Goal: Communication & Community: Answer question/provide support

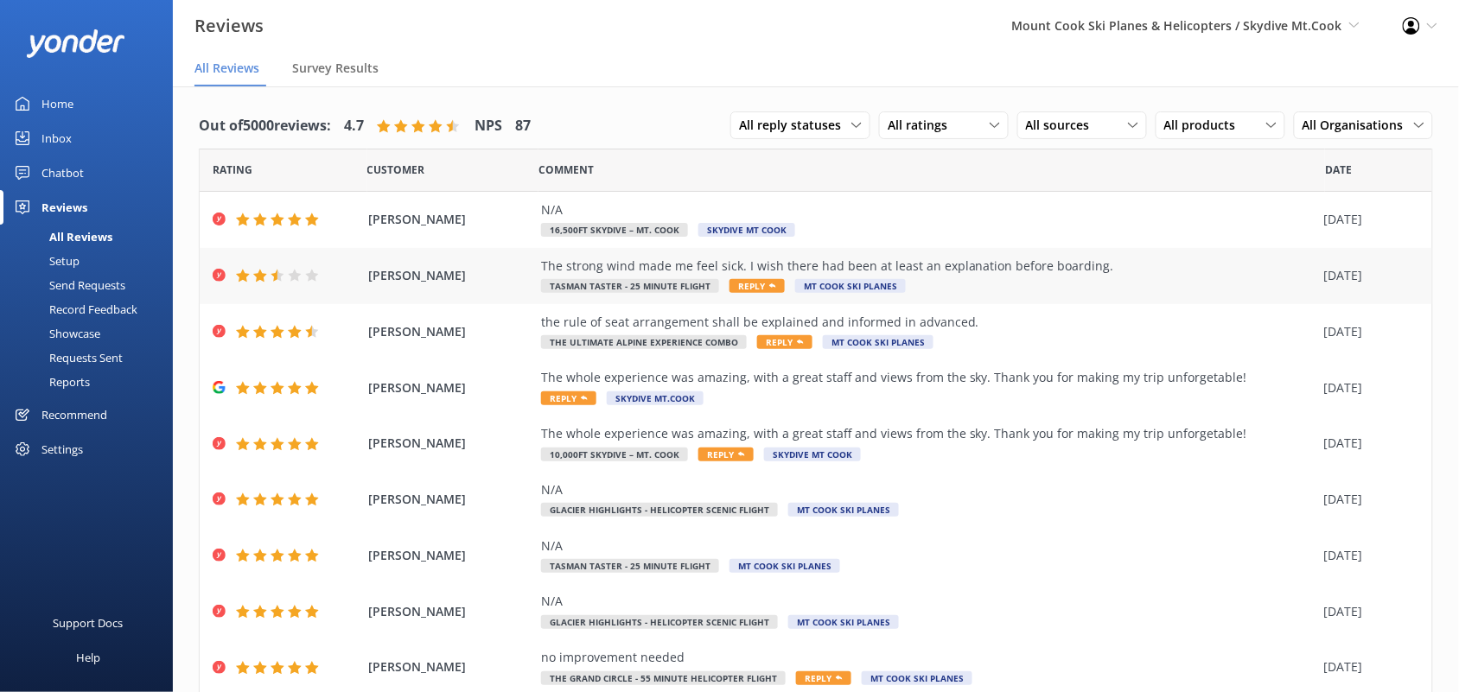
click at [767, 265] on div "The strong wind made me feel sick. I wish there had been at least an explanatio…" at bounding box center [928, 266] width 775 height 19
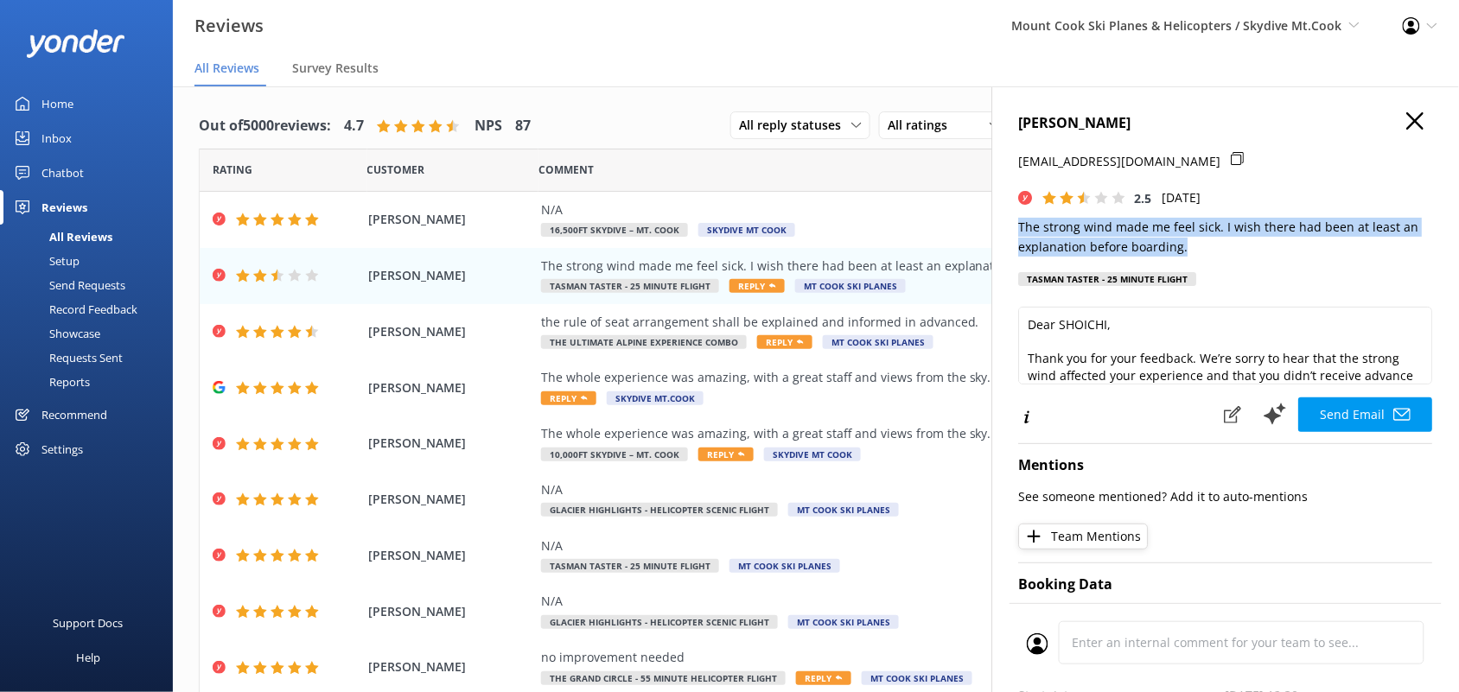
drag, startPoint x: 1202, startPoint y: 252, endPoint x: 1010, endPoint y: 234, distance: 193.6
click at [1010, 234] on div "[PERSON_NAME] [EMAIL_ADDRESS][DOMAIN_NAME] 2.5 [DATE] The strong wind made me f…" at bounding box center [1225, 432] width 467 height 692
copy p "The strong wind made me feel sick. I wish there had been at least an explanatio…"
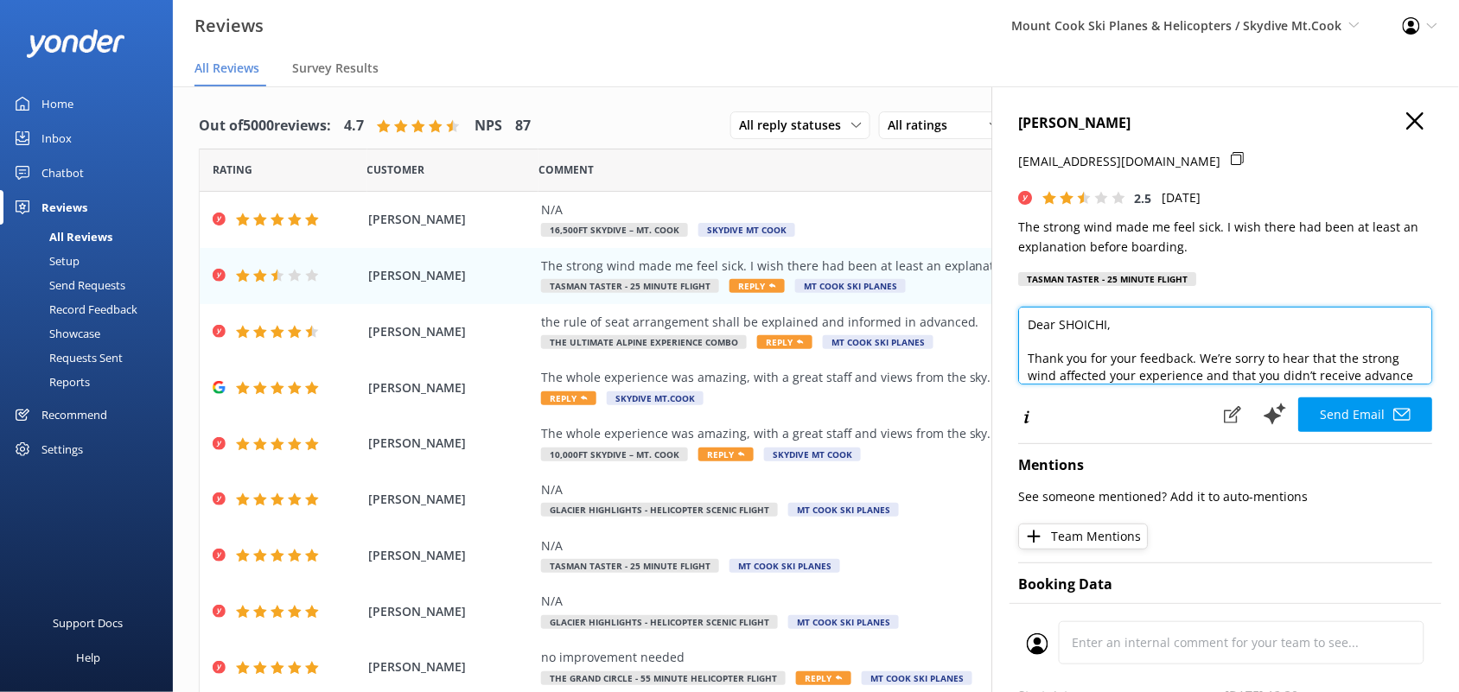
drag, startPoint x: 1161, startPoint y: 372, endPoint x: 1012, endPoint y: 352, distance: 150.0
click at [1012, 352] on div "[PERSON_NAME] [EMAIL_ADDRESS][DOMAIN_NAME] 2.5 [DATE] The strong wind made me f…" at bounding box center [1225, 432] width 467 height 692
paste textarea "s for sharing your feedback — I’m really sorry to hear the wind made you feel u…"
click at [1027, 357] on textarea "Dear SHOICHI, Thanks for sharing your feedback — I’m really sorry to hear the w…" at bounding box center [1226, 346] width 414 height 78
click at [1255, 360] on textarea "Dear SHOICHI, Thanks for sharing your feedback — I’m really sorry to hear the w…" at bounding box center [1226, 346] width 414 height 78
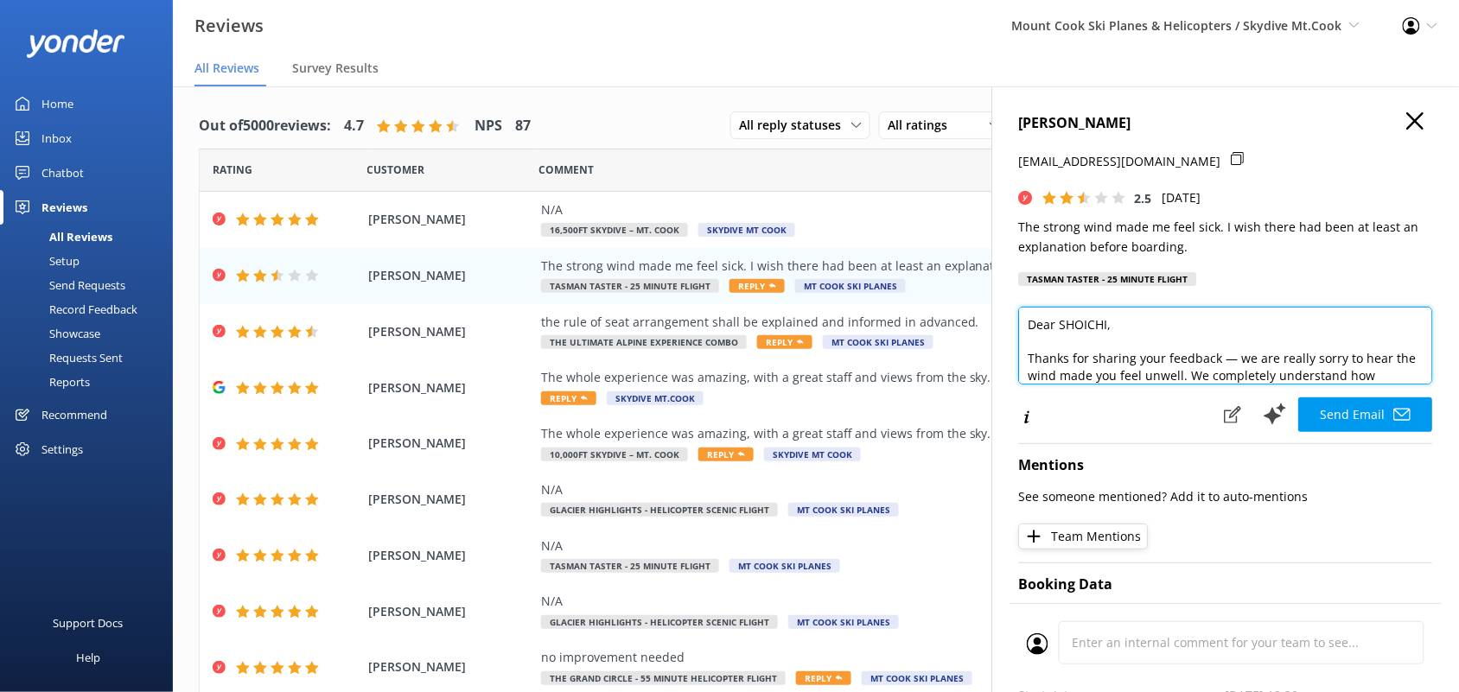
scroll to position [43, 0]
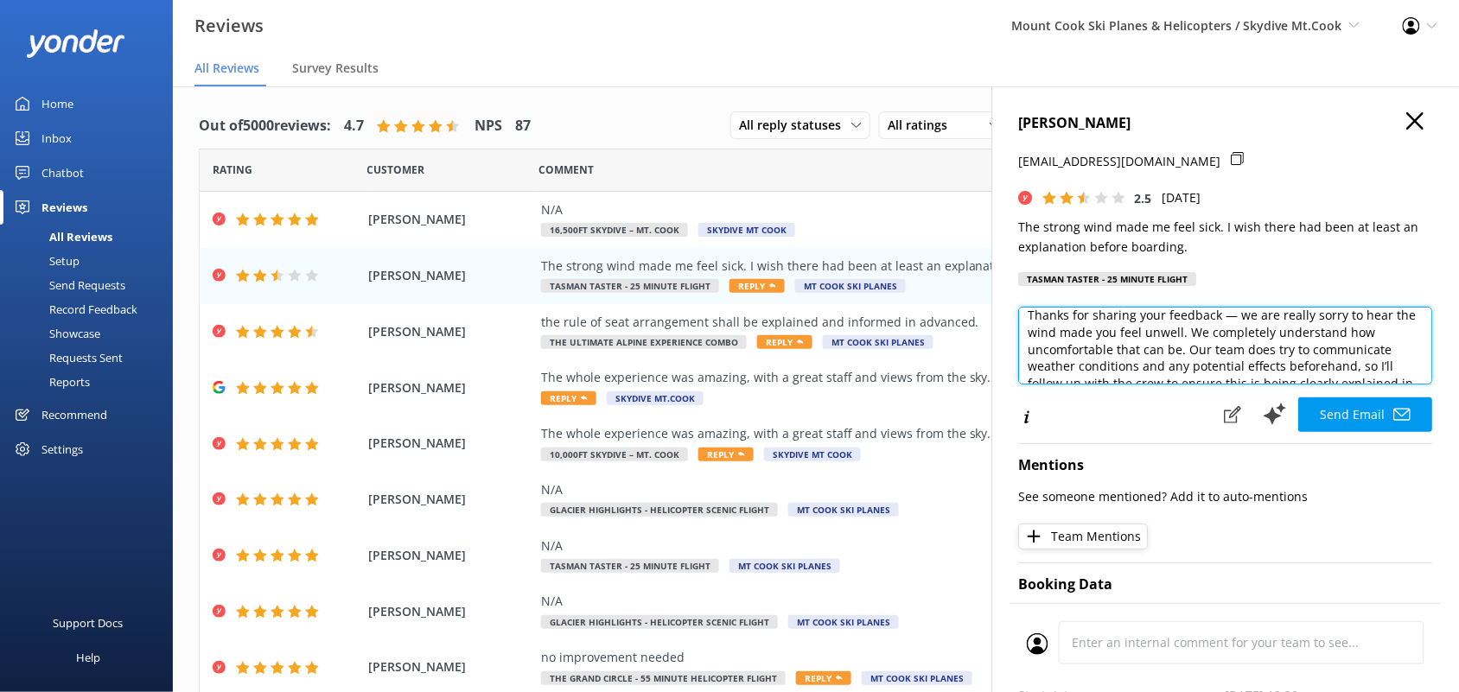
drag, startPoint x: 1202, startPoint y: 338, endPoint x: 1059, endPoint y: 331, distance: 142.8
click at [1059, 331] on textarea "Dear SHOICHI, Thanks for sharing your feedback — we are really sorry to hear th…" at bounding box center [1226, 346] width 414 height 78
click at [1068, 327] on textarea "Dear SHOICHI, Thanks for sharing your feedback — we are really sorry to hear th…" at bounding box center [1226, 346] width 414 height 78
click at [1081, 331] on textarea "Dear SHOICHI, Thanks for sharing your feedback — we are really sorry to hear th…" at bounding box center [1226, 346] width 414 height 78
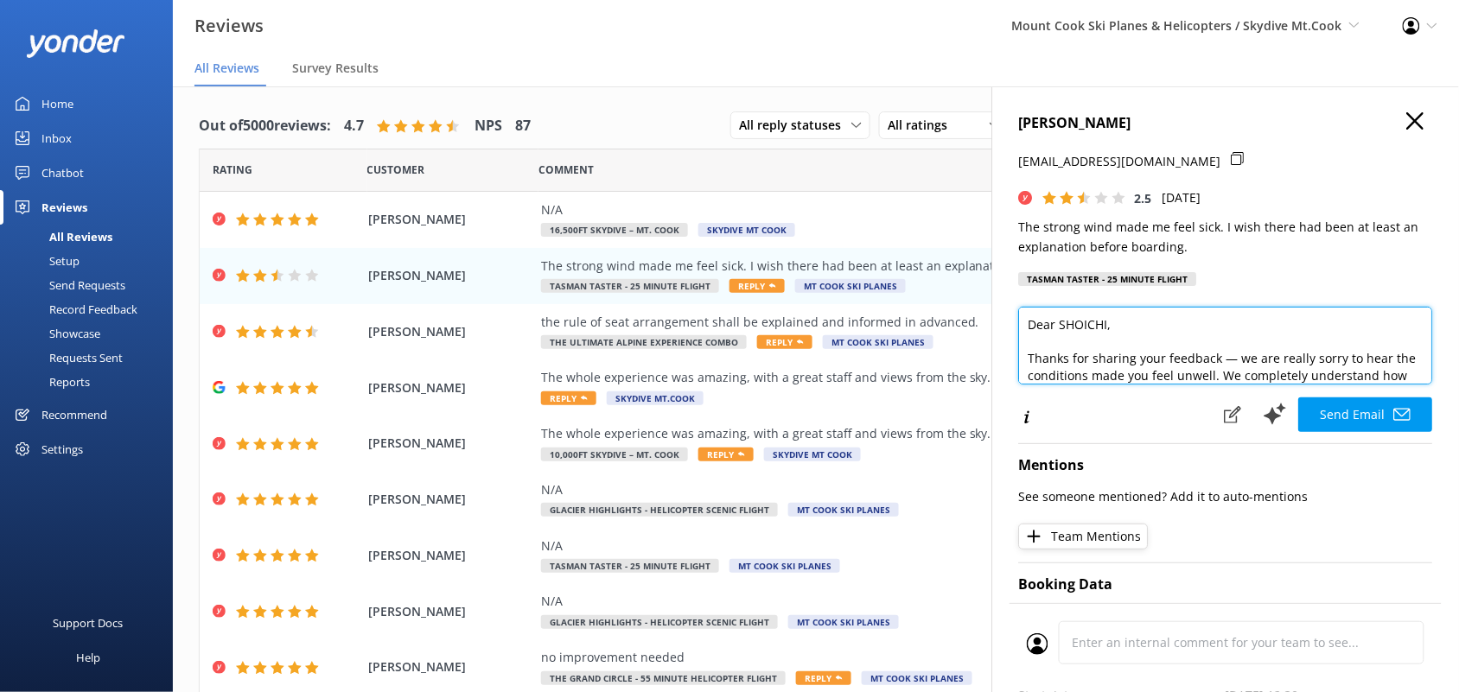
drag, startPoint x: 1118, startPoint y: 352, endPoint x: 1232, endPoint y: 361, distance: 114.5
click at [1232, 361] on textarea "Dear SHOICHI, Thanks for sharing your feedback — we are really sorry to hear th…" at bounding box center [1226, 346] width 414 height 78
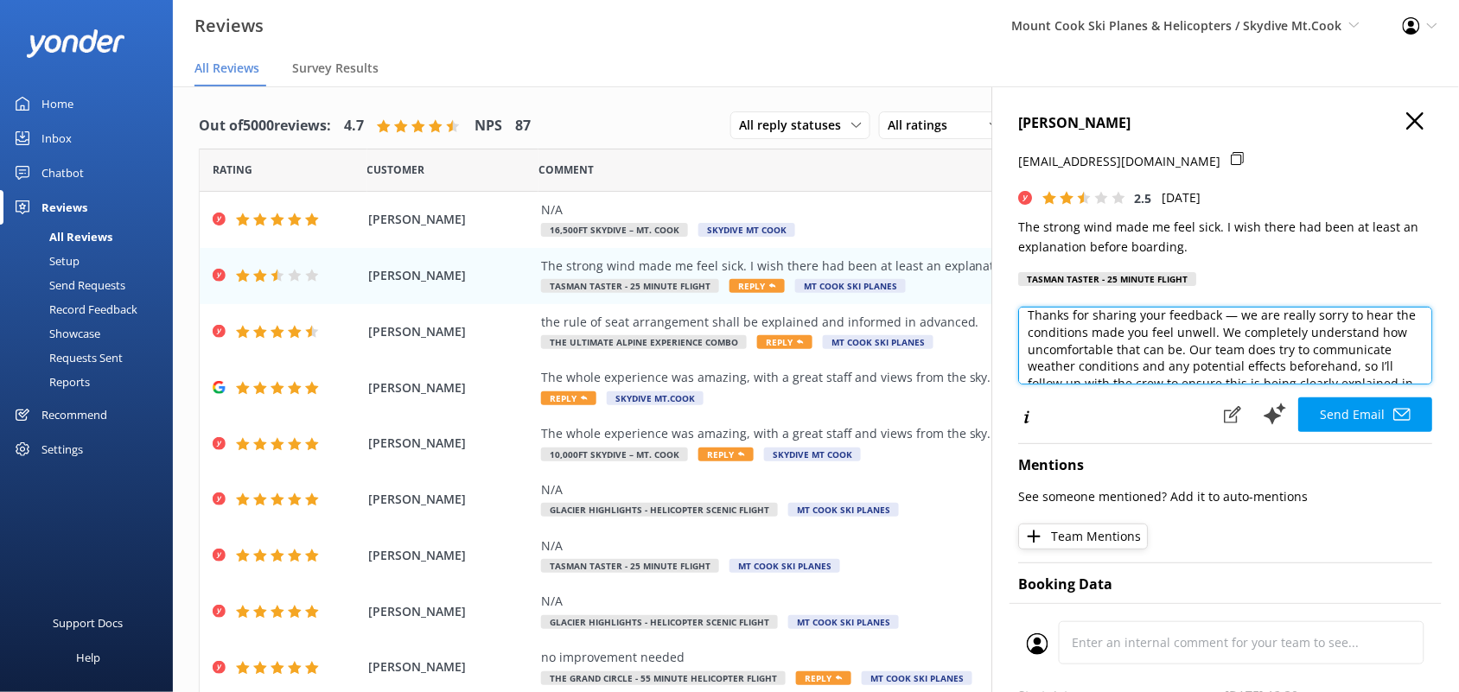
click at [1211, 352] on textarea "Dear SHOICHI, Thanks for sharing your feedback — we are really sorry to hear th…" at bounding box center [1226, 346] width 414 height 78
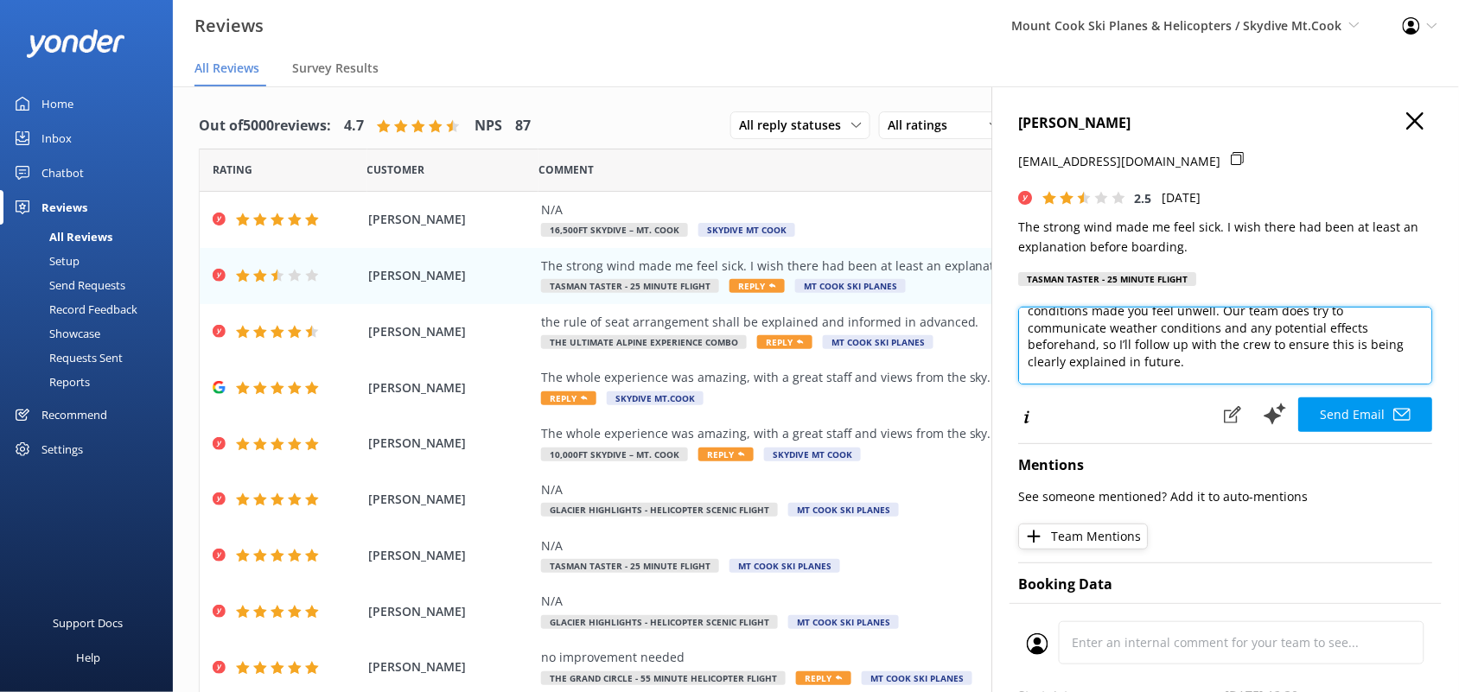
scroll to position [86, 0]
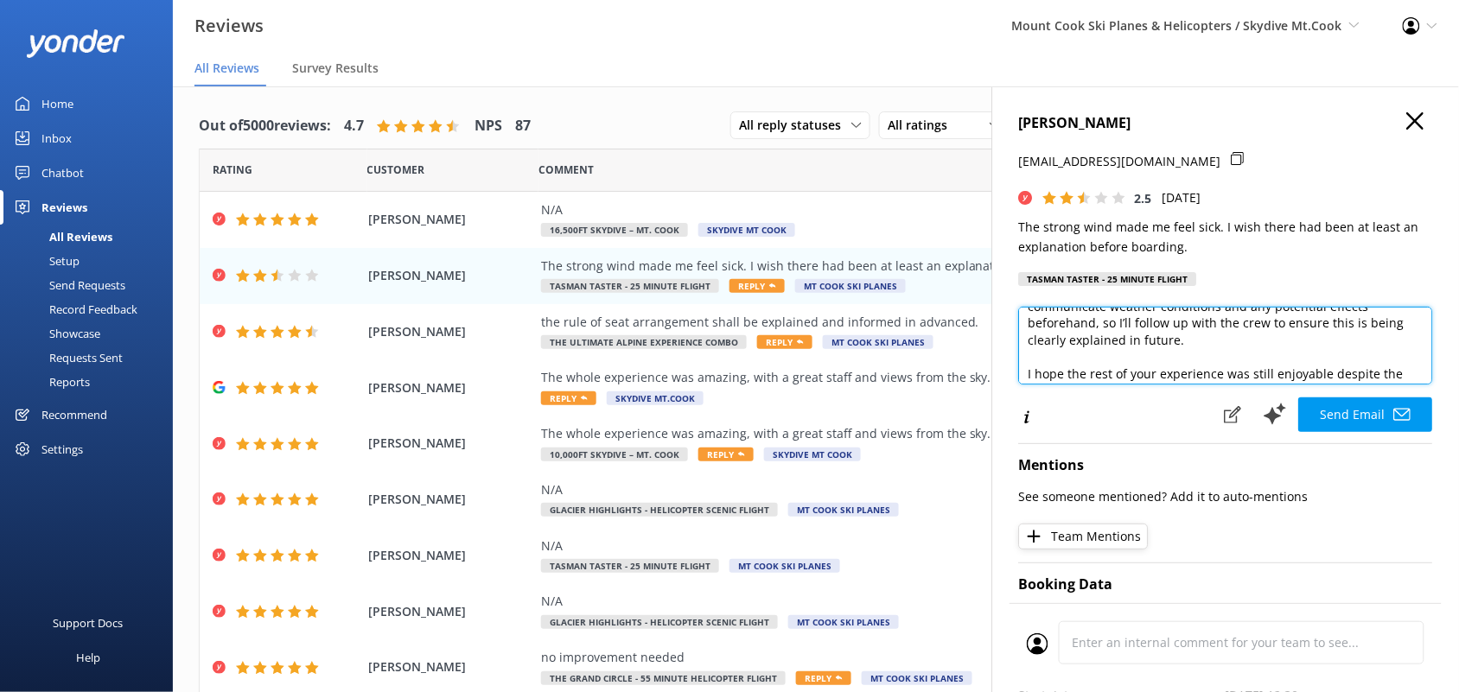
click at [1138, 342] on textarea "Dear SHOICHI, Thanks for sharing your feedback — we are really sorry to hear th…" at bounding box center [1226, 346] width 414 height 78
click at [1195, 337] on textarea "Dear SHOICHI, Thanks for sharing your feedback — we are really sorry to hear th…" at bounding box center [1226, 346] width 414 height 78
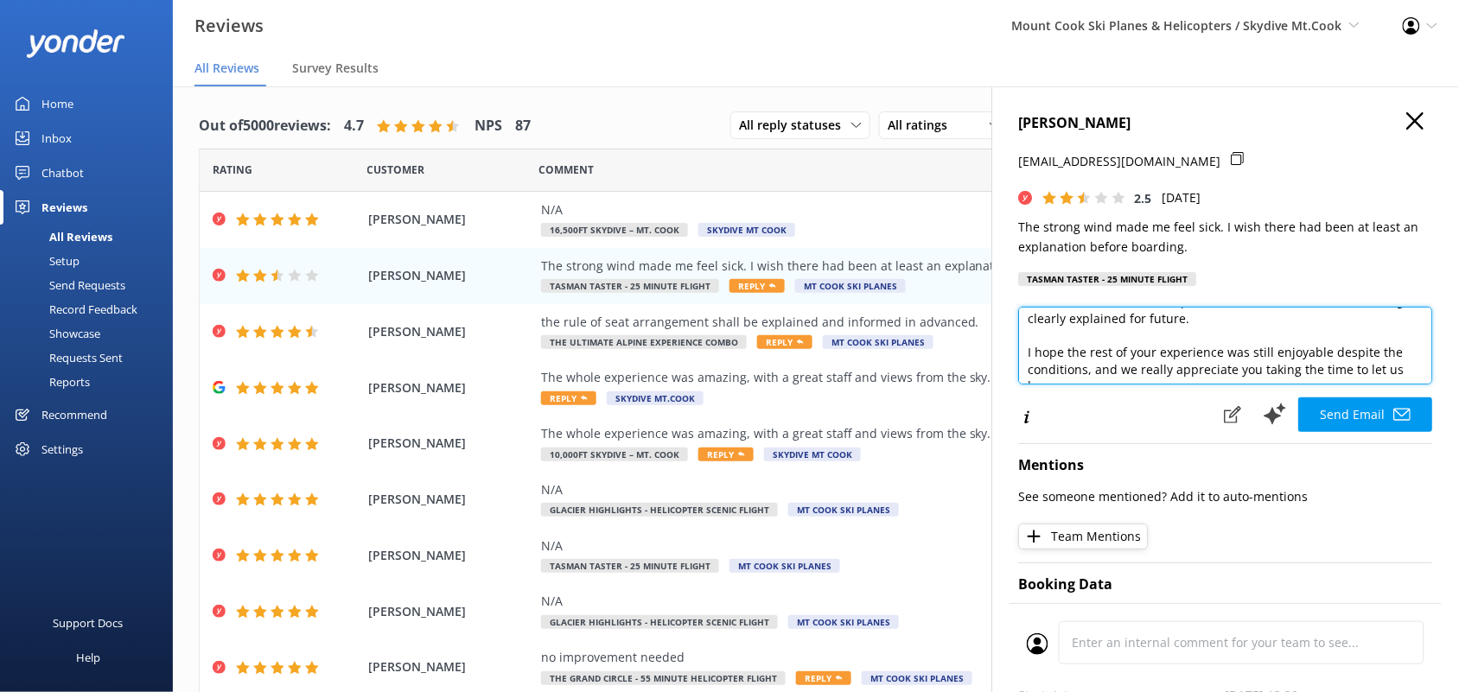
scroll to position [127, 0]
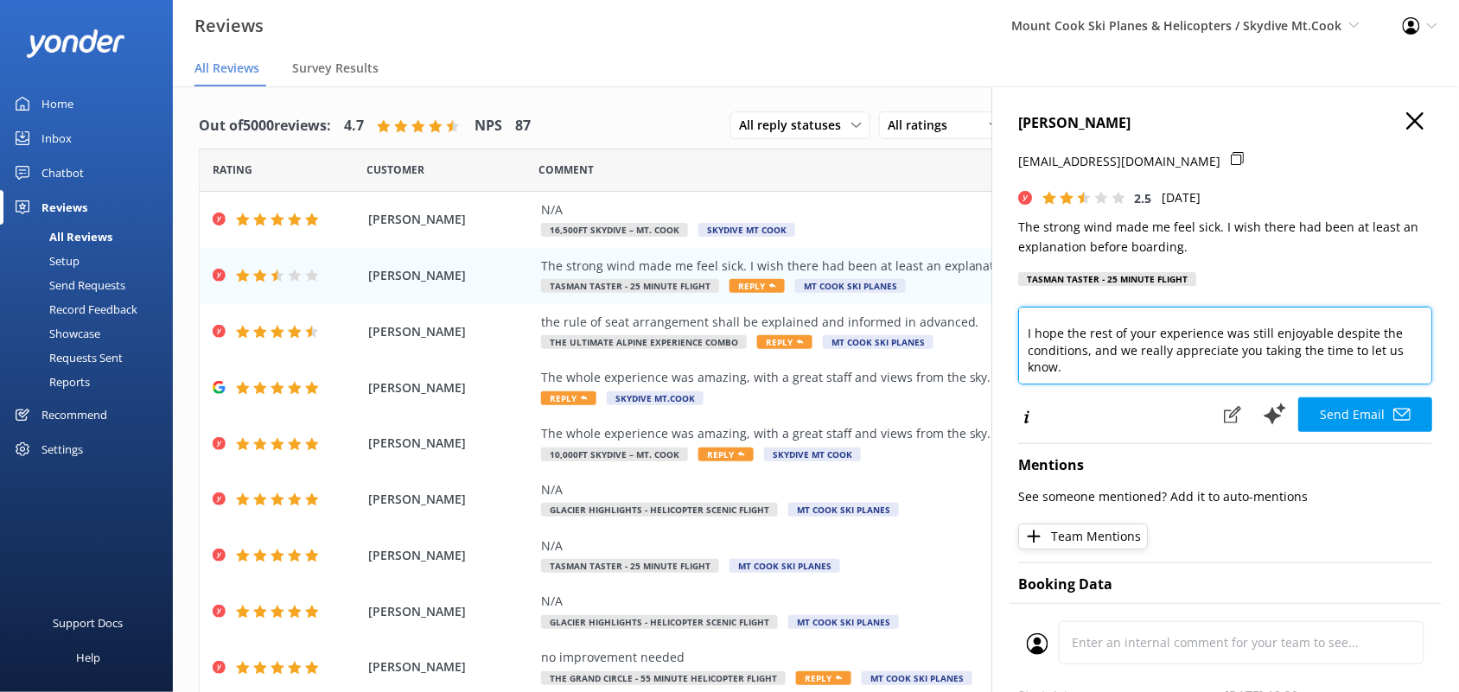
click at [1109, 348] on textarea "Dear SHOICHI, Thanks for sharing your feedback — we are really sorry to hear th…" at bounding box center [1226, 346] width 414 height 78
drag, startPoint x: 1113, startPoint y: 355, endPoint x: 1344, endPoint y: 394, distance: 234.9
click at [1349, 409] on div "Dear SHOICHI, Thanks for sharing your feedback — we are really sorry to hear th…" at bounding box center [1226, 370] width 414 height 126
click at [1336, 361] on textarea "Dear SHOICHI, Thanks for sharing your feedback — we are really sorry to hear th…" at bounding box center [1226, 346] width 414 height 78
click at [1112, 350] on textarea "Dear SHOICHI, Thanks for sharing your feedback — we are really sorry to hear th…" at bounding box center [1226, 346] width 414 height 78
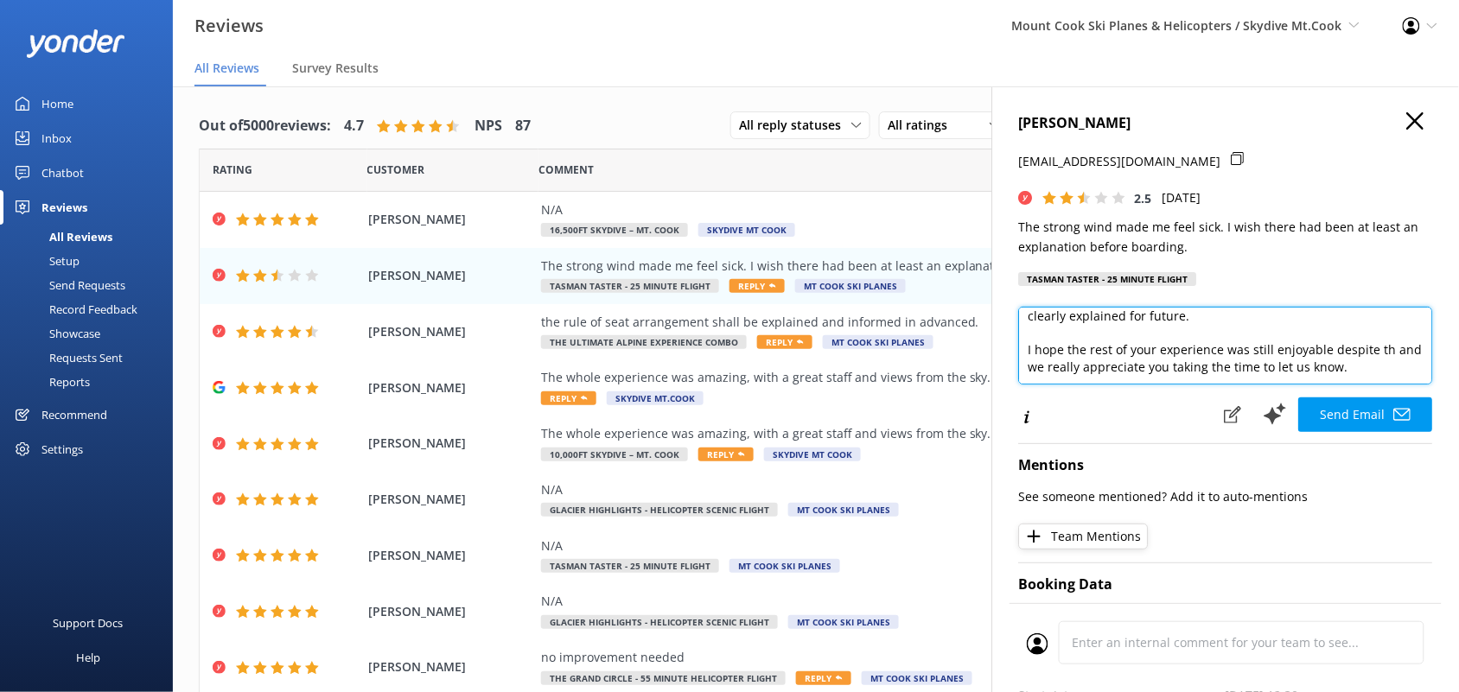
scroll to position [111, 0]
click at [1306, 365] on textarea "Dear SHOICHI, Thanks for sharing your feedback — we are really sorry to hear th…" at bounding box center [1226, 346] width 414 height 78
click at [1349, 367] on textarea "Dear SHOICHI, Thanks for sharing your feedback — we are really sorry to hear th…" at bounding box center [1226, 346] width 414 height 78
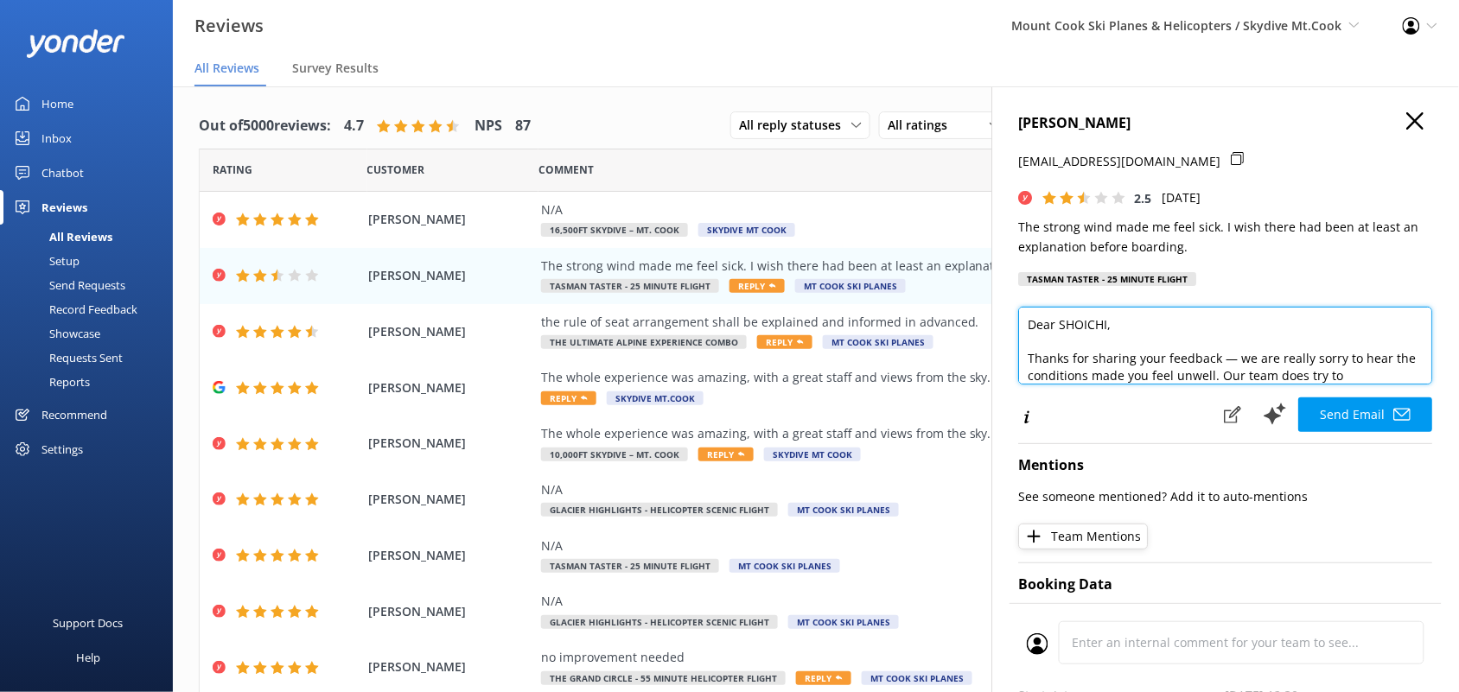
click at [1232, 360] on textarea "Dear SHOICHI, Thanks for sharing your feedback — we are really sorry to hear th…" at bounding box center [1226, 346] width 414 height 78
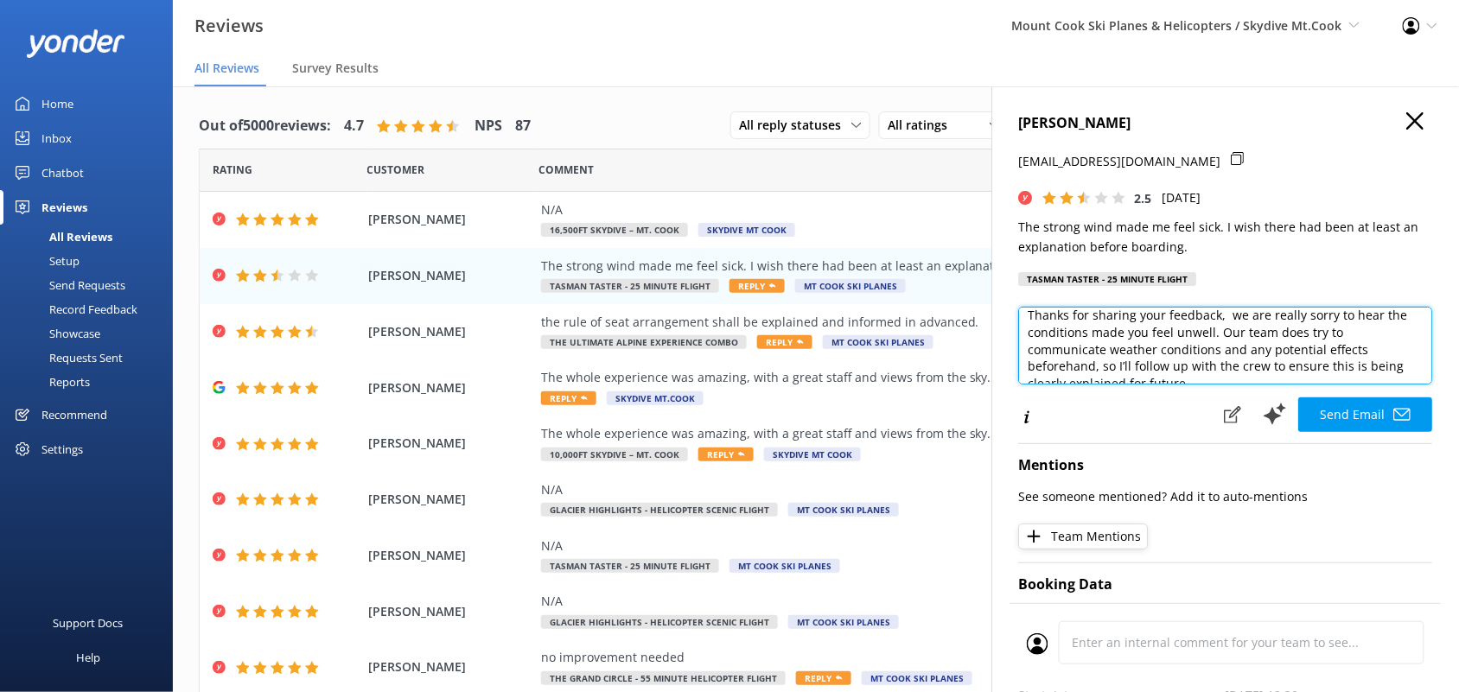
click at [1260, 369] on textarea "Dear SHOICHI, Thanks for sharing your feedback, we are really sorry to hear the…" at bounding box center [1226, 346] width 414 height 78
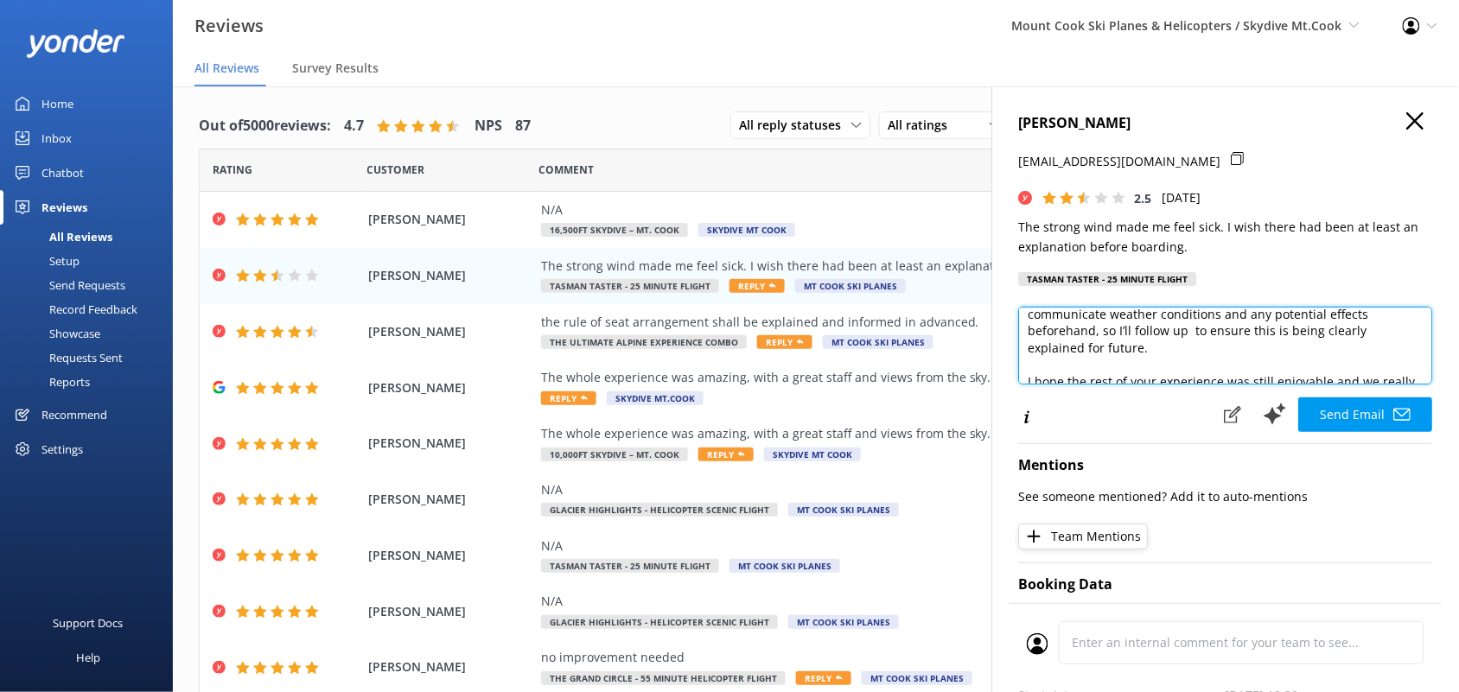
click at [1169, 355] on textarea "Dear SHOICHI, Thanks for sharing your feedback, we are really sorry to hear the…" at bounding box center [1226, 346] width 414 height 78
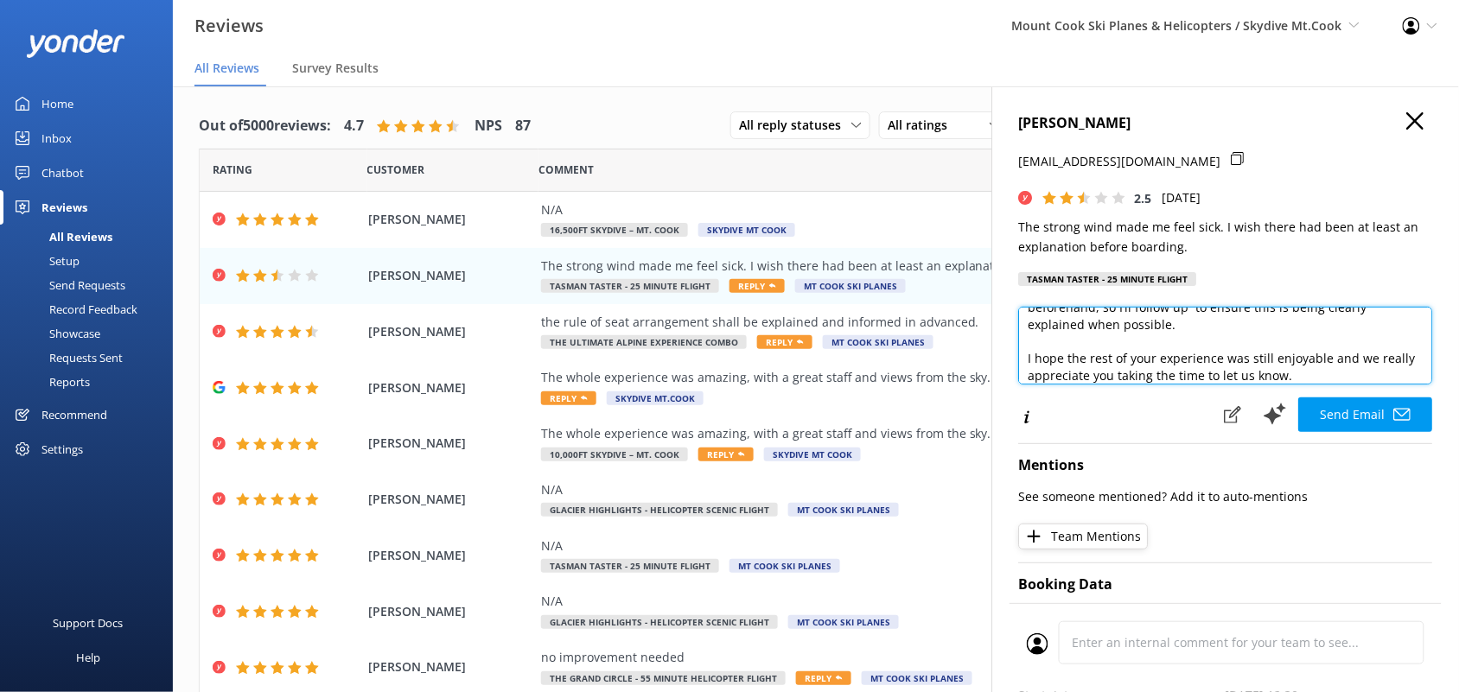
scroll to position [111, 0]
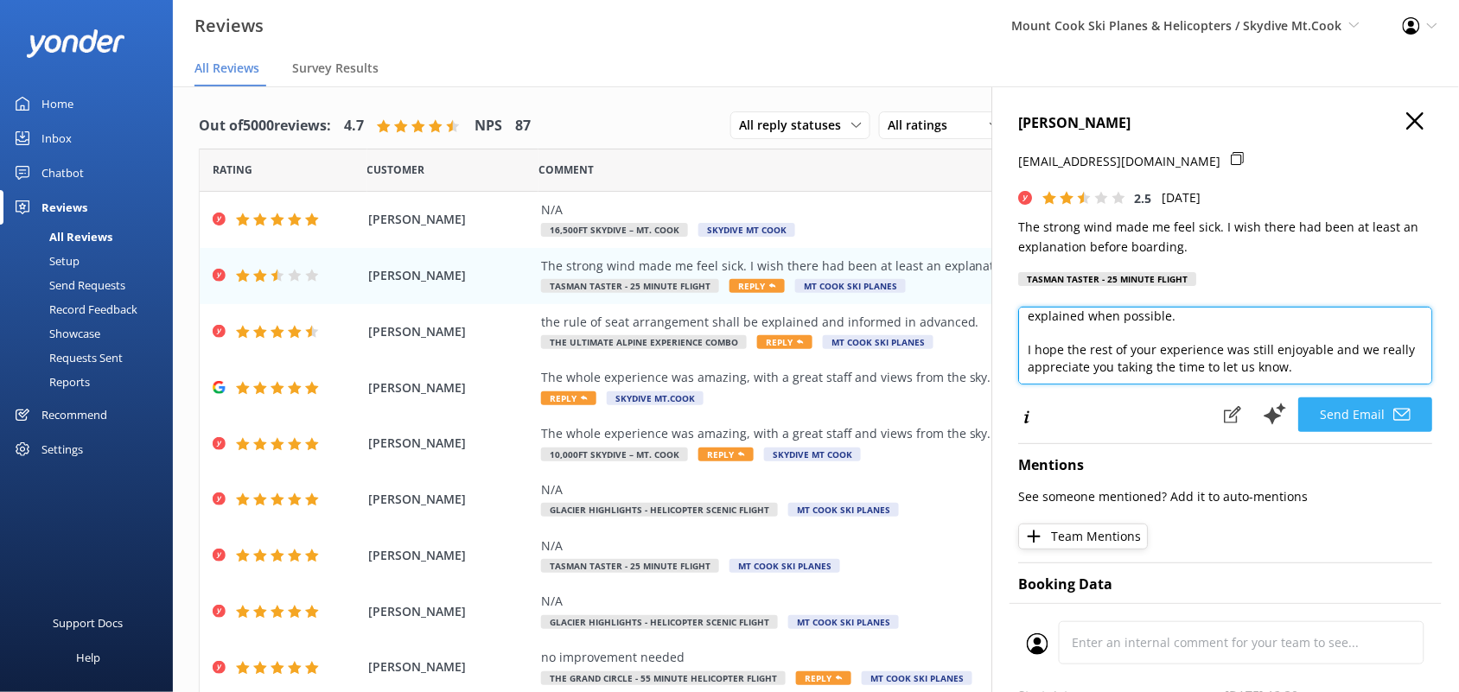
type textarea "Dear SHOICHI, Thanks for sharing your feedback, we are really sorry to hear the…"
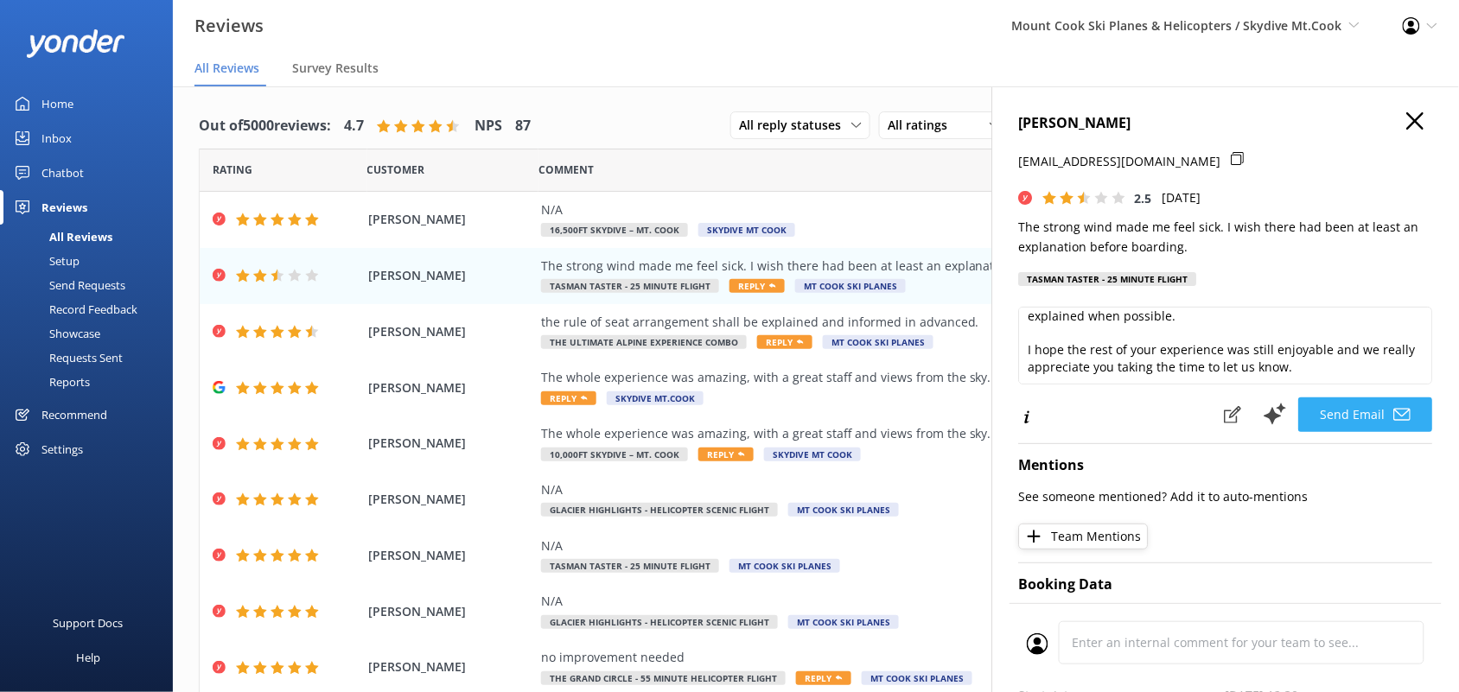
click at [1368, 417] on button "Send Email" at bounding box center [1366, 415] width 134 height 35
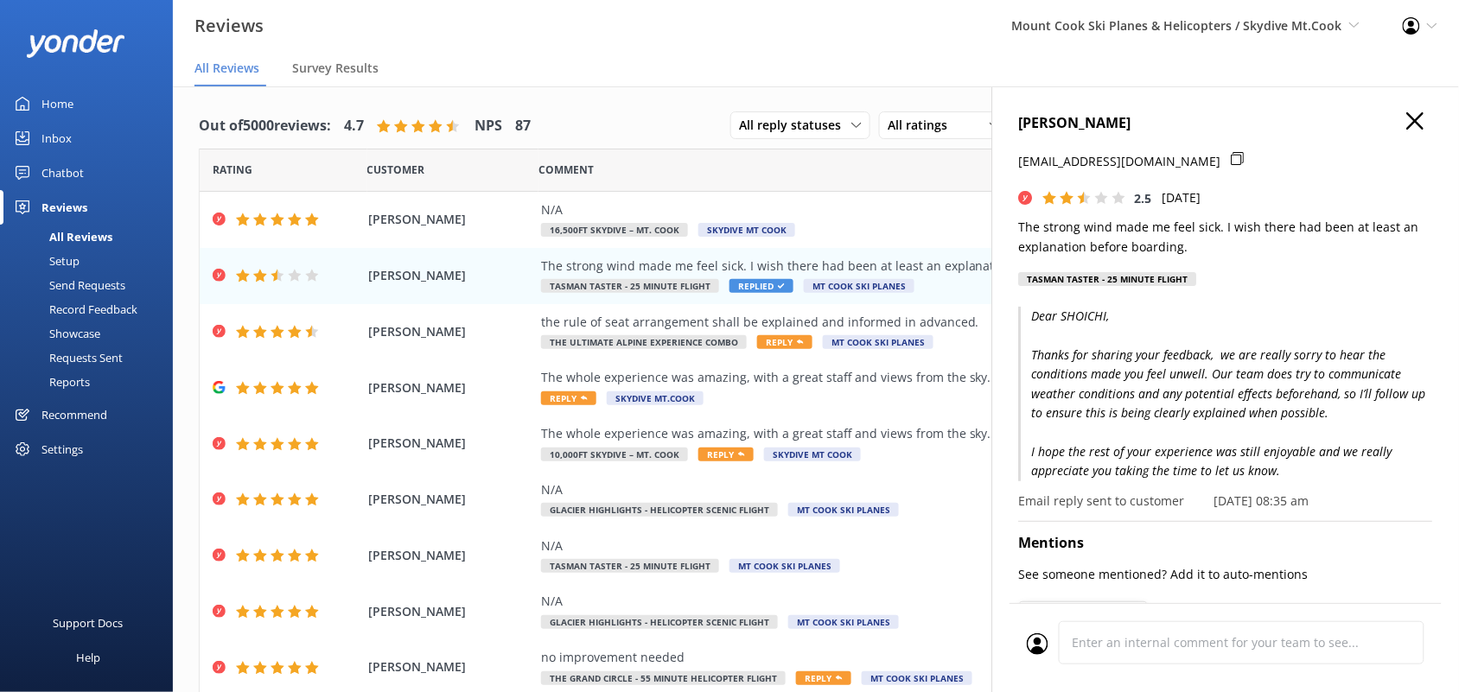
click at [1407, 115] on icon "button" at bounding box center [1415, 120] width 17 height 17
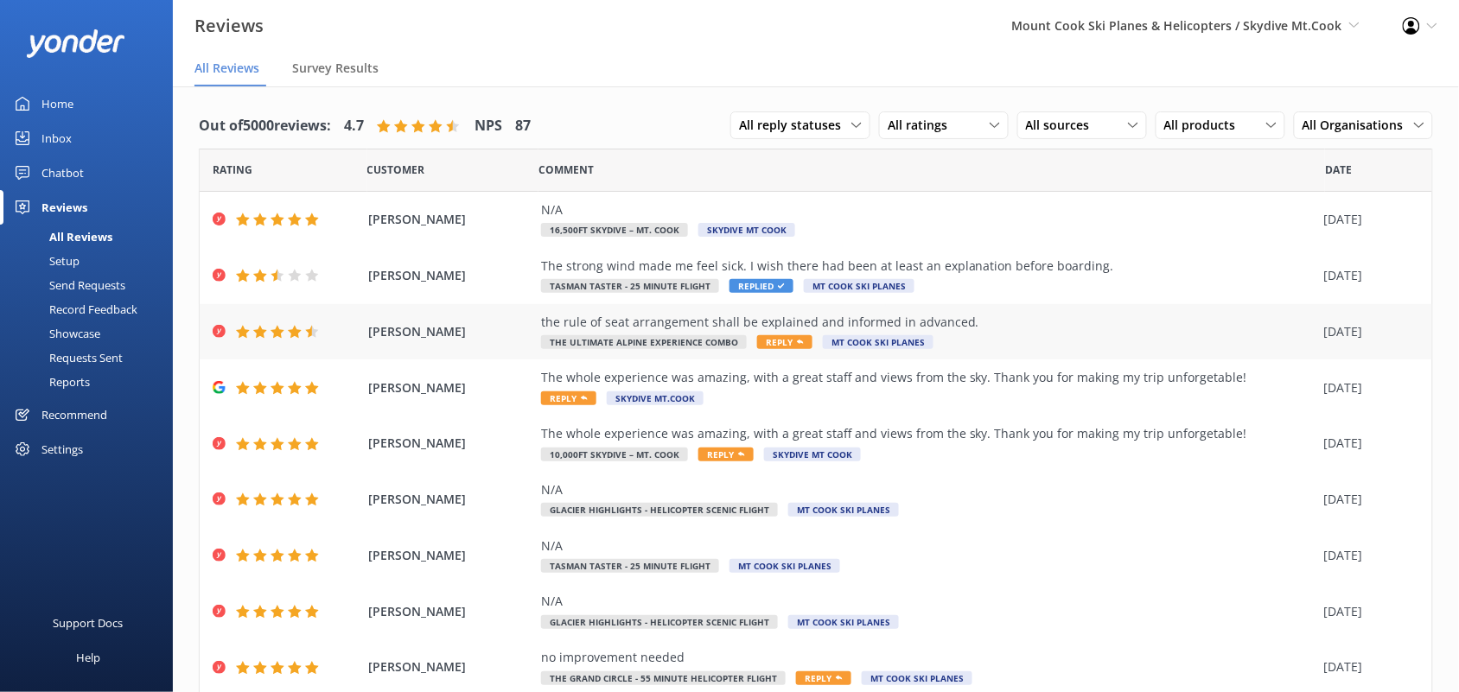
click at [763, 322] on div "the rule of seat arrangement shall be explained and informed in advanced." at bounding box center [928, 322] width 775 height 19
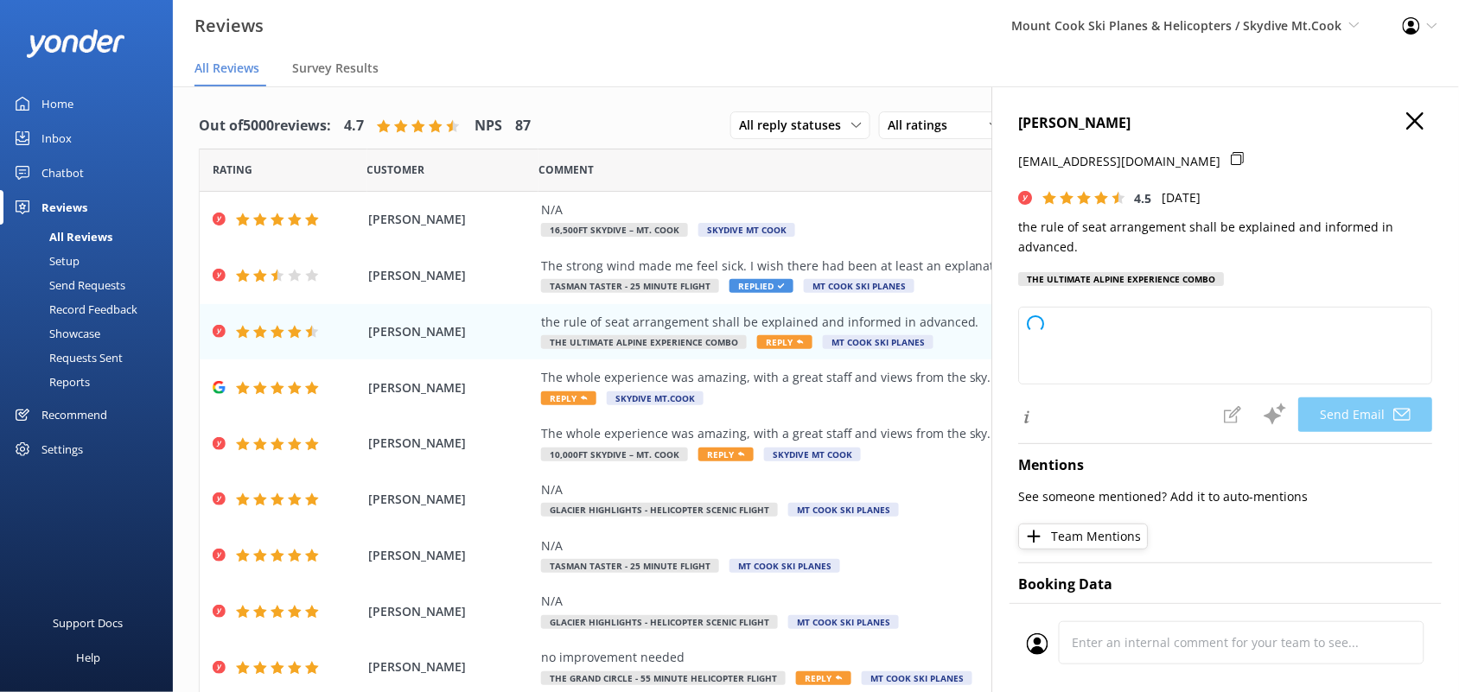
type textarea "Thank you for your feedback, [PERSON_NAME]! We appreciate your suggestion regar…"
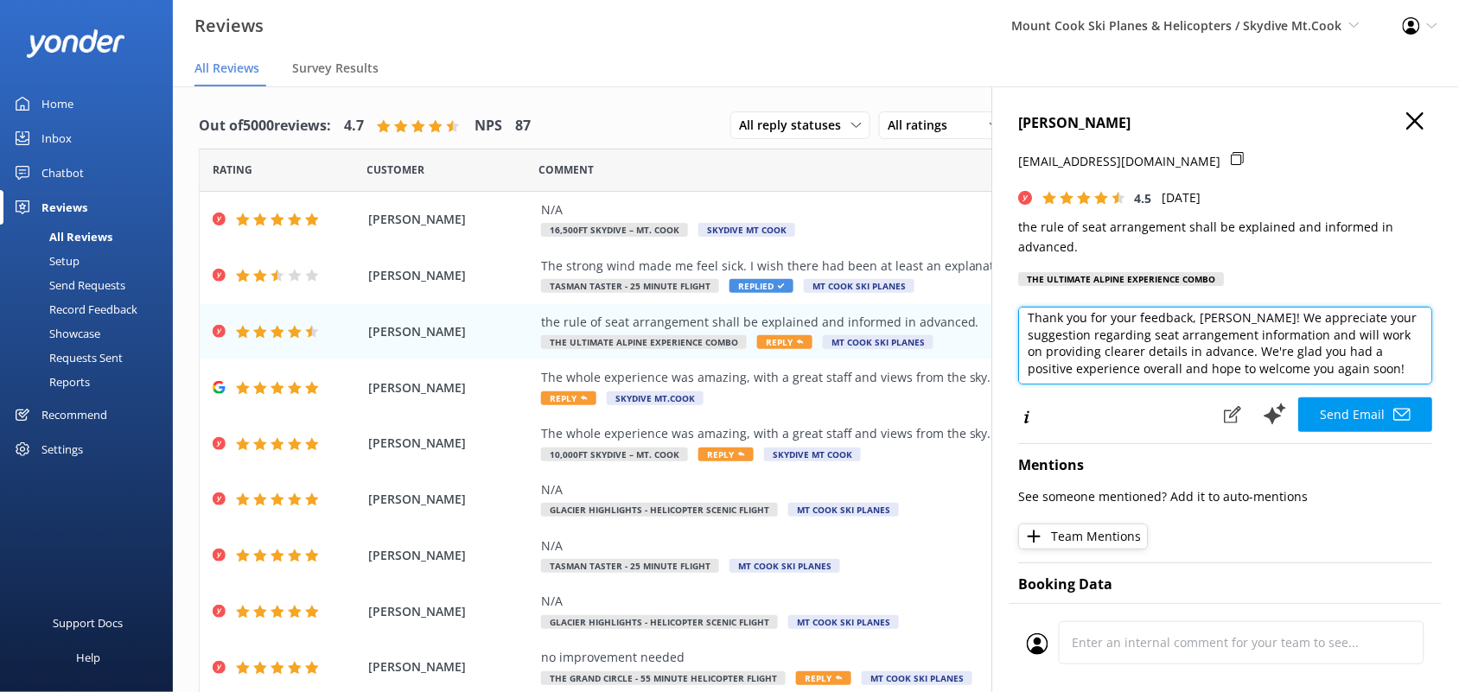
scroll to position [0, 0]
drag, startPoint x: 1118, startPoint y: 366, endPoint x: 1003, endPoint y: 334, distance: 119.3
click at [1003, 334] on div "[PERSON_NAME] [EMAIL_ADDRESS][DOMAIN_NAME] 4.5 [DATE] the rule of seat arrangem…" at bounding box center [1225, 432] width 467 height 692
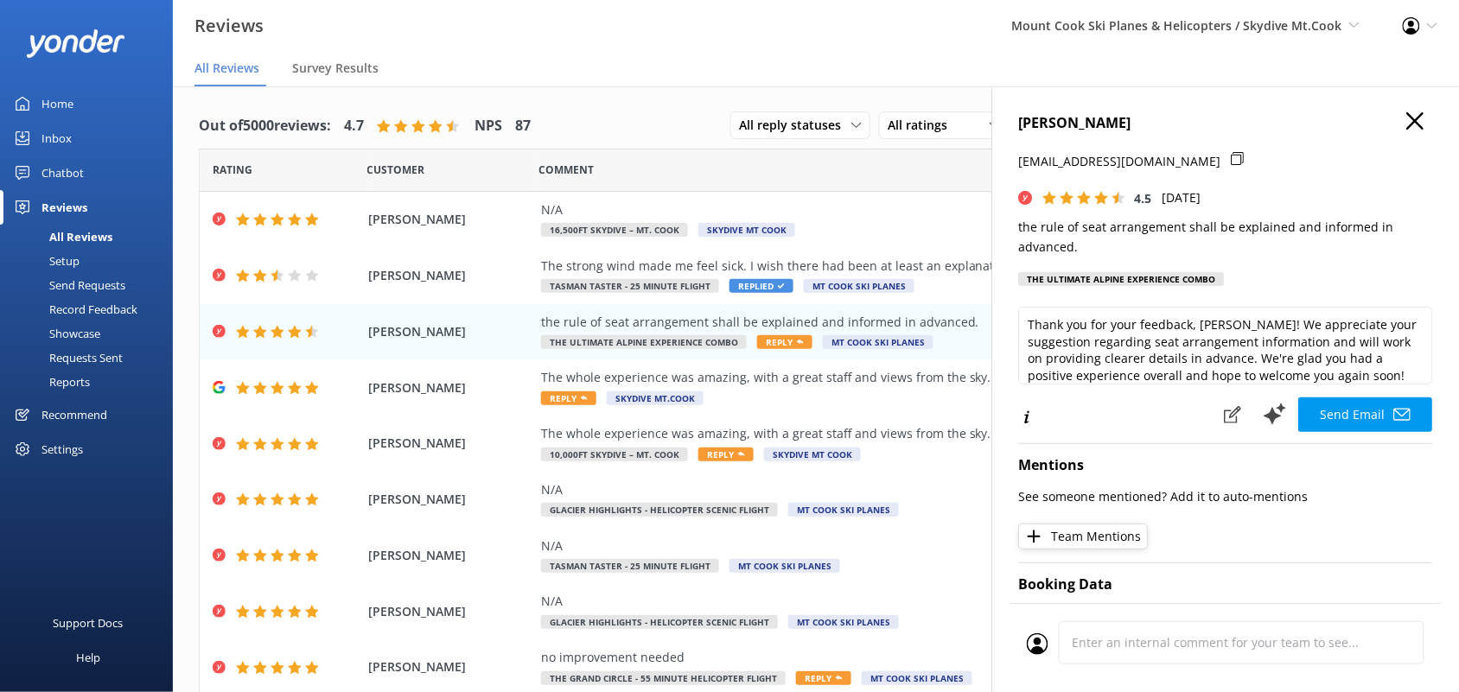
click at [1407, 123] on use "button" at bounding box center [1415, 120] width 17 height 17
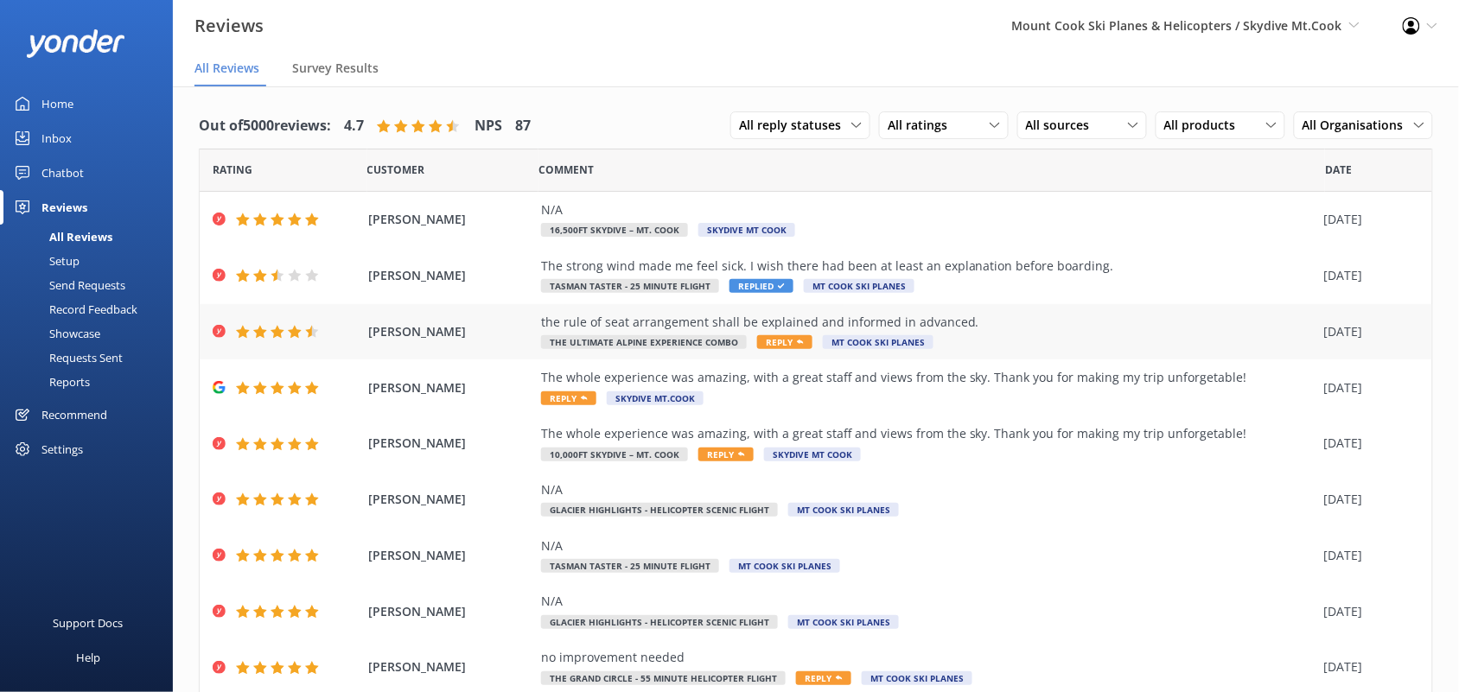
click at [925, 333] on div "the rule of seat arrangement shall be explained and informed in advanced. The U…" at bounding box center [928, 332] width 775 height 39
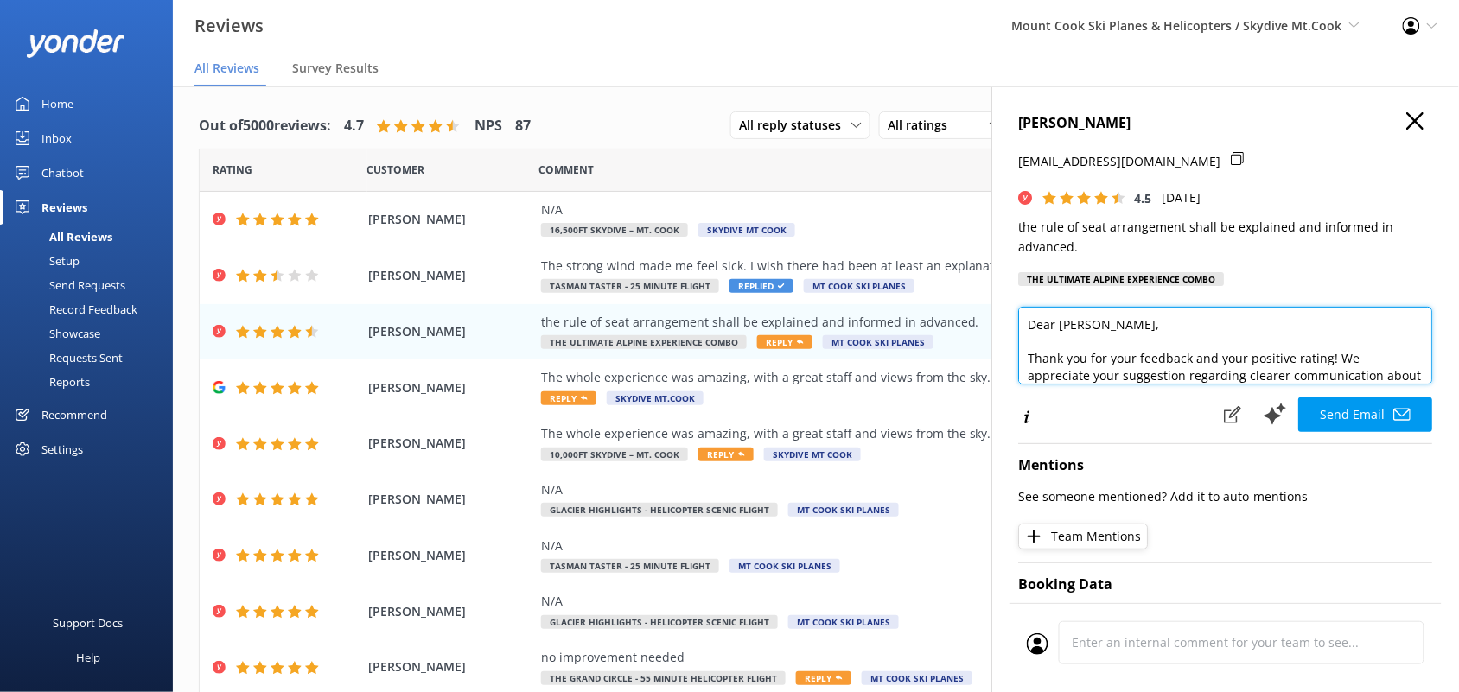
drag, startPoint x: 1232, startPoint y: 380, endPoint x: 1013, endPoint y: 333, distance: 223.8
click at [1013, 333] on div "[PERSON_NAME] [EMAIL_ADDRESS][DOMAIN_NAME] 4.5 [DATE] the rule of seat arrangem…" at bounding box center [1225, 432] width 467 height 692
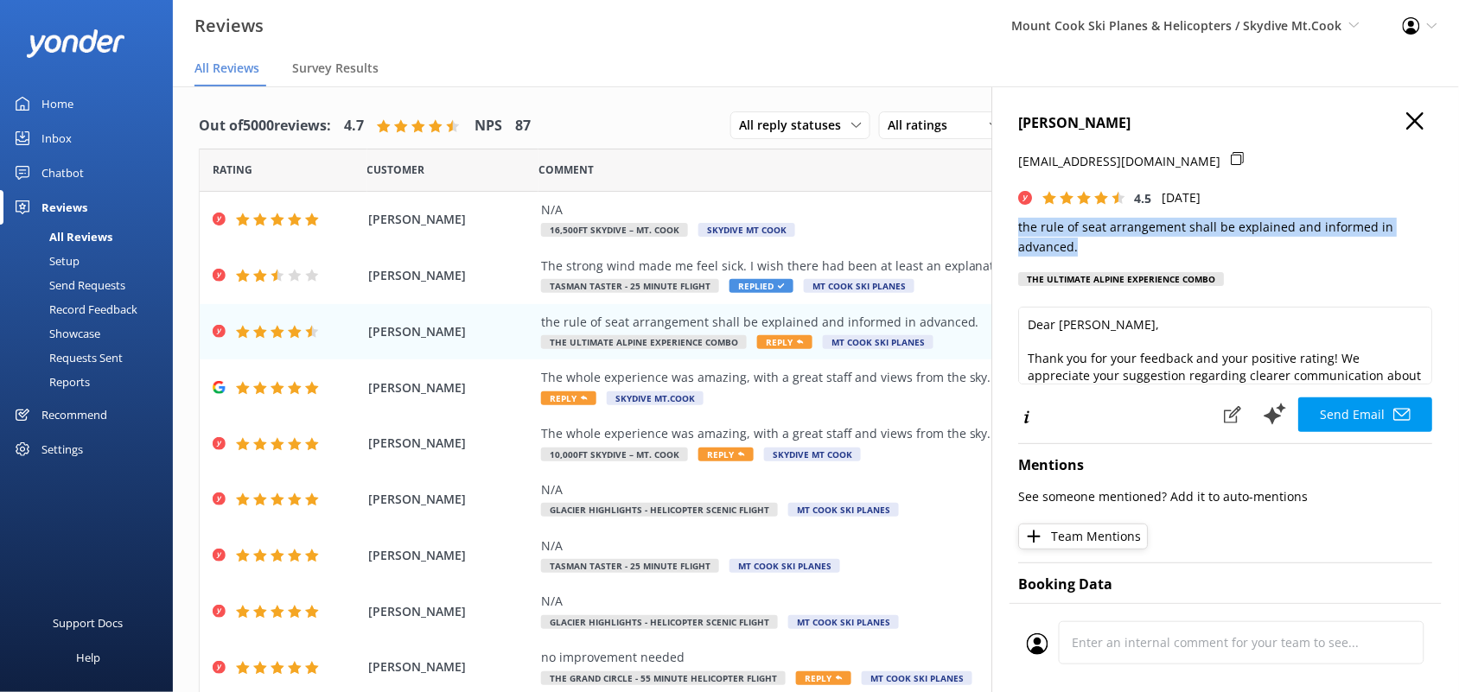
drag, startPoint x: 1086, startPoint y: 240, endPoint x: 1012, endPoint y: 235, distance: 73.7
click at [1012, 235] on div "[PERSON_NAME] [EMAIL_ADDRESS][DOMAIN_NAME] 4.5 [DATE] the rule of seat arrangem…" at bounding box center [1225, 432] width 467 height 692
copy p "the rule of seat arrangement shall be explained and informed in advanced."
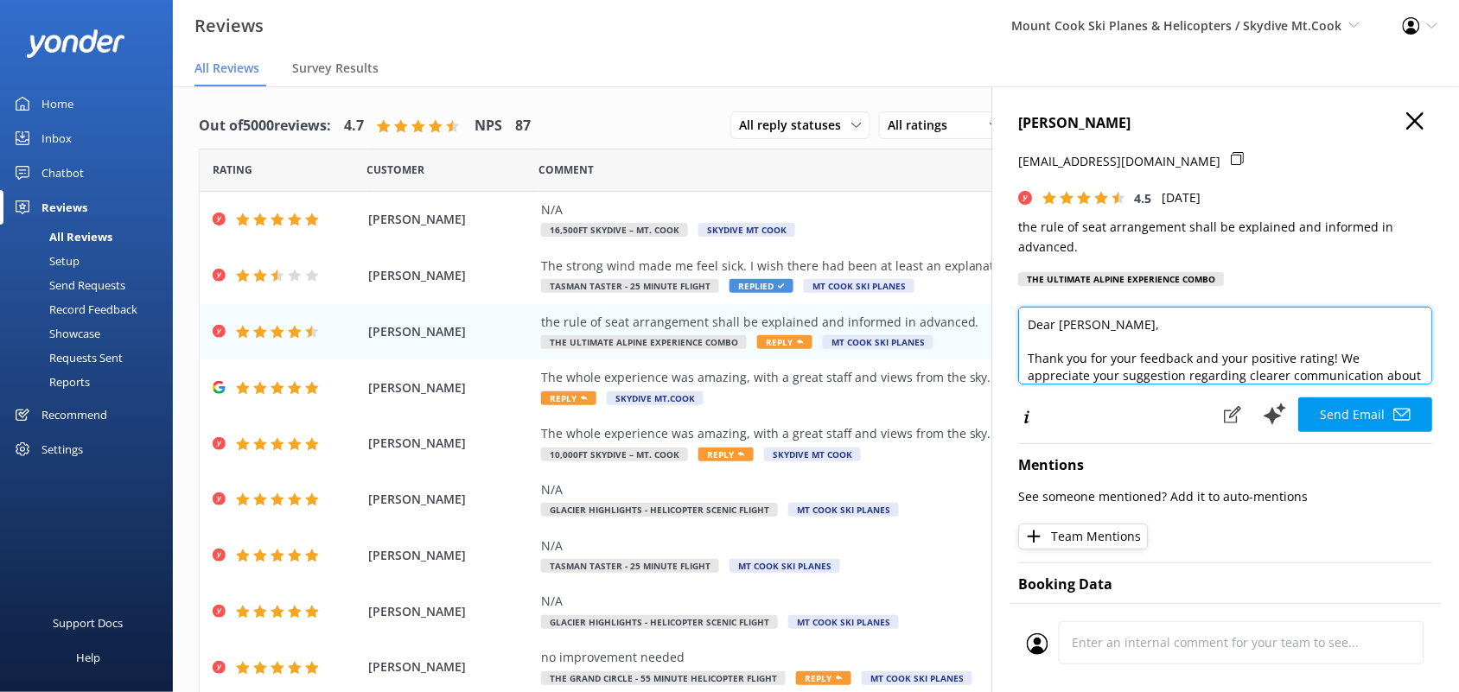
drag, startPoint x: 1186, startPoint y: 373, endPoint x: 1014, endPoint y: 353, distance: 173.2
click at [1014, 353] on div "[PERSON_NAME] [EMAIL_ADDRESS][DOMAIN_NAME] 4.5 [DATE] the rule of seat arrangem…" at bounding box center [1225, 432] width 467 height 692
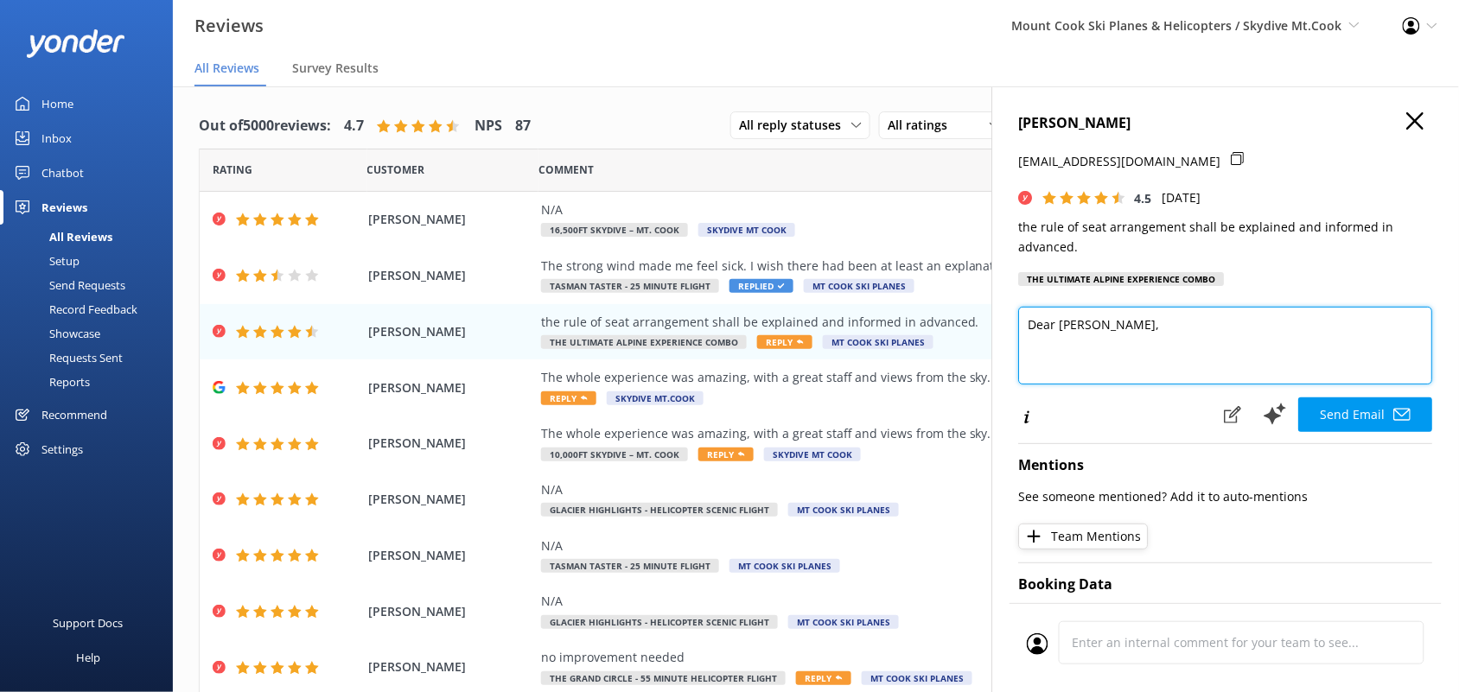
paste textarea "Thanks for your feedback. We appreciate you taking the time to share your thoug…"
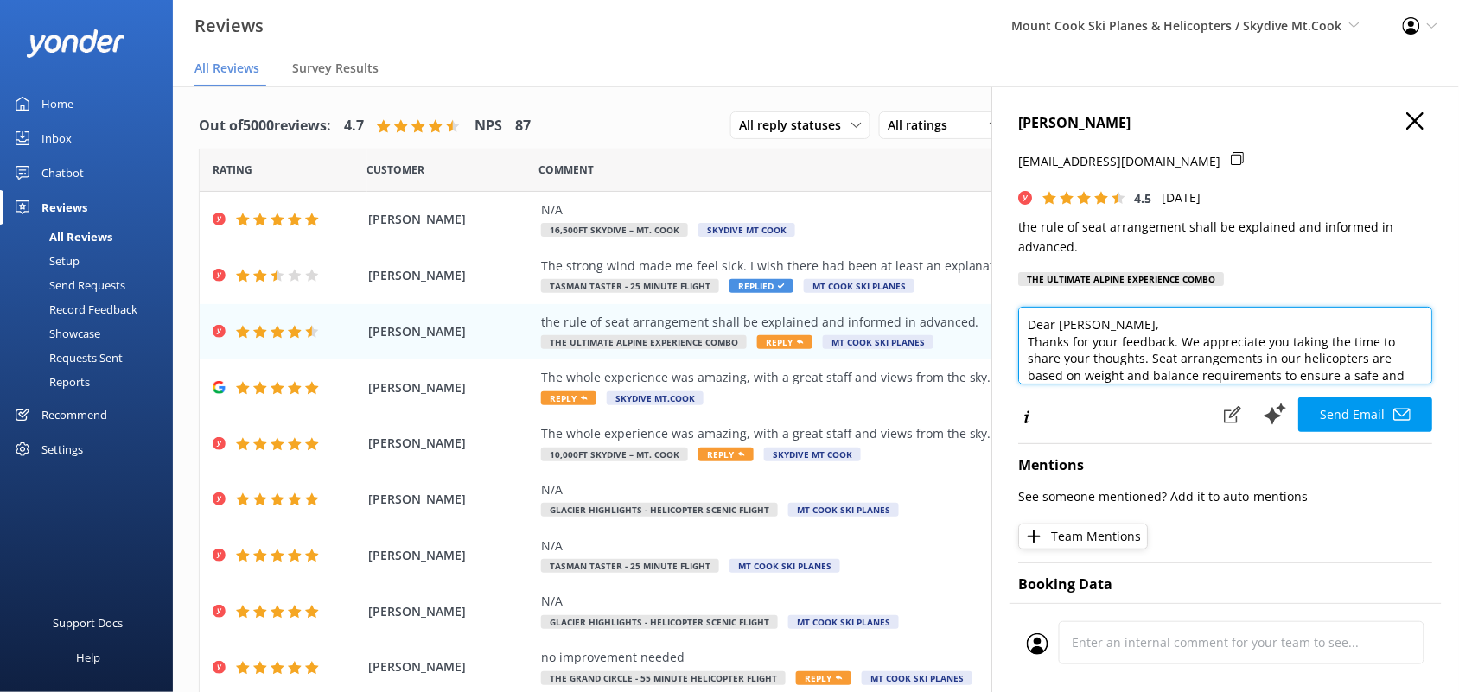
click at [1163, 328] on textarea "Dear [PERSON_NAME], Thanks for your feedback. We appreciate you taking the time…" at bounding box center [1226, 346] width 414 height 78
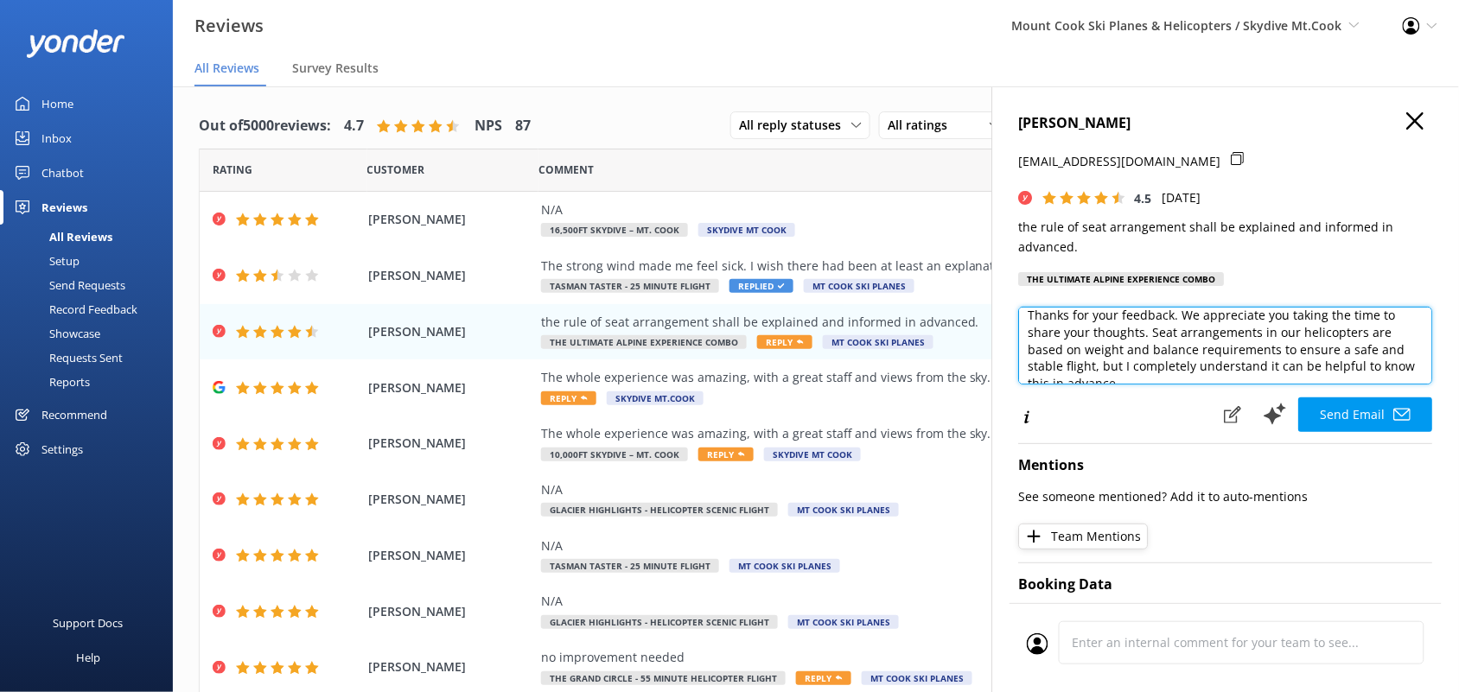
click at [1295, 333] on textarea "Dear [PERSON_NAME], Thanks for your feedback. We appreciate you taking the time…" at bounding box center [1226, 346] width 414 height 78
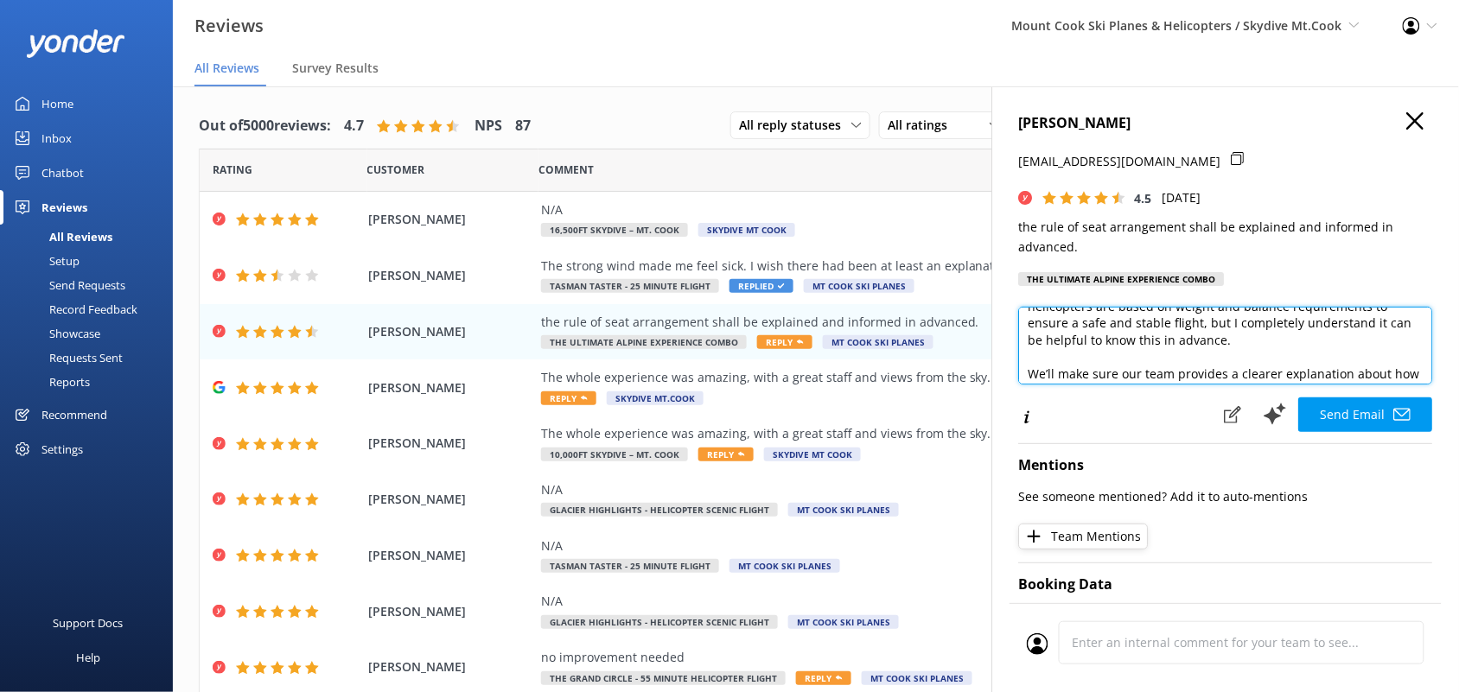
click at [1259, 350] on textarea "Dear [PERSON_NAME], Thanks for your feedback. We appreciate you taking the time…" at bounding box center [1226, 346] width 414 height 78
drag, startPoint x: 1026, startPoint y: 356, endPoint x: 1362, endPoint y: 374, distance: 335.9
click at [1362, 374] on textarea "Dear [PERSON_NAME], Thanks for your feedback. We appreciate you taking the time…" at bounding box center [1226, 346] width 414 height 78
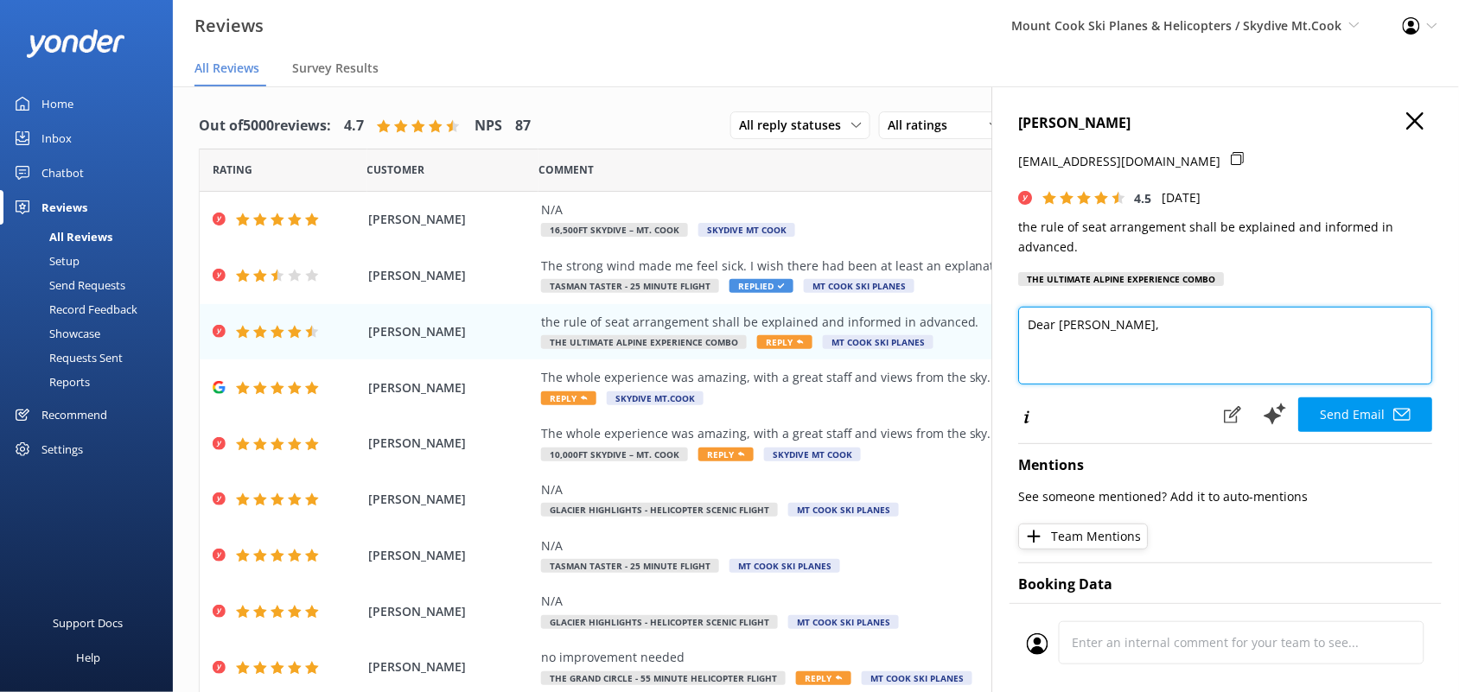
scroll to position [0, 0]
paste textarea "Thanks for your feedback — we really appreciate you taking the time to share yo…"
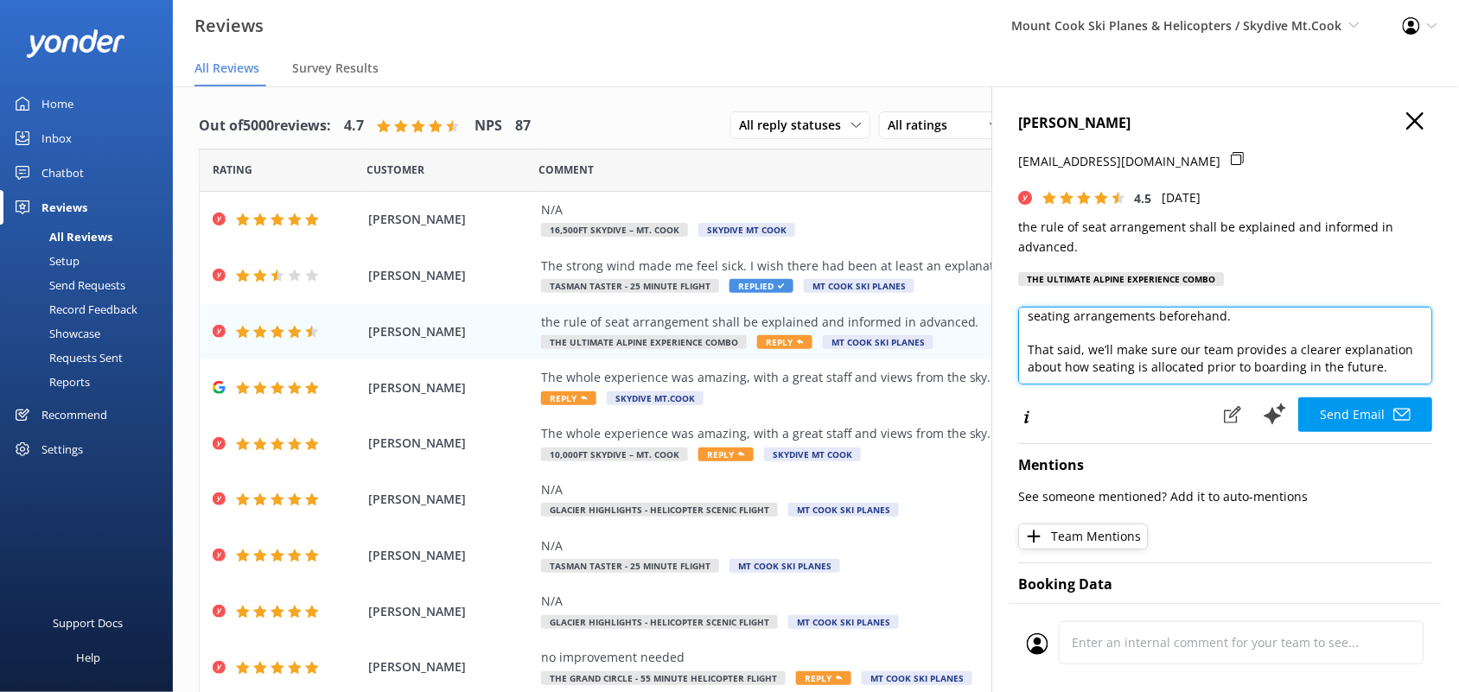
scroll to position [110, 0]
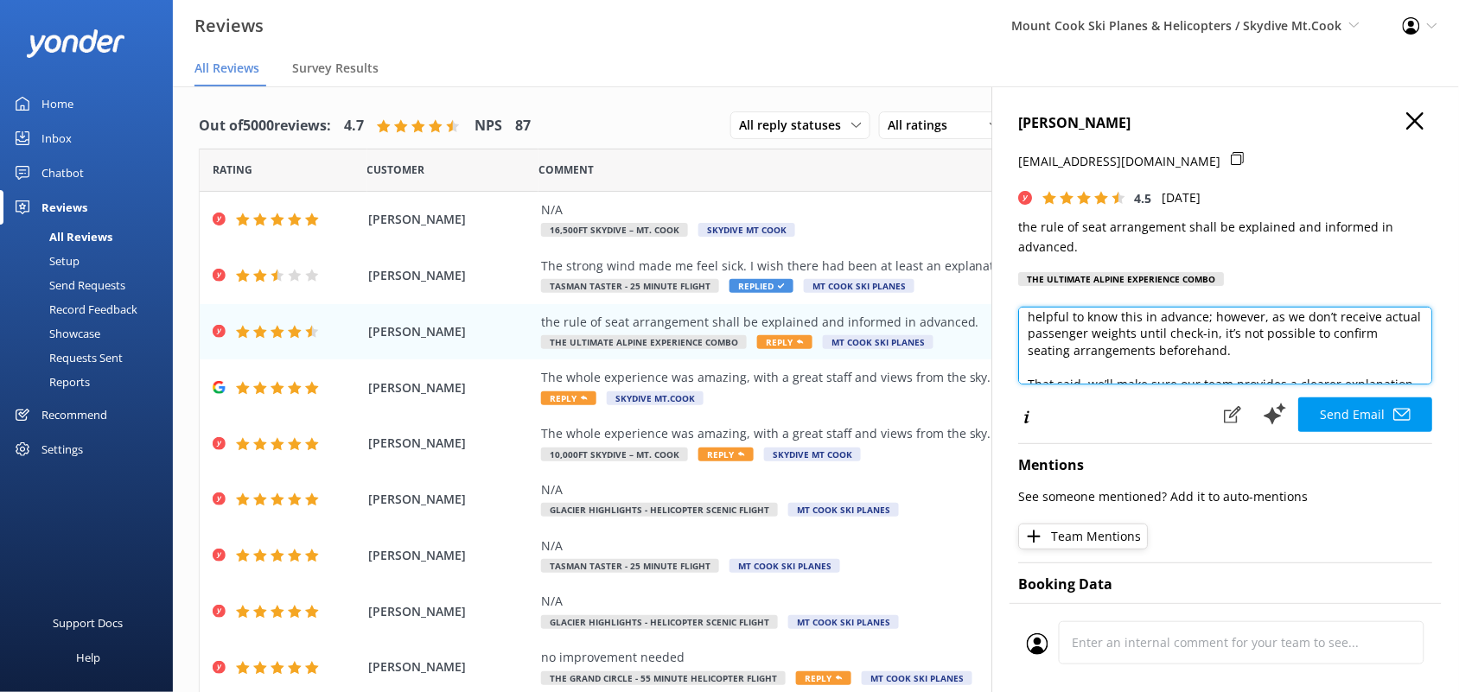
click at [1366, 351] on textarea "Dear [PERSON_NAME], Thanks for your feedback — we really appreciate you taking …" at bounding box center [1226, 346] width 414 height 78
click at [1304, 325] on textarea "Dear [PERSON_NAME], Thanks for your feedback — we really appreciate you taking …" at bounding box center [1226, 346] width 414 height 78
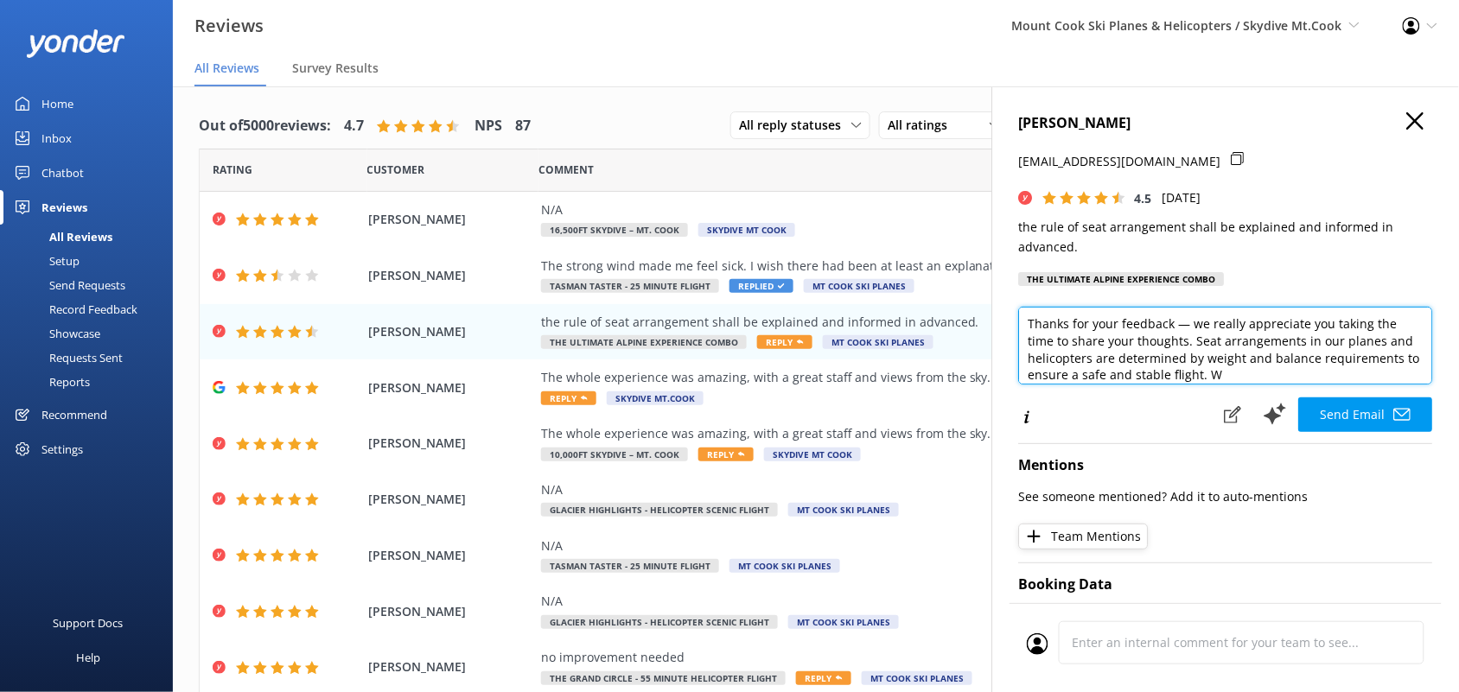
click at [1301, 374] on textarea "Dear [PERSON_NAME], Thanks for your feedback — we really appreciate you taking …" at bounding box center [1226, 346] width 414 height 78
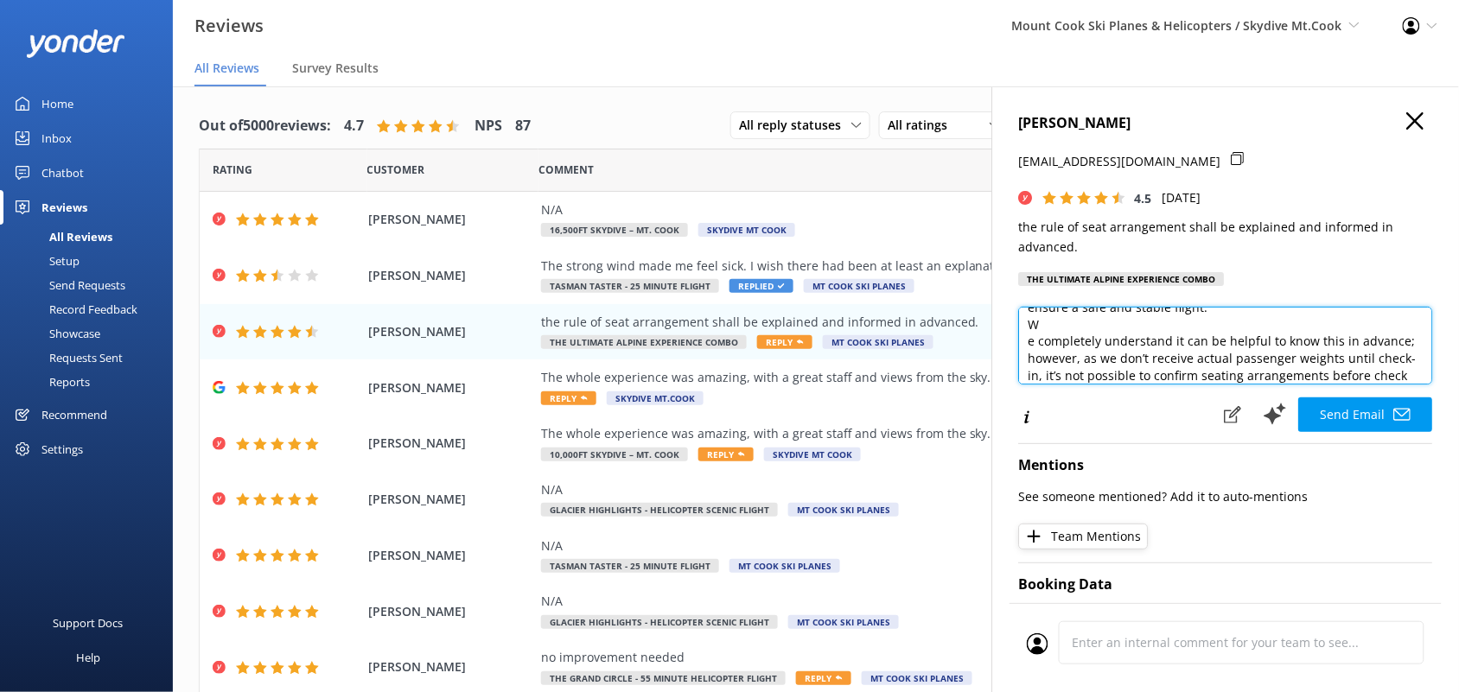
click at [1030, 348] on textarea "Dear [PERSON_NAME], Thanks for your feedback — we really appreciate you taking …" at bounding box center [1226, 346] width 414 height 78
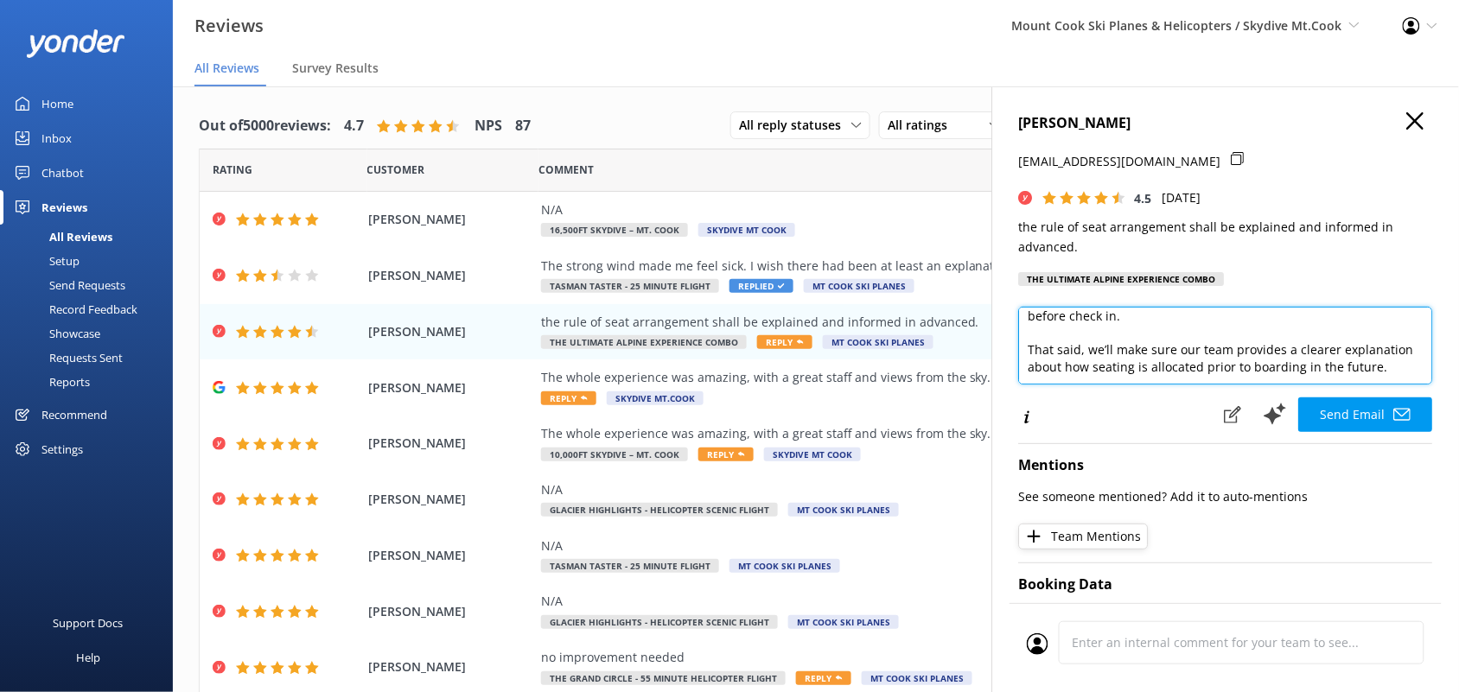
scroll to position [195, 0]
drag, startPoint x: 1113, startPoint y: 368, endPoint x: 1068, endPoint y: 370, distance: 45.0
click at [1068, 370] on textarea "Dear [PERSON_NAME], Thanks for your feedback — we really appreciate you taking …" at bounding box center [1226, 346] width 414 height 78
click at [1112, 330] on textarea "Dear [PERSON_NAME], Thanks for your feedback — we really appreciate you taking …" at bounding box center [1226, 346] width 414 height 78
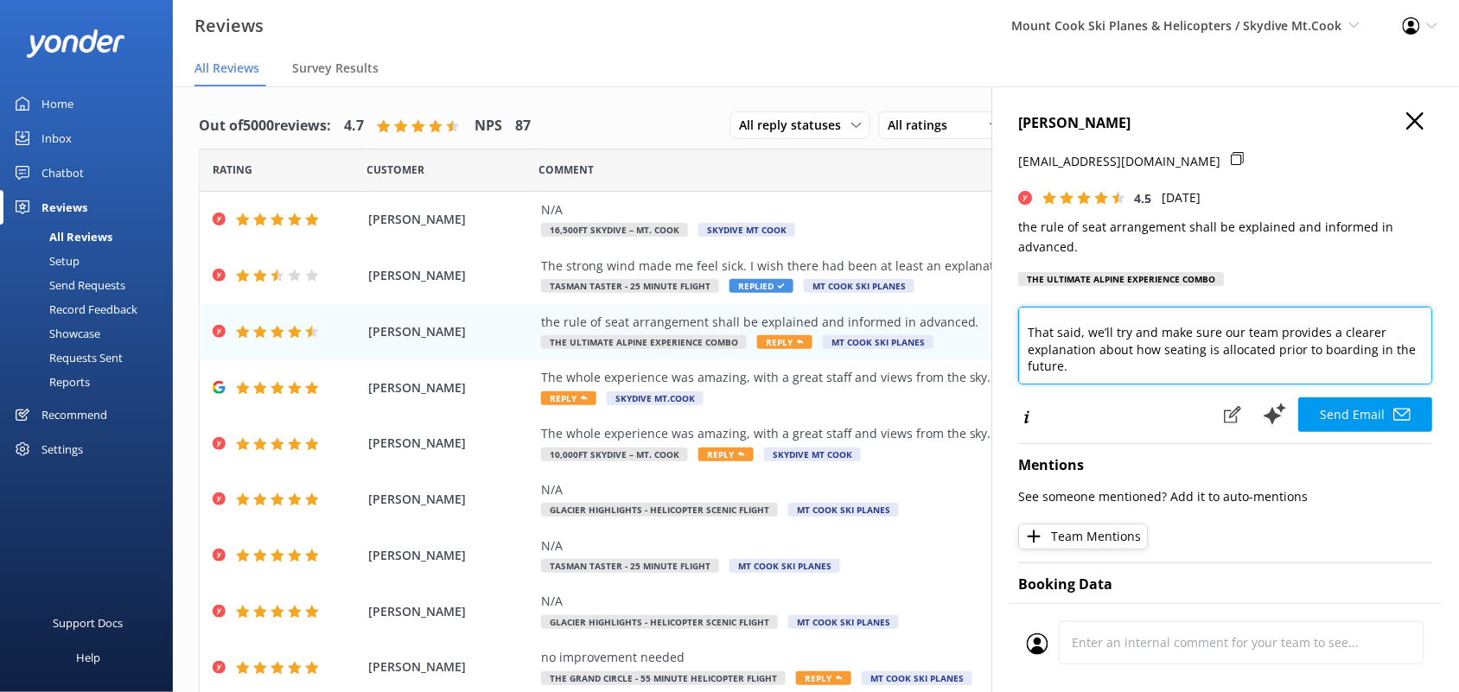
click at [1269, 330] on textarea "Dear [PERSON_NAME], Thanks for your feedback — we really appreciate you taking …" at bounding box center [1226, 346] width 414 height 78
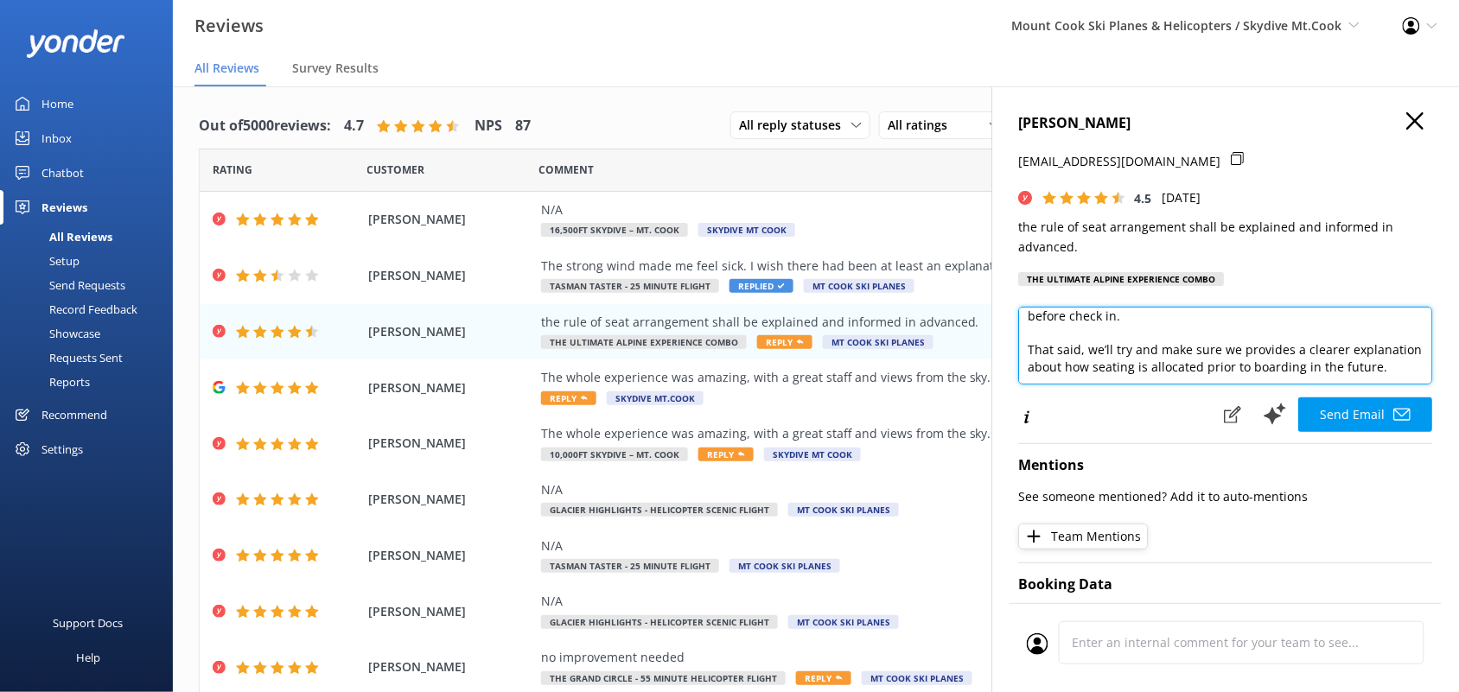
click at [1340, 331] on textarea "Dear [PERSON_NAME], Thanks for your feedback — we really appreciate you taking …" at bounding box center [1226, 346] width 414 height 78
drag, startPoint x: 1379, startPoint y: 365, endPoint x: 1023, endPoint y: 357, distance: 356.2
click at [1023, 357] on textarea "Dear [PERSON_NAME], Thanks for your feedback — we really appreciate you taking …" at bounding box center [1226, 346] width 414 height 78
click at [1250, 333] on textarea "Dear [PERSON_NAME], Thanks for your feedback — we really appreciate you taking …" at bounding box center [1226, 346] width 414 height 78
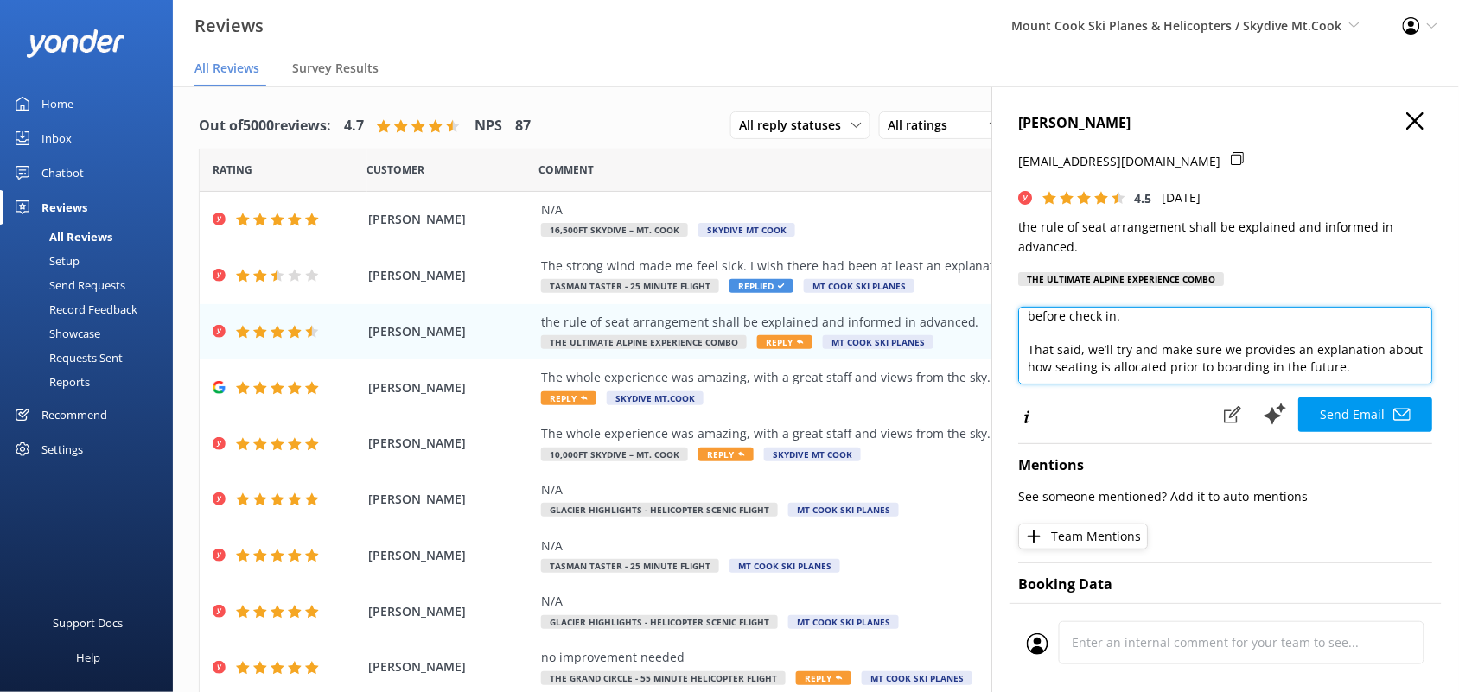
drag, startPoint x: 1094, startPoint y: 344, endPoint x: 1031, endPoint y: 348, distance: 63.2
click at [1031, 348] on textarea "Dear [PERSON_NAME], Thanks for your feedback — we really appreciate you taking …" at bounding box center [1226, 346] width 414 height 78
click at [1323, 368] on textarea "Dear [PERSON_NAME], Thanks for your feedback — we really appreciate you taking …" at bounding box center [1226, 346] width 414 height 78
type textarea "Dear [PERSON_NAME], Thanks for your feedback — we really appreciate you taking …"
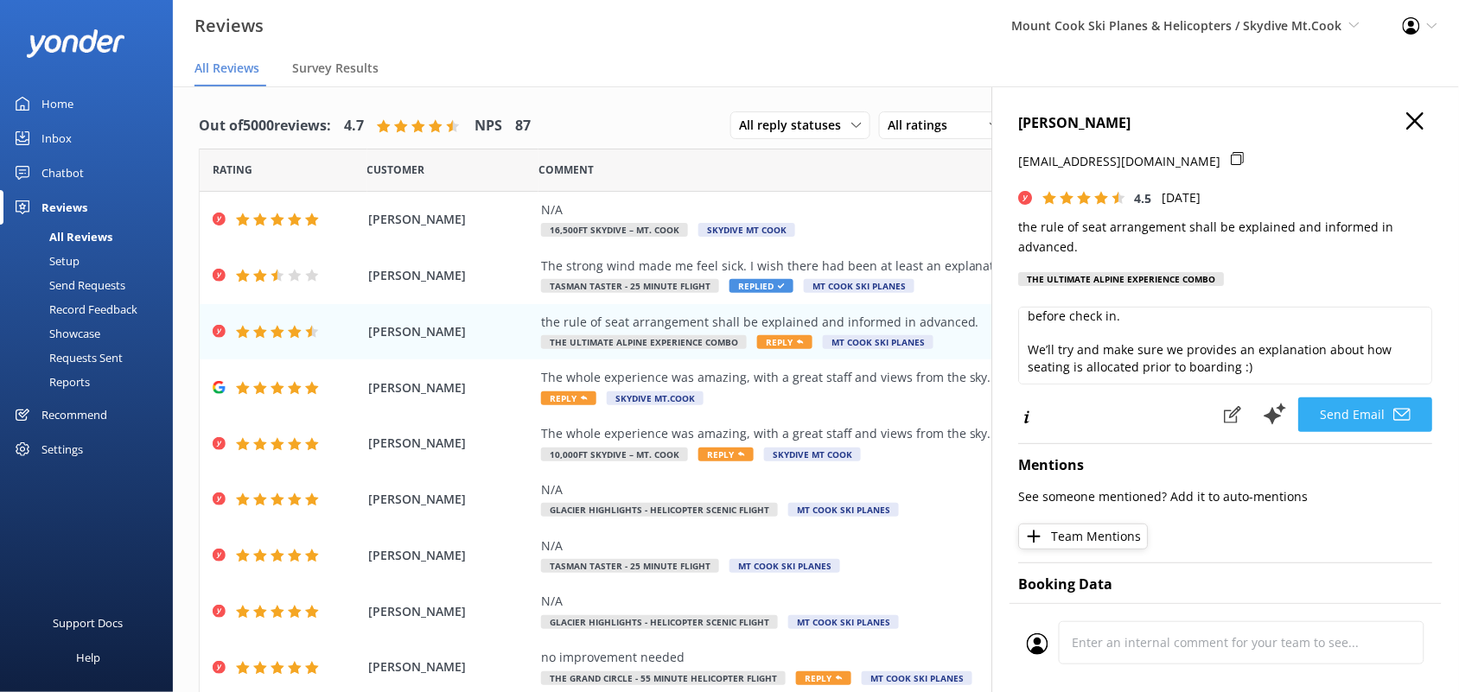
click at [1341, 409] on button "Send Email" at bounding box center [1366, 415] width 134 height 35
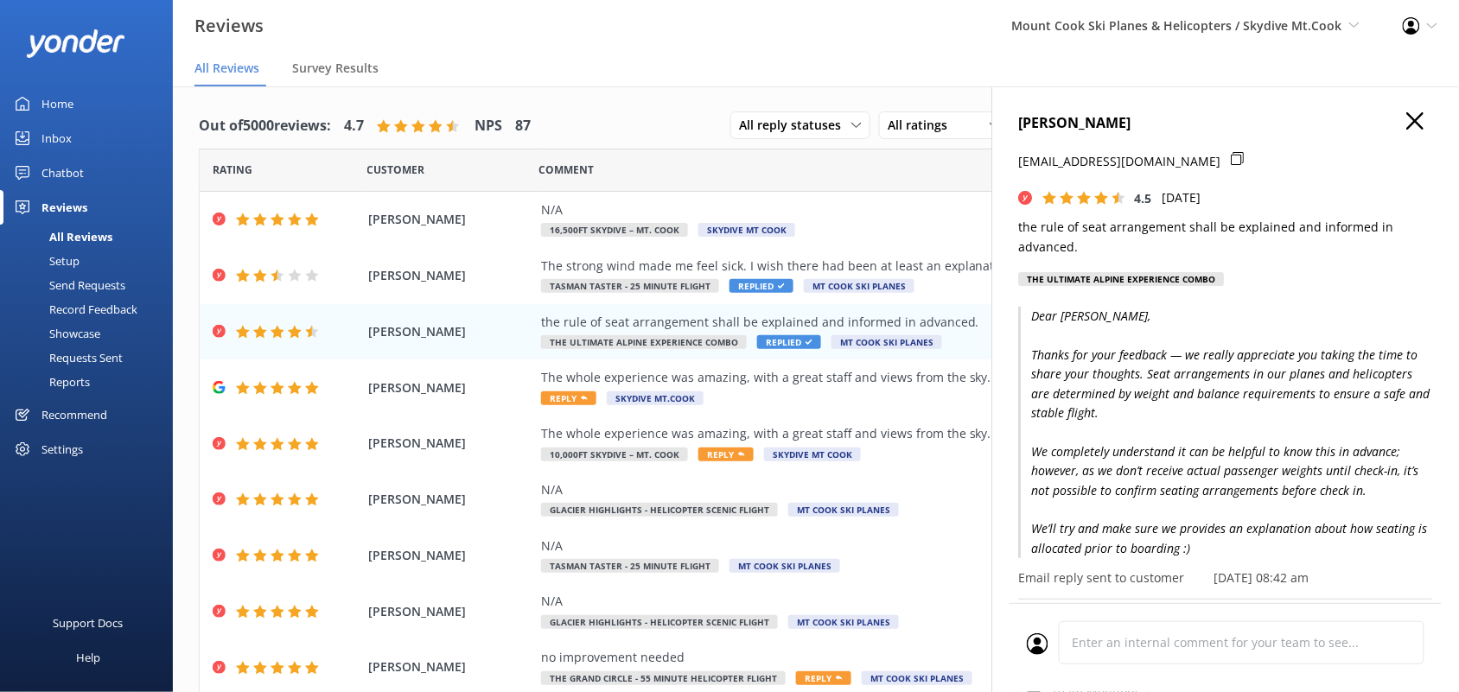
click at [1409, 121] on h4 "[PERSON_NAME]" at bounding box center [1226, 123] width 414 height 22
click at [1407, 123] on use "button" at bounding box center [1415, 120] width 17 height 17
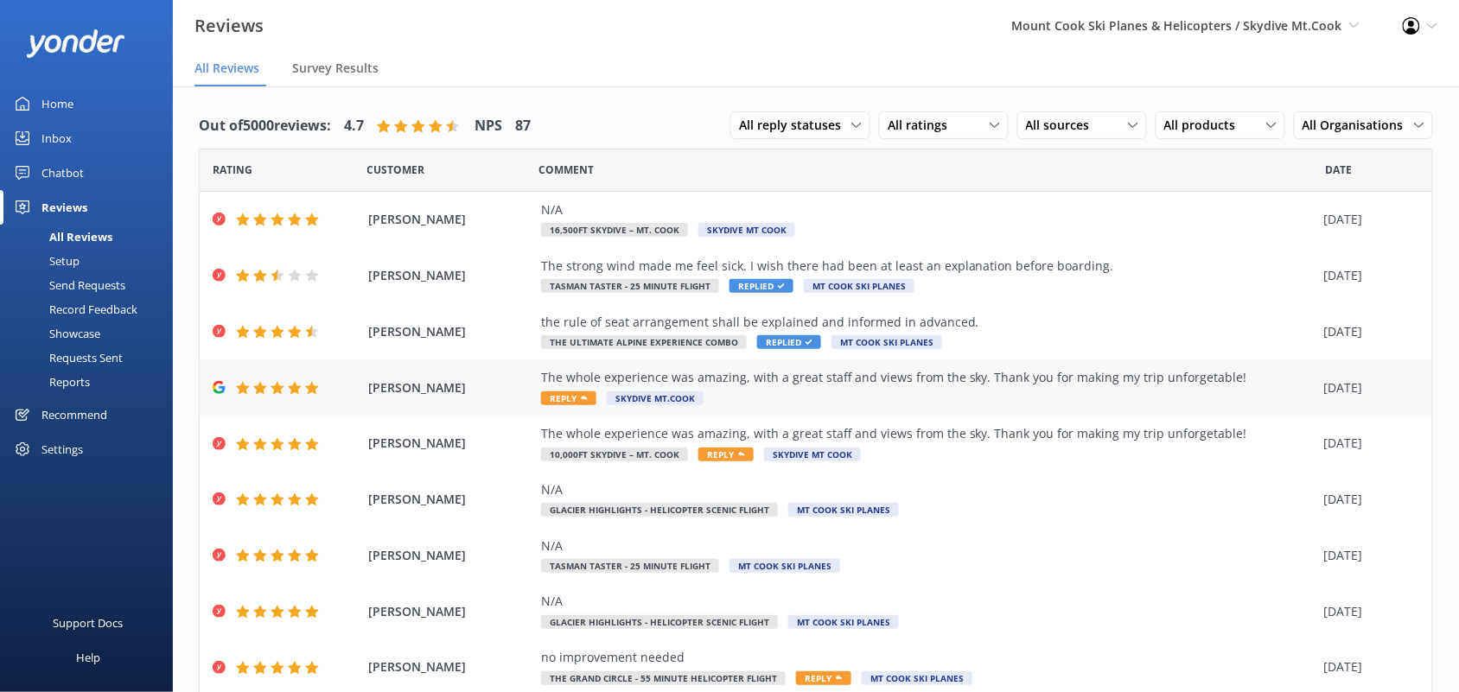
click at [839, 395] on div "The whole experience was amazing, with a great staff and views from the sky. Th…" at bounding box center [928, 387] width 775 height 39
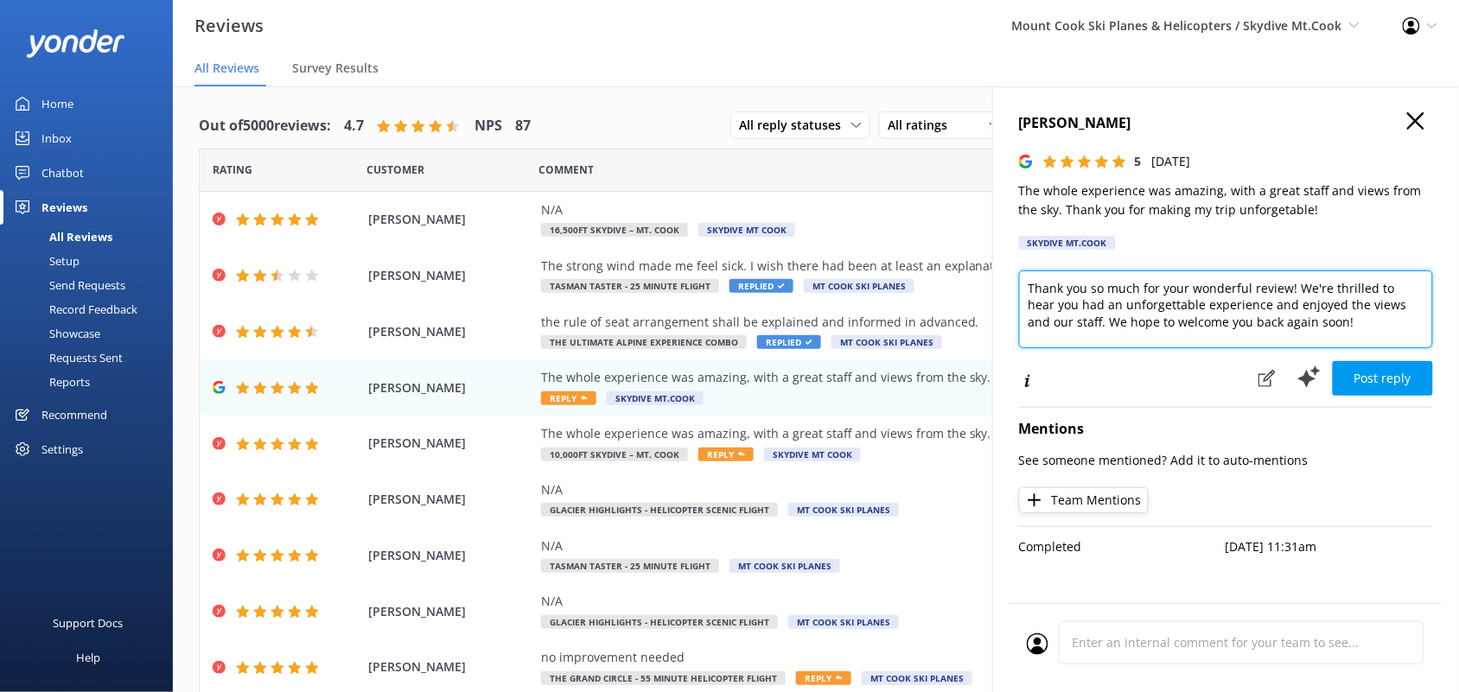
click at [1415, 303] on textarea "Thank you so much for your wonderful review! We're thrilled to hear you had an …" at bounding box center [1226, 310] width 414 height 78
type textarea "Thank you so much for your wonderful review! We're thrilled to hear you had an …"
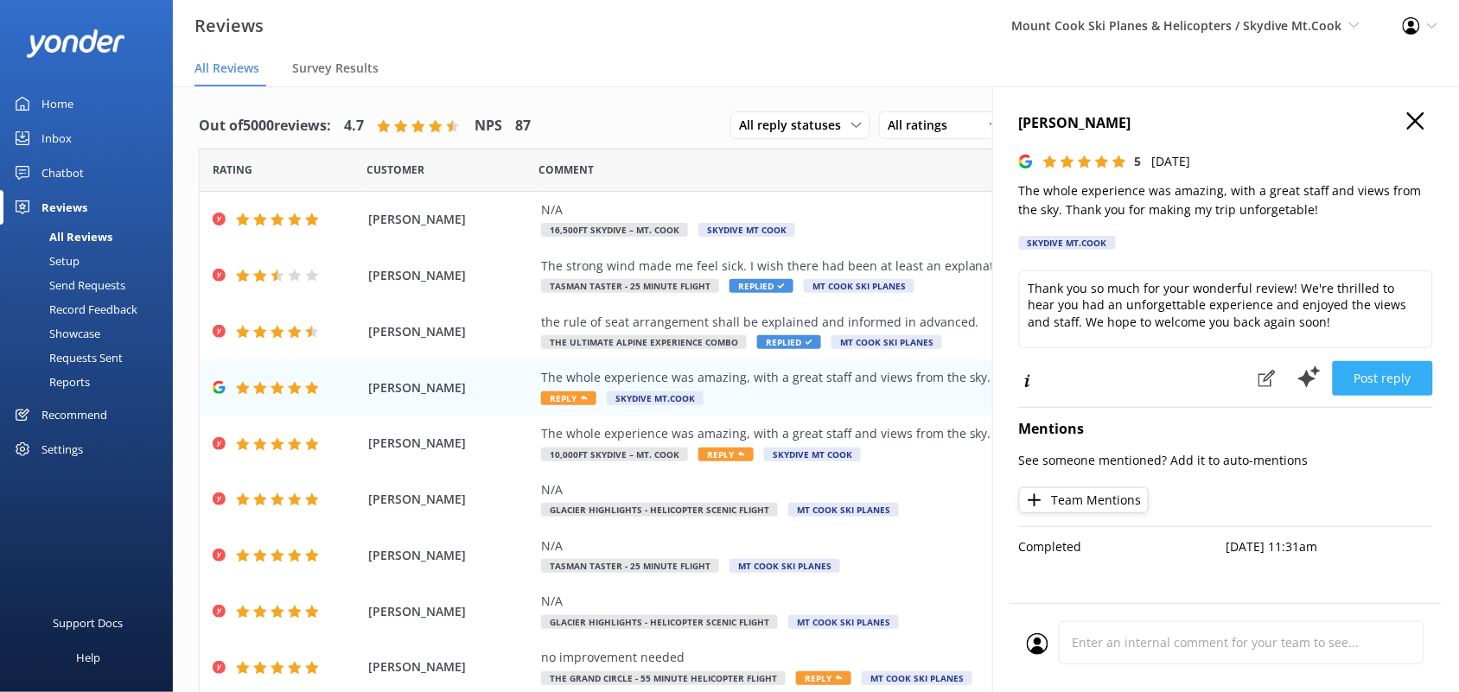
click at [1368, 373] on button "Post reply" at bounding box center [1383, 378] width 100 height 35
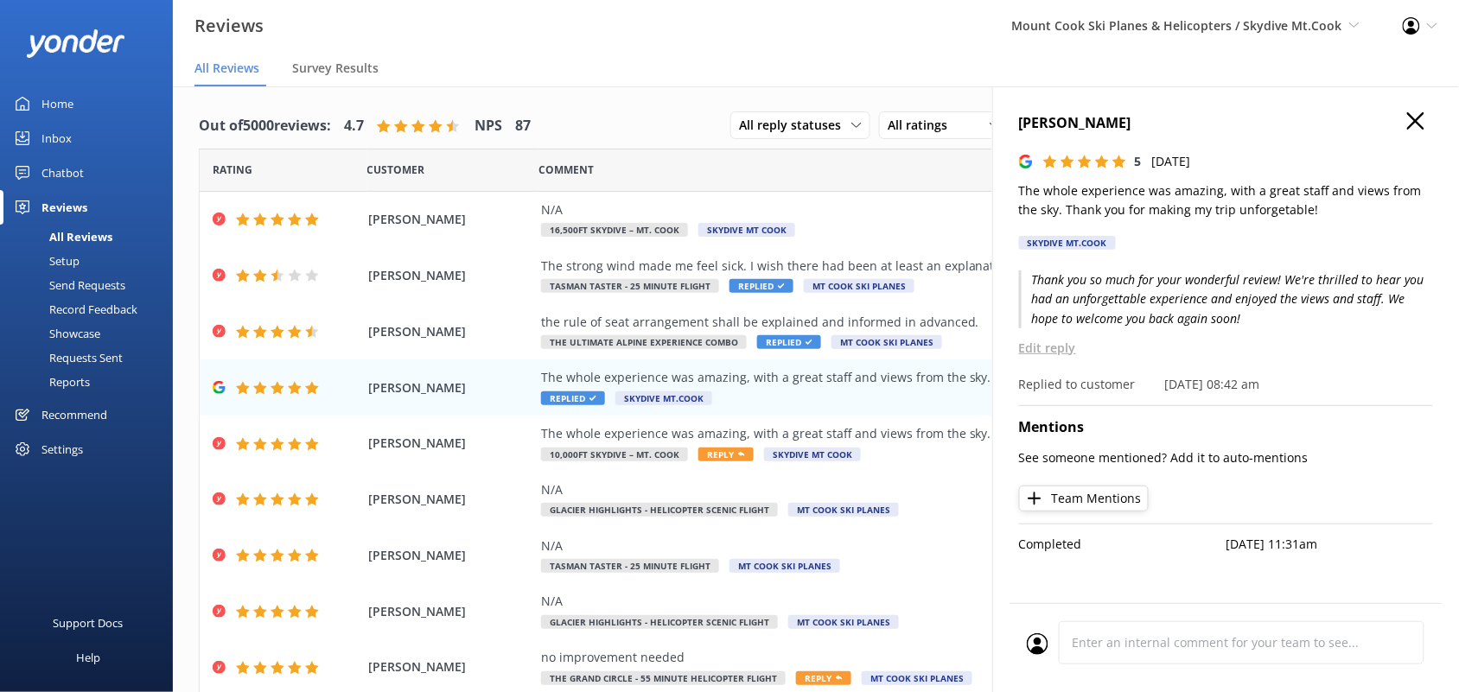
click at [1413, 122] on icon "button" at bounding box center [1415, 120] width 17 height 17
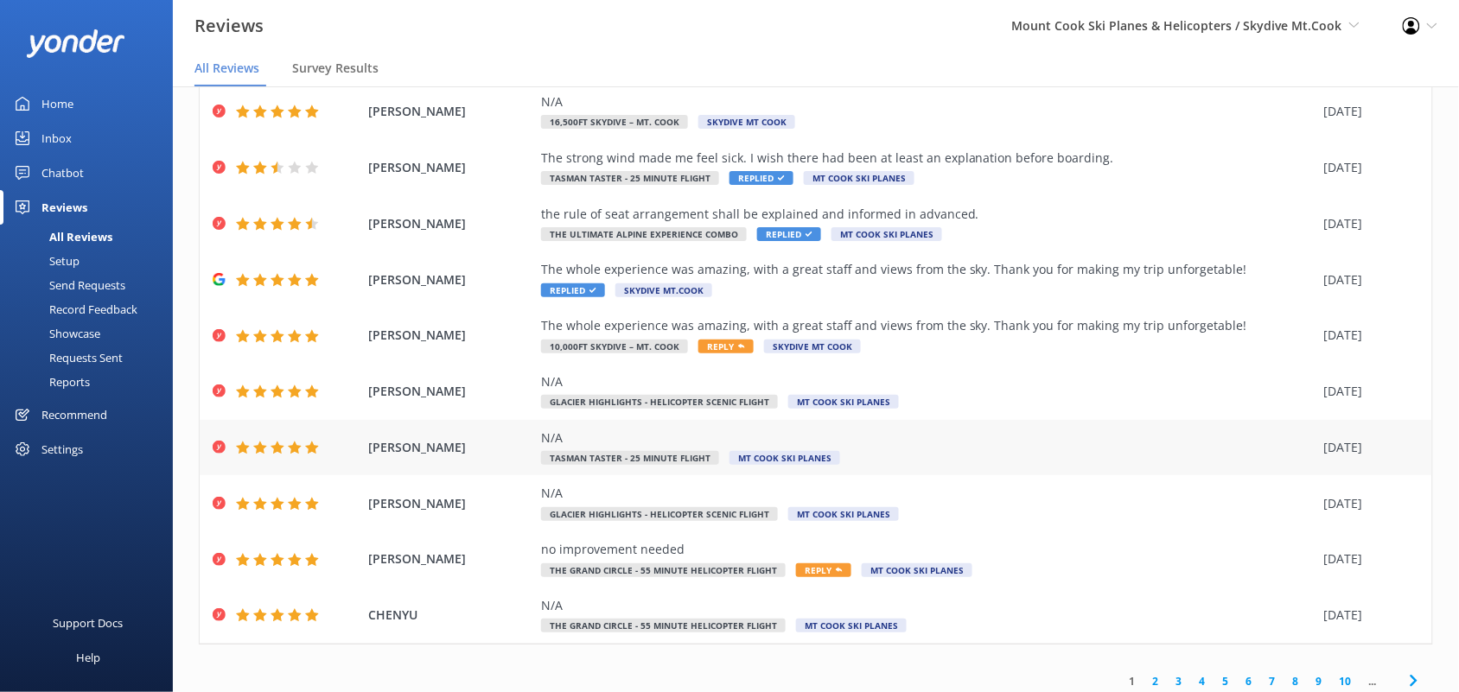
scroll to position [117, 0]
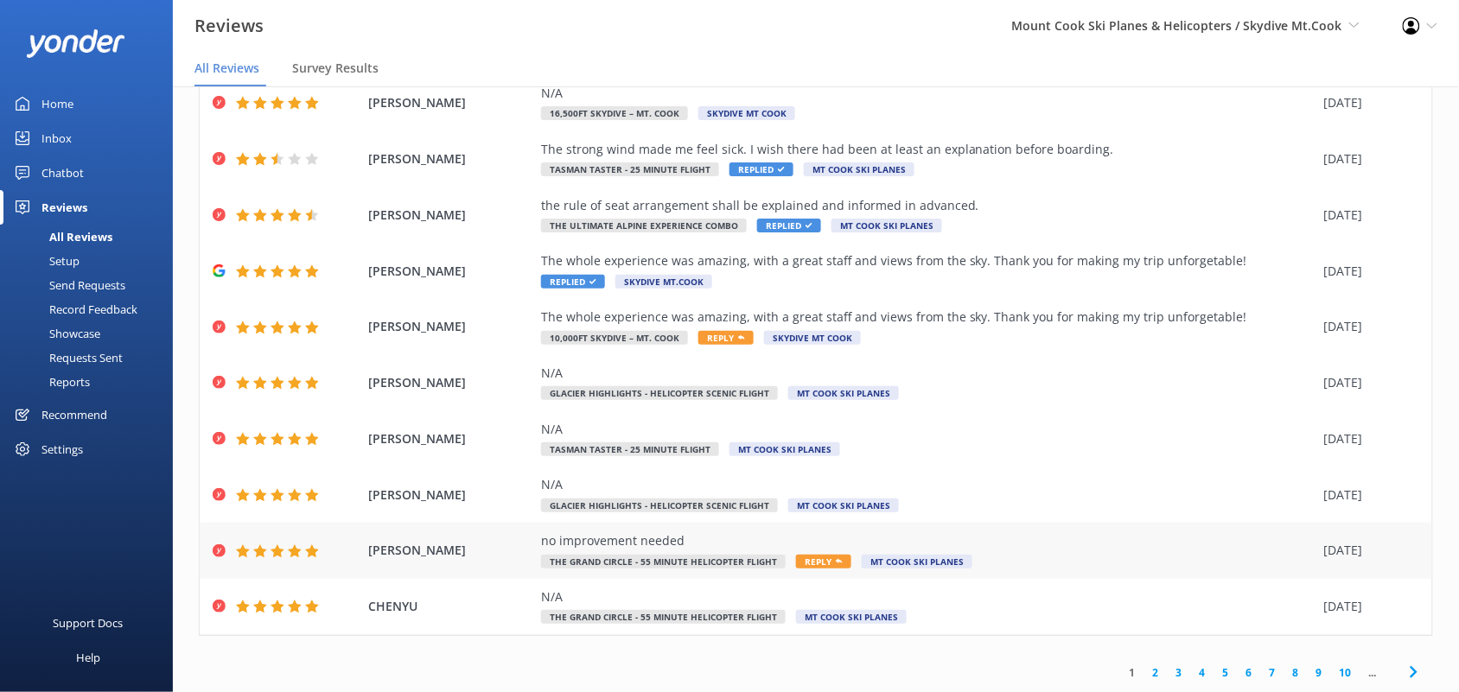
click at [659, 546] on div "no improvement needed" at bounding box center [928, 541] width 775 height 19
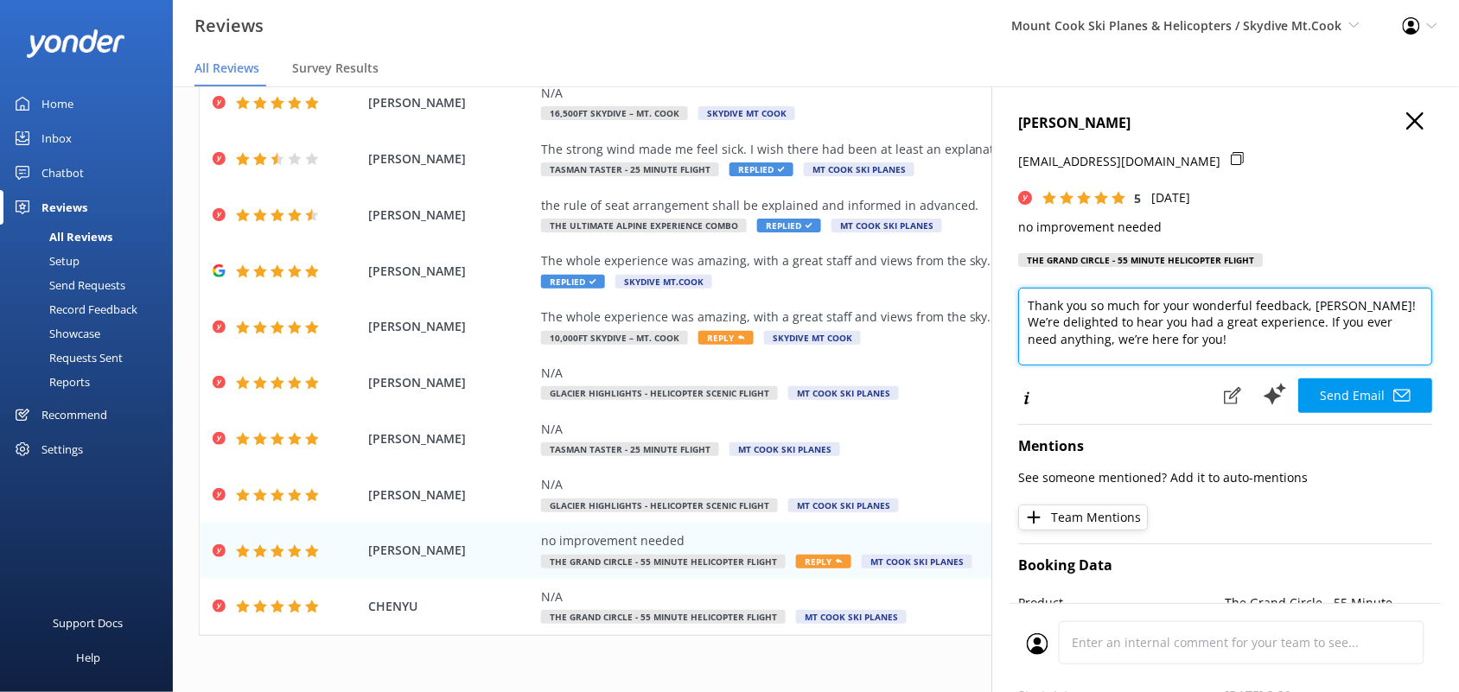
drag, startPoint x: 1210, startPoint y: 340, endPoint x: 1289, endPoint y: 322, distance: 80.7
click at [1289, 322] on textarea "Thank you so much for your wonderful feedback, [PERSON_NAME]! We’re delighted t…" at bounding box center [1226, 327] width 414 height 78
type textarea "Thank you so much for your wonderful feedback, [PERSON_NAME]! We’re delighted t…"
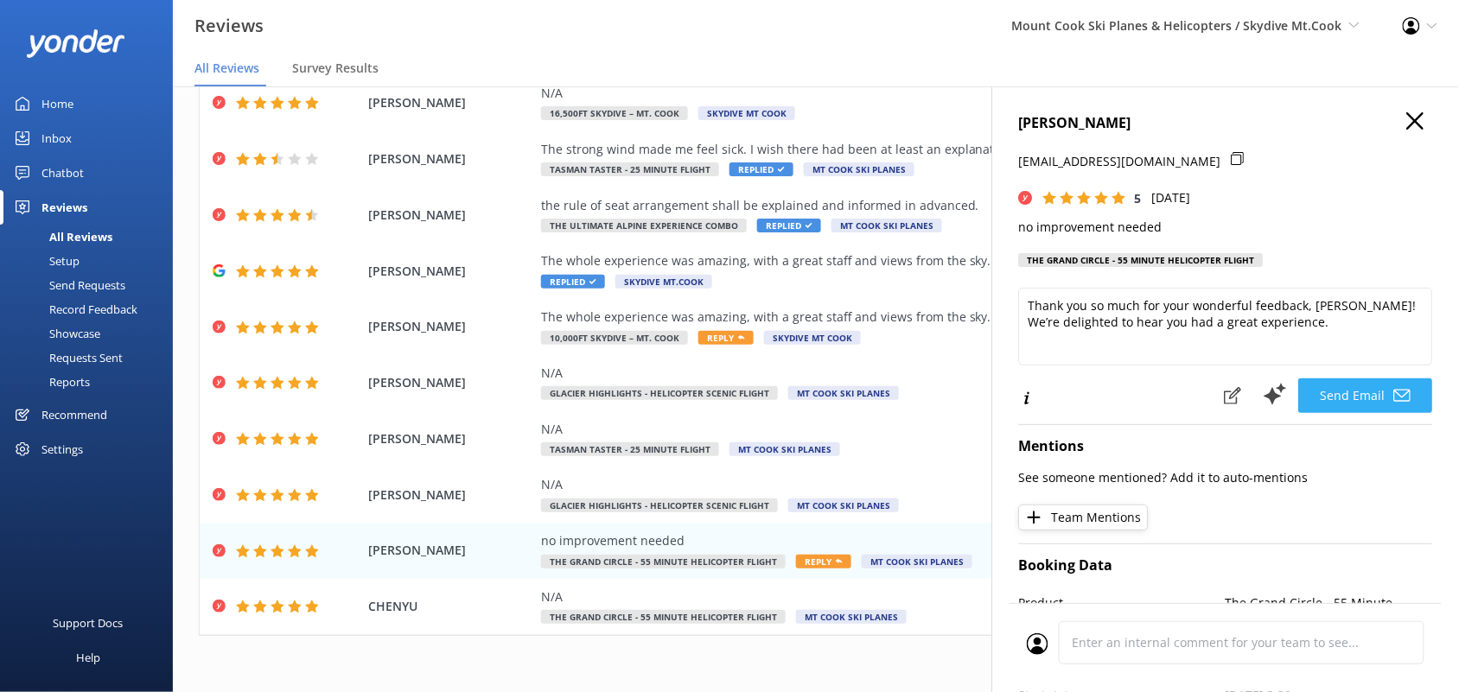
click at [1328, 393] on button "Send Email" at bounding box center [1366, 396] width 134 height 35
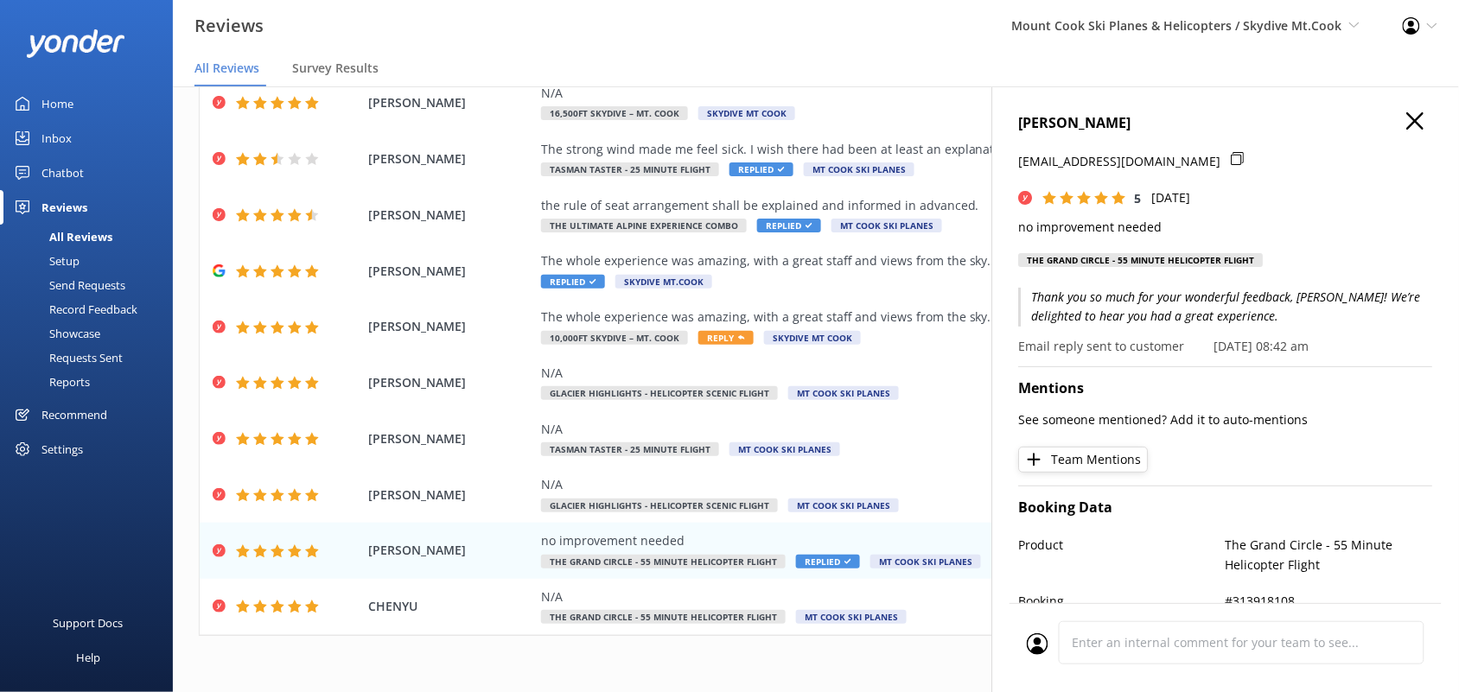
click at [1407, 127] on use "button" at bounding box center [1415, 120] width 17 height 17
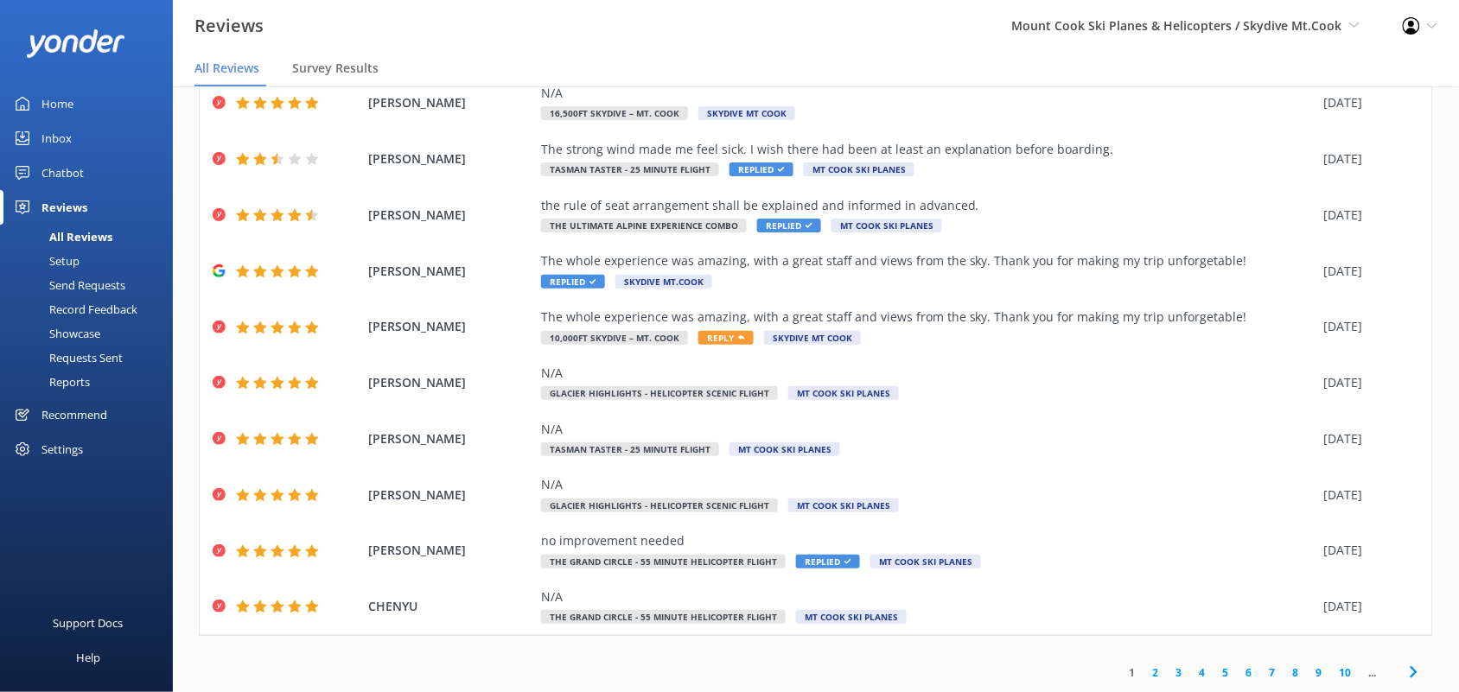
click at [1145, 672] on link "2" at bounding box center [1156, 673] width 23 height 16
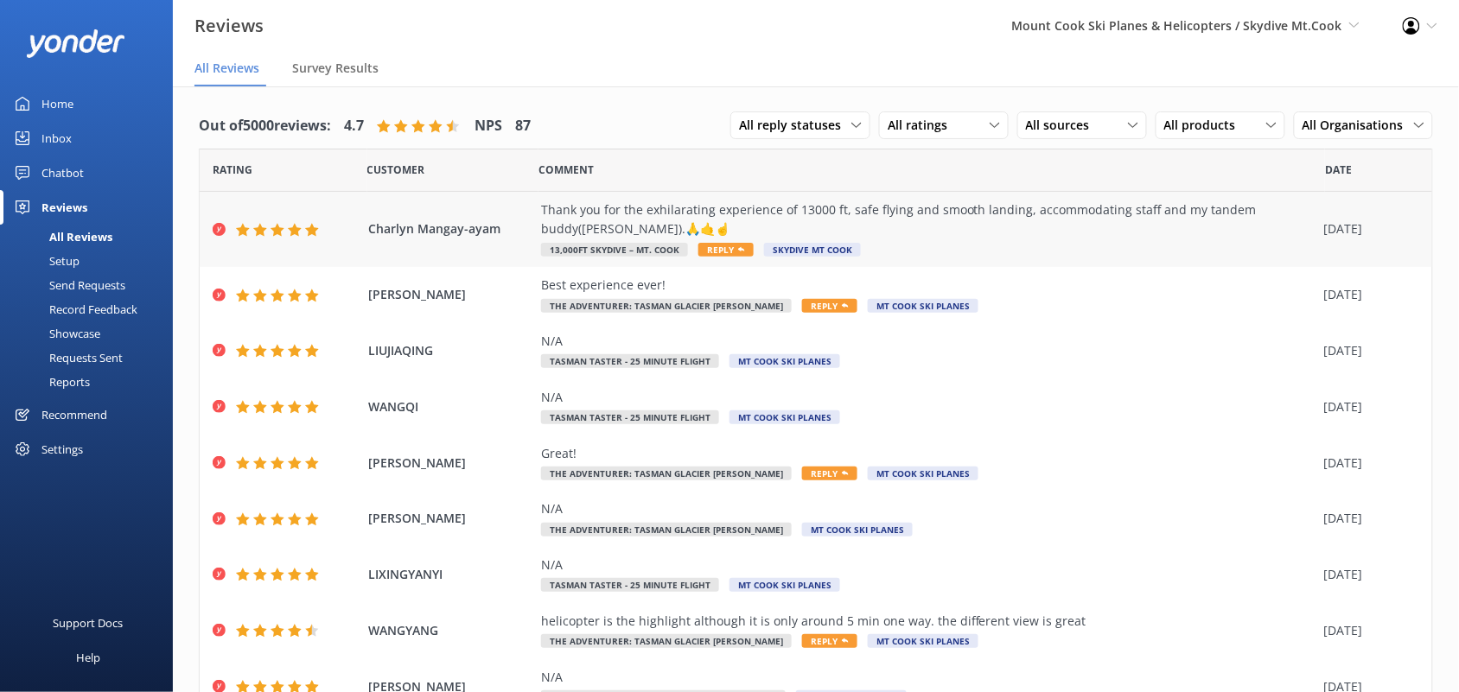
click at [1066, 230] on div "Thank you for the exhilarating experience of 13000 ft, safe flying and smooth l…" at bounding box center [928, 220] width 775 height 39
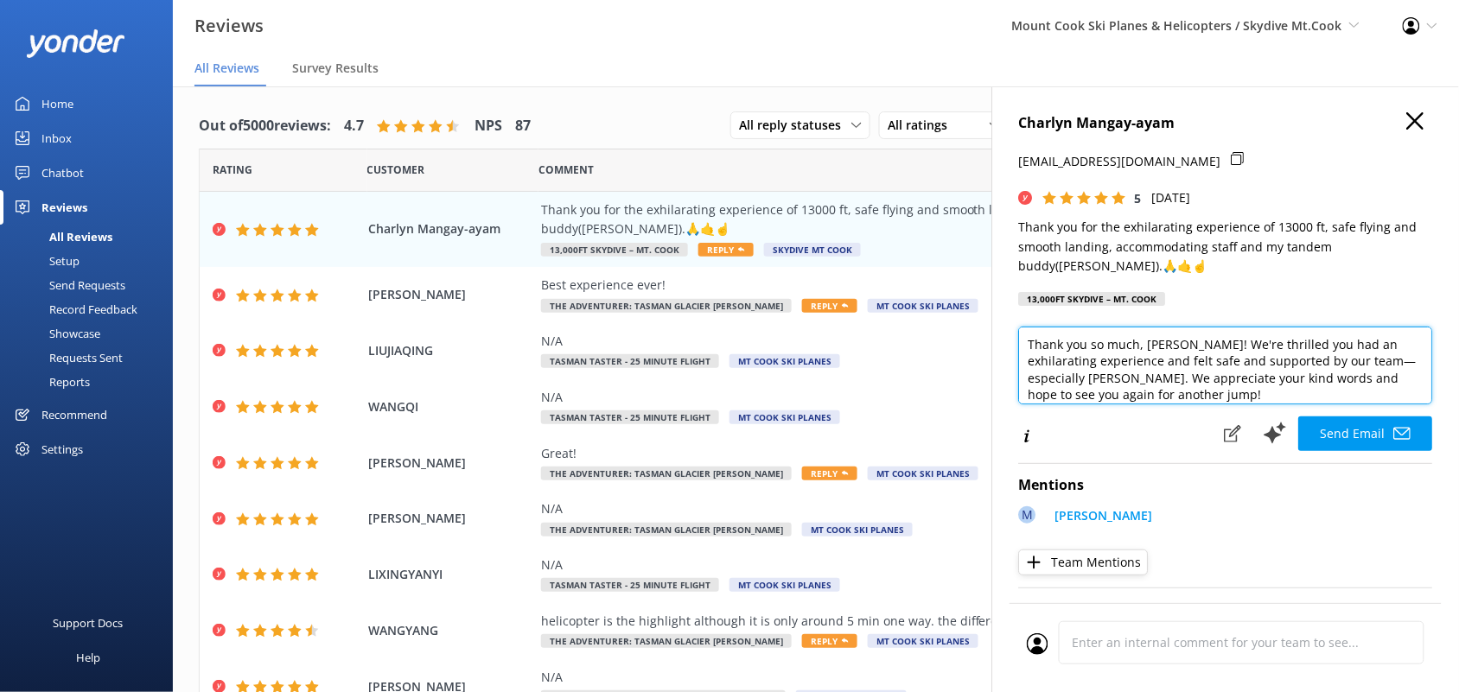
click at [1371, 363] on textarea "Thank you so much, [PERSON_NAME]! We're thrilled you had an exhilarating experi…" at bounding box center [1226, 366] width 414 height 78
type textarea "Thank you so much, [PERSON_NAME]! We're thrilled you had an exhilarating experi…"
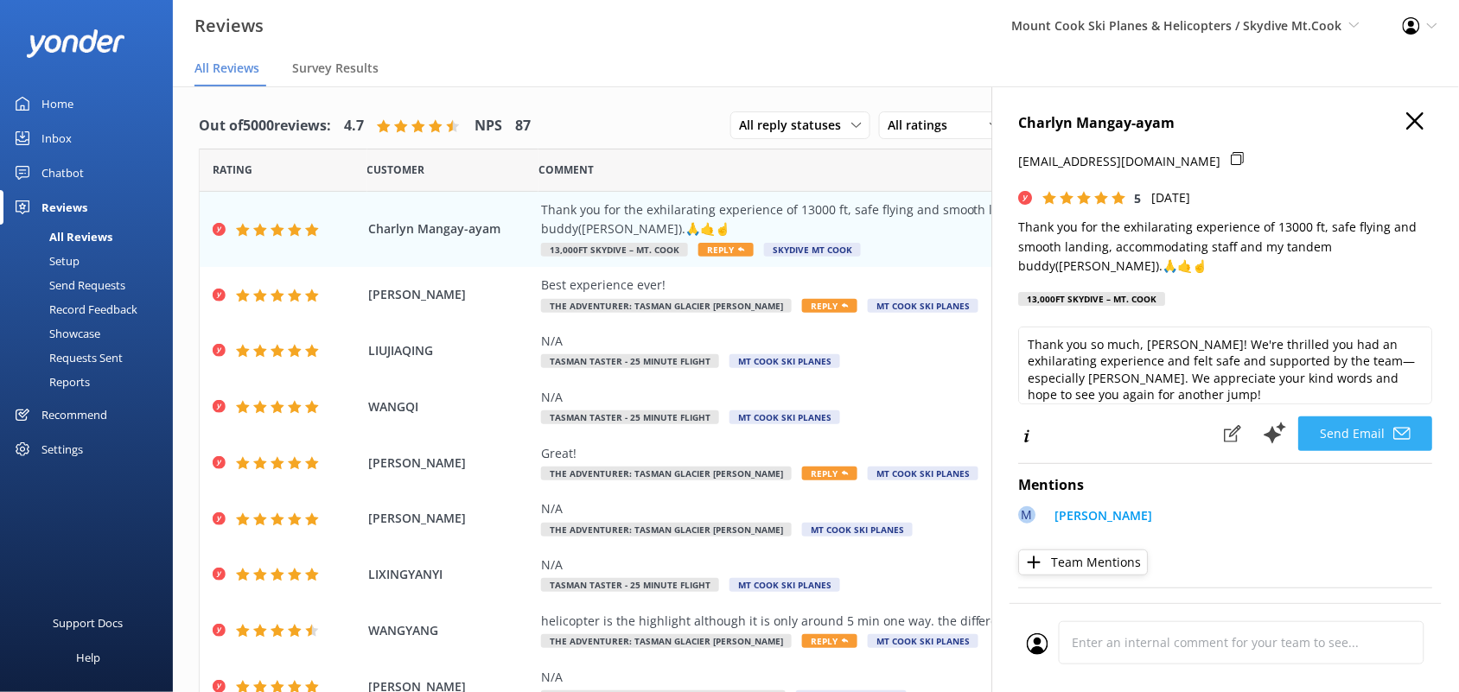
click at [1314, 428] on button "Send Email" at bounding box center [1366, 434] width 134 height 35
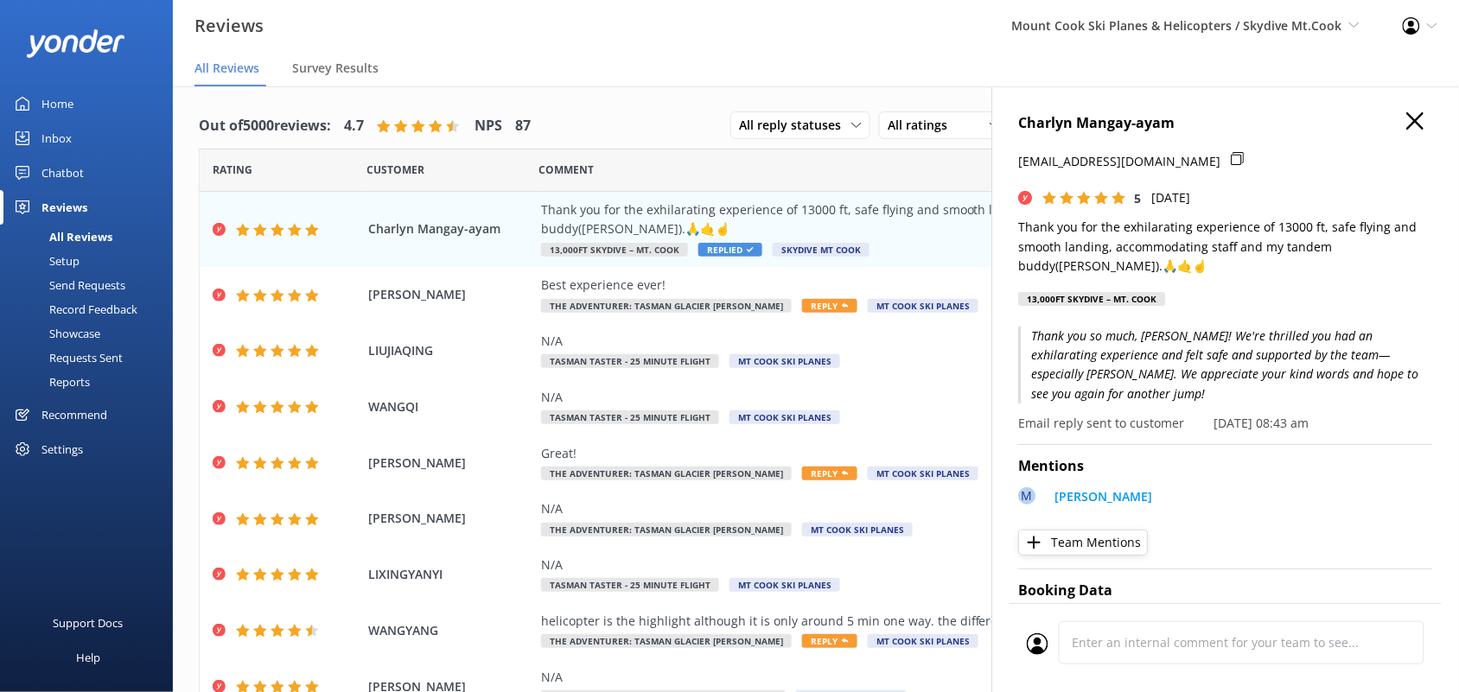
click at [1407, 119] on use "button" at bounding box center [1415, 120] width 17 height 17
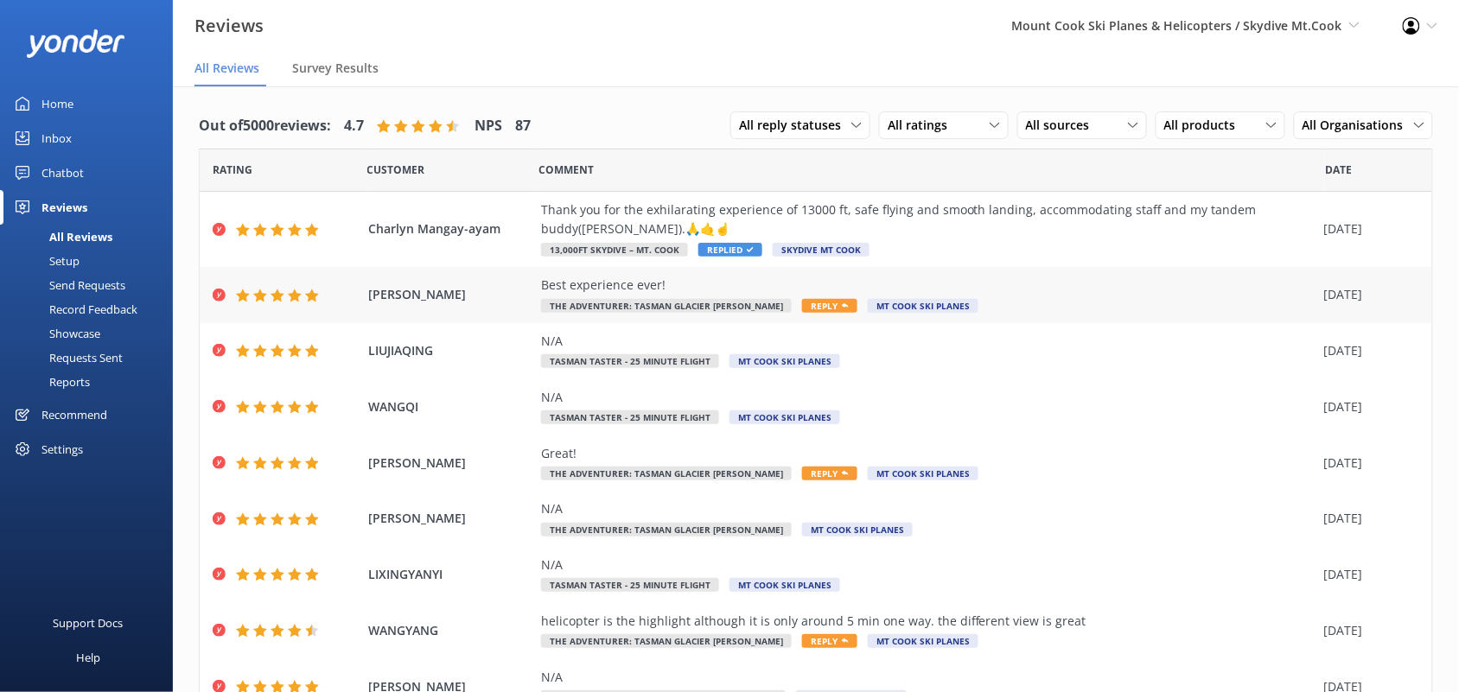
click at [688, 285] on div "Best experience ever!" at bounding box center [928, 285] width 775 height 19
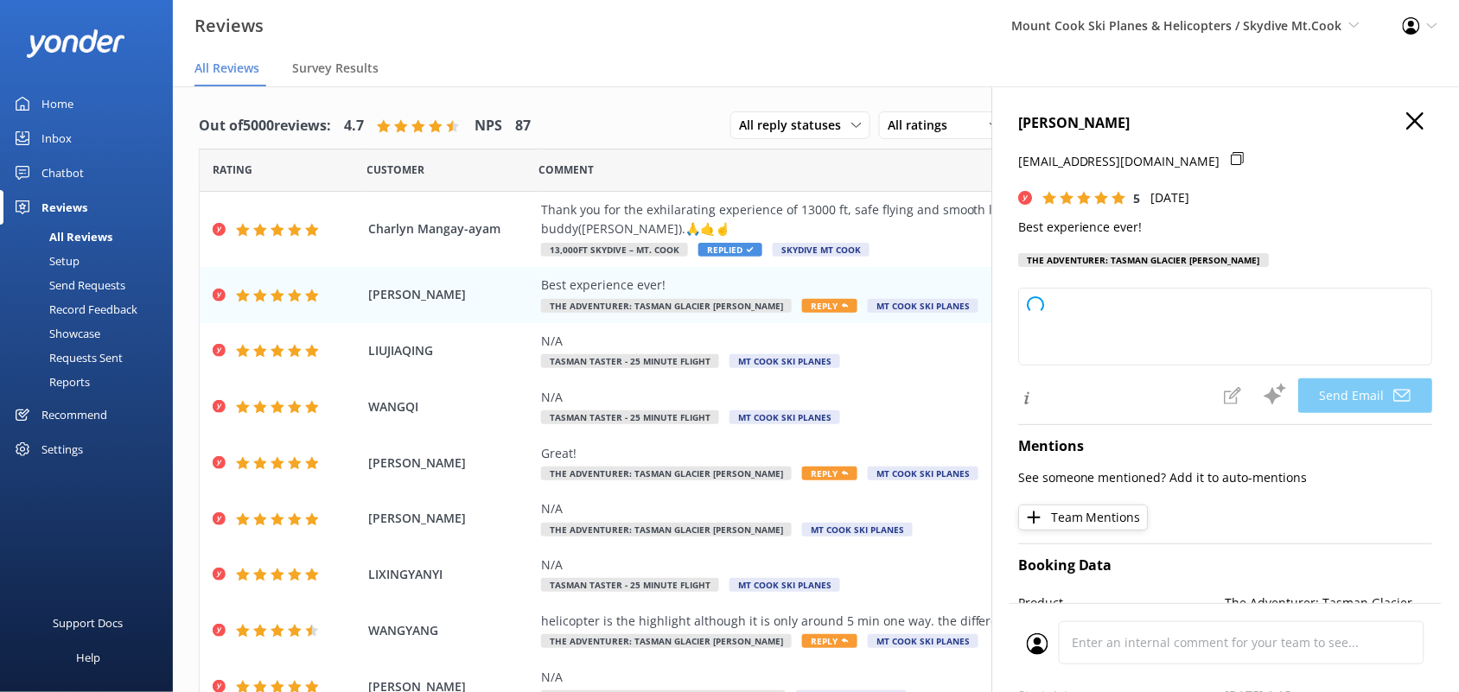
type textarea "Thank you so much, [PERSON_NAME]! We're thrilled to hear you had the best exper…"
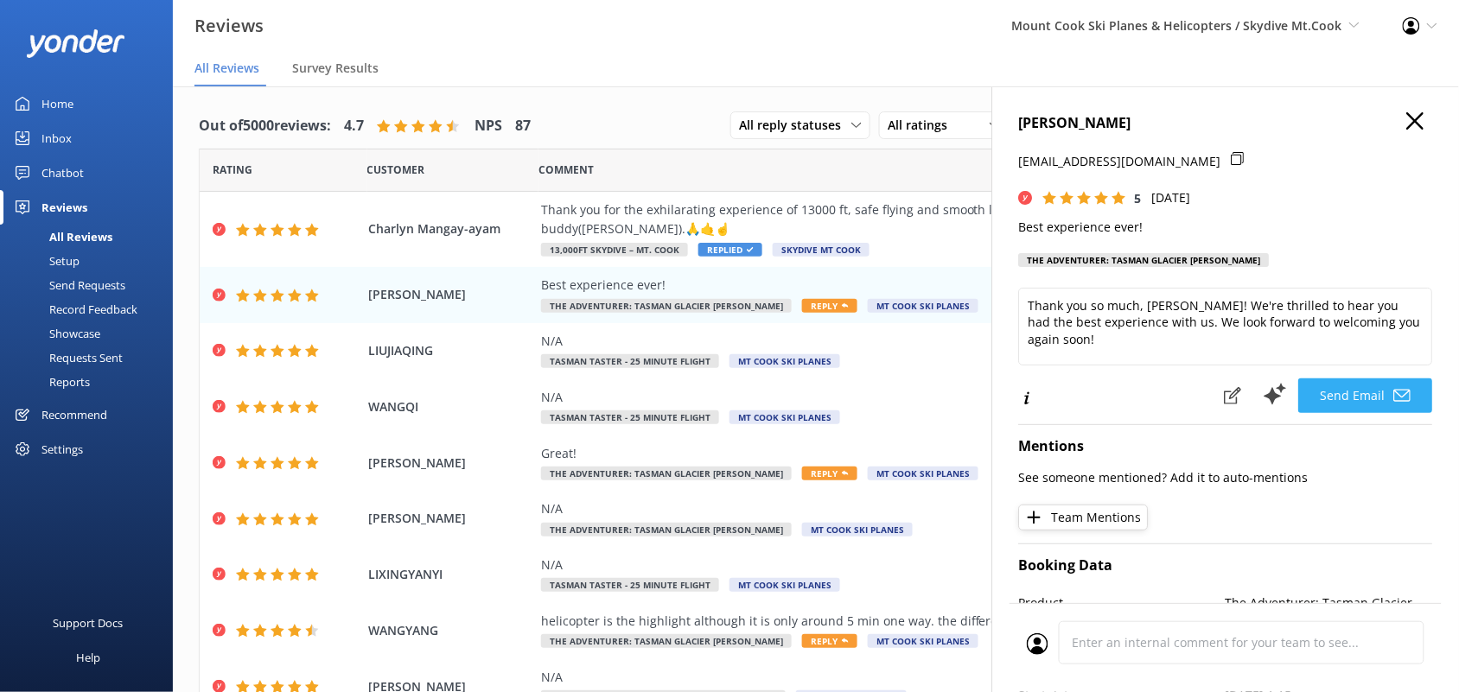
click at [1336, 382] on button "Send Email" at bounding box center [1366, 396] width 134 height 35
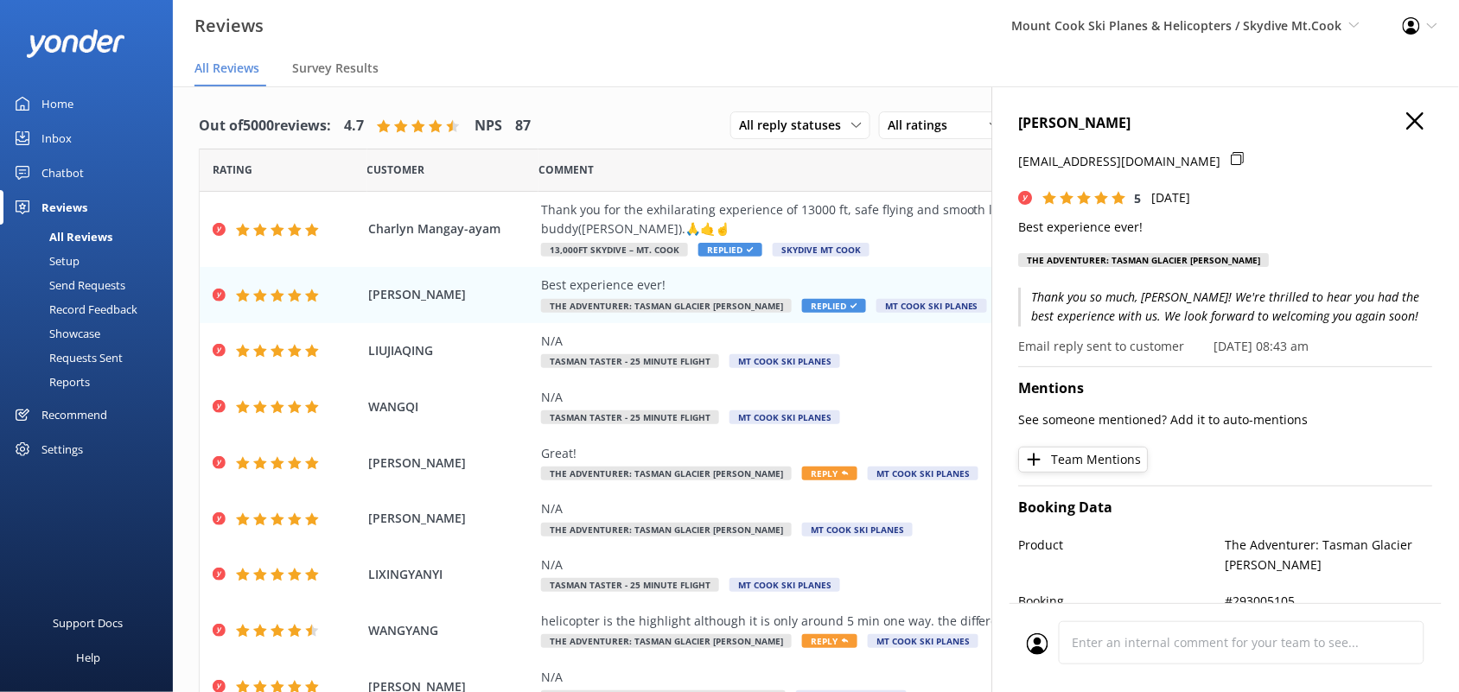
click at [1407, 119] on use "button" at bounding box center [1415, 120] width 17 height 17
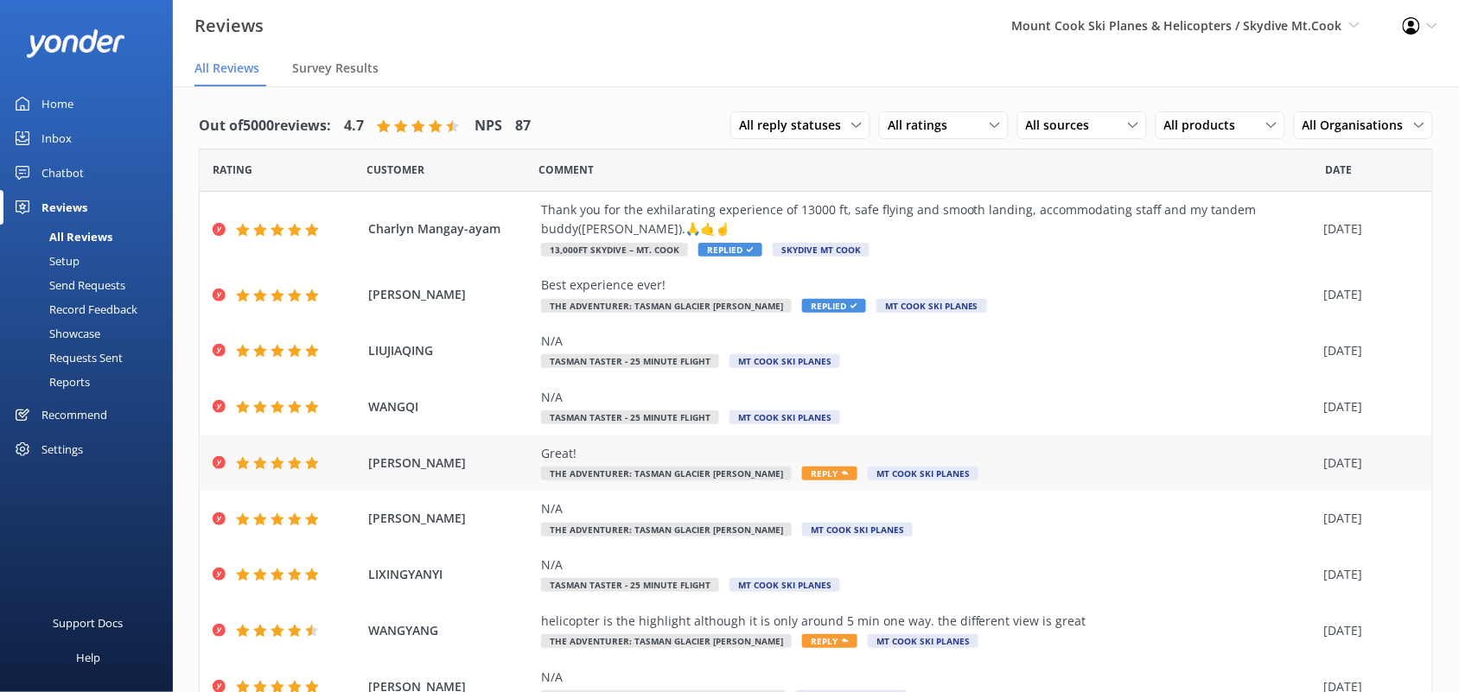
click at [658, 455] on div "Great!" at bounding box center [928, 453] width 775 height 19
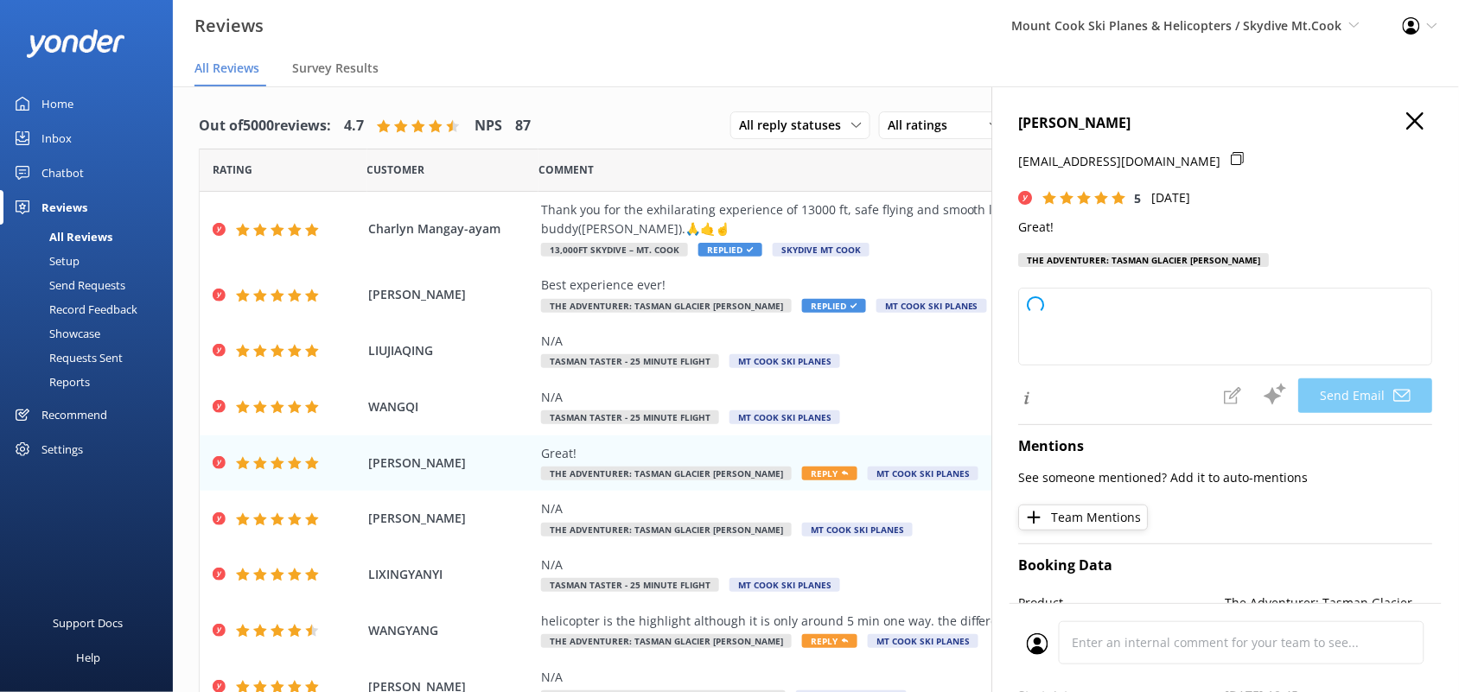
type textarea "Thank you so much for your kind words and perfect rating, [PERSON_NAME]! We tru…"
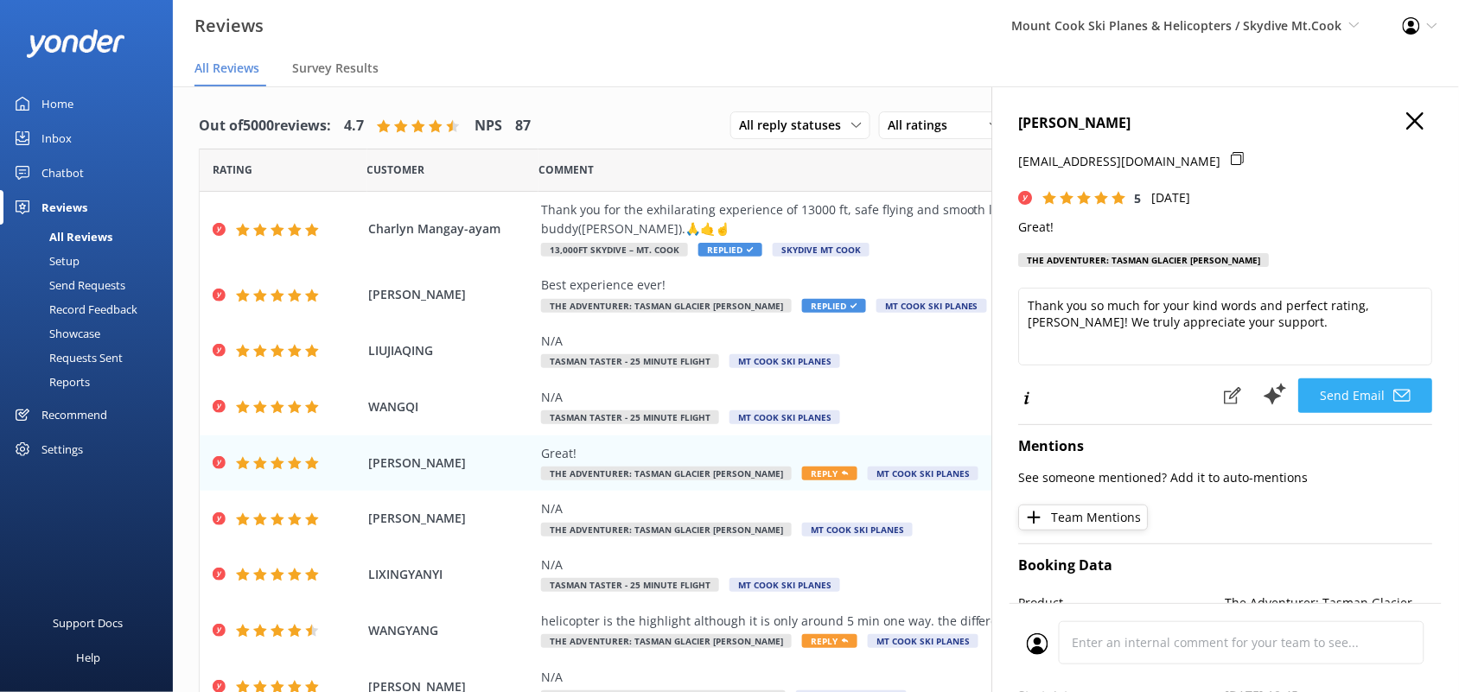
click at [1317, 389] on button "Send Email" at bounding box center [1366, 396] width 134 height 35
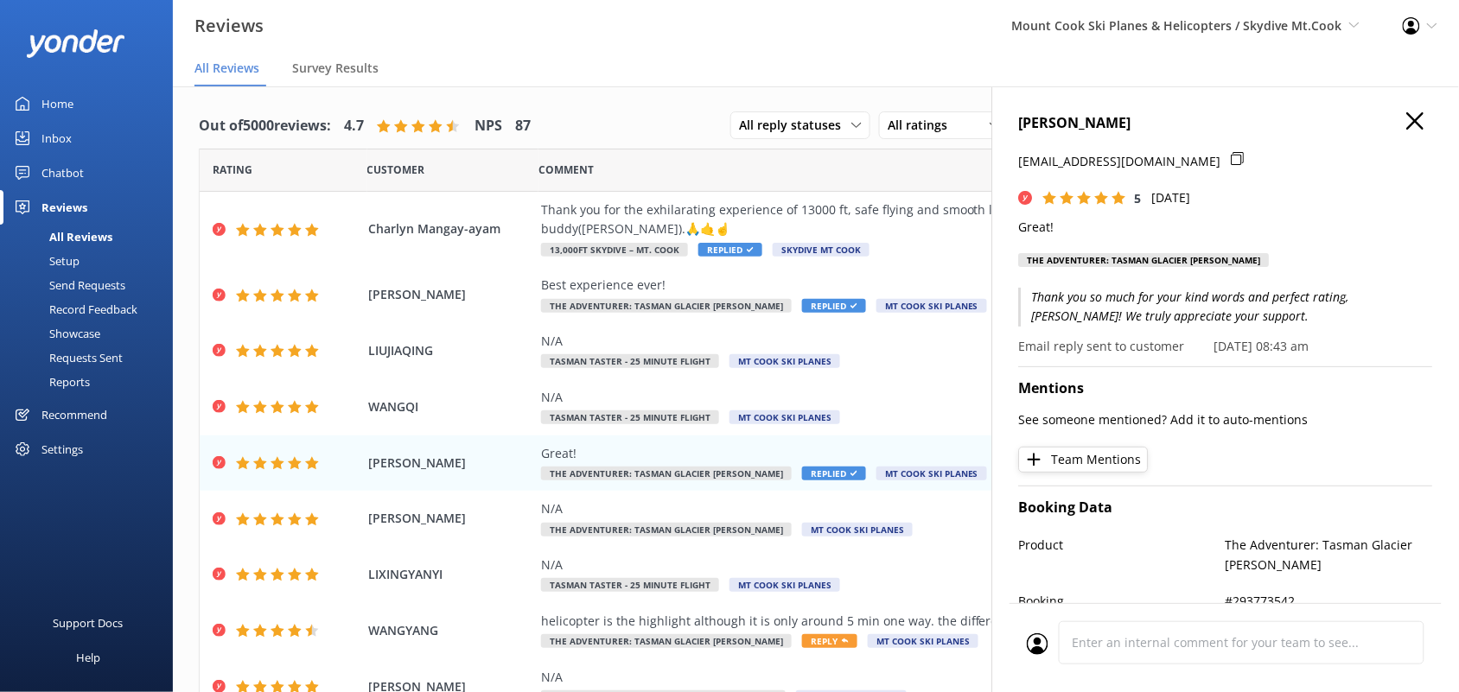
click at [1407, 112] on icon "button" at bounding box center [1415, 120] width 17 height 17
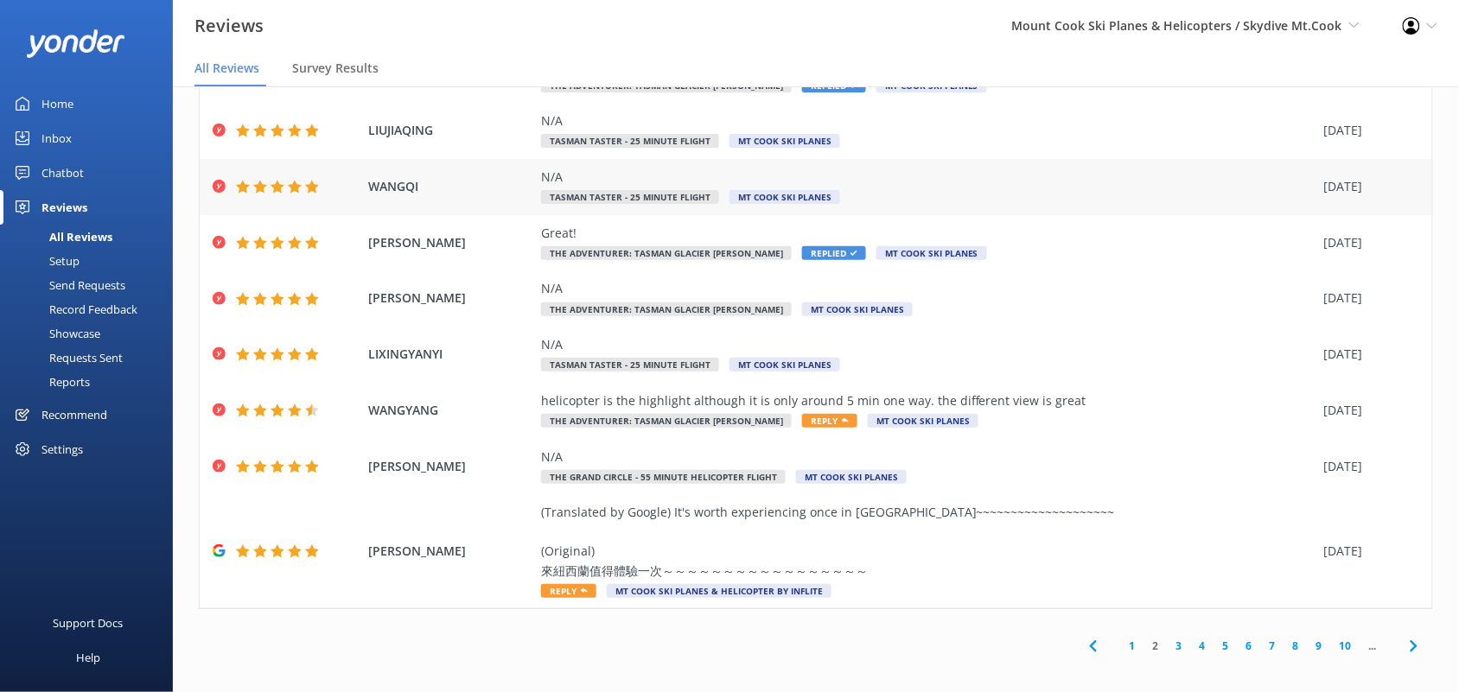
scroll to position [35, 0]
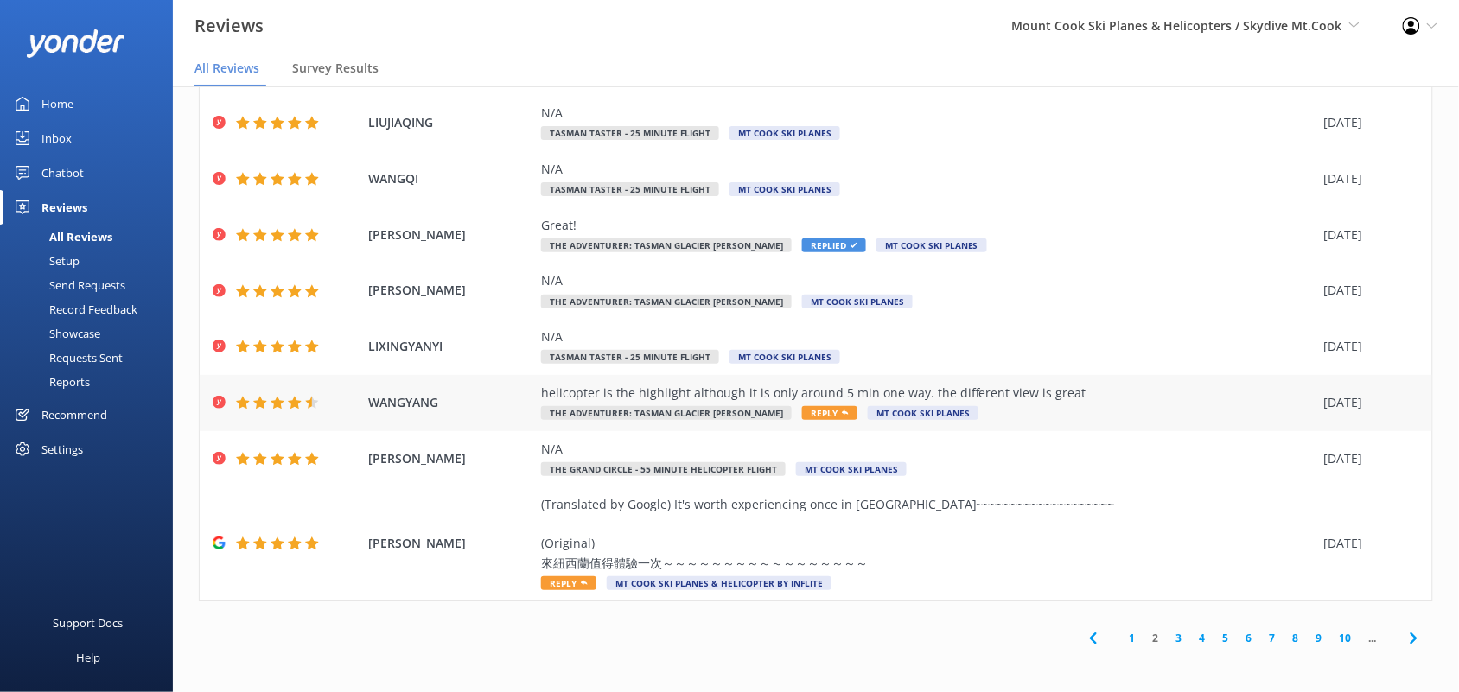
click at [998, 402] on div "helicopter is the highlight although it is only around 5 min one way. the diffe…" at bounding box center [928, 393] width 775 height 19
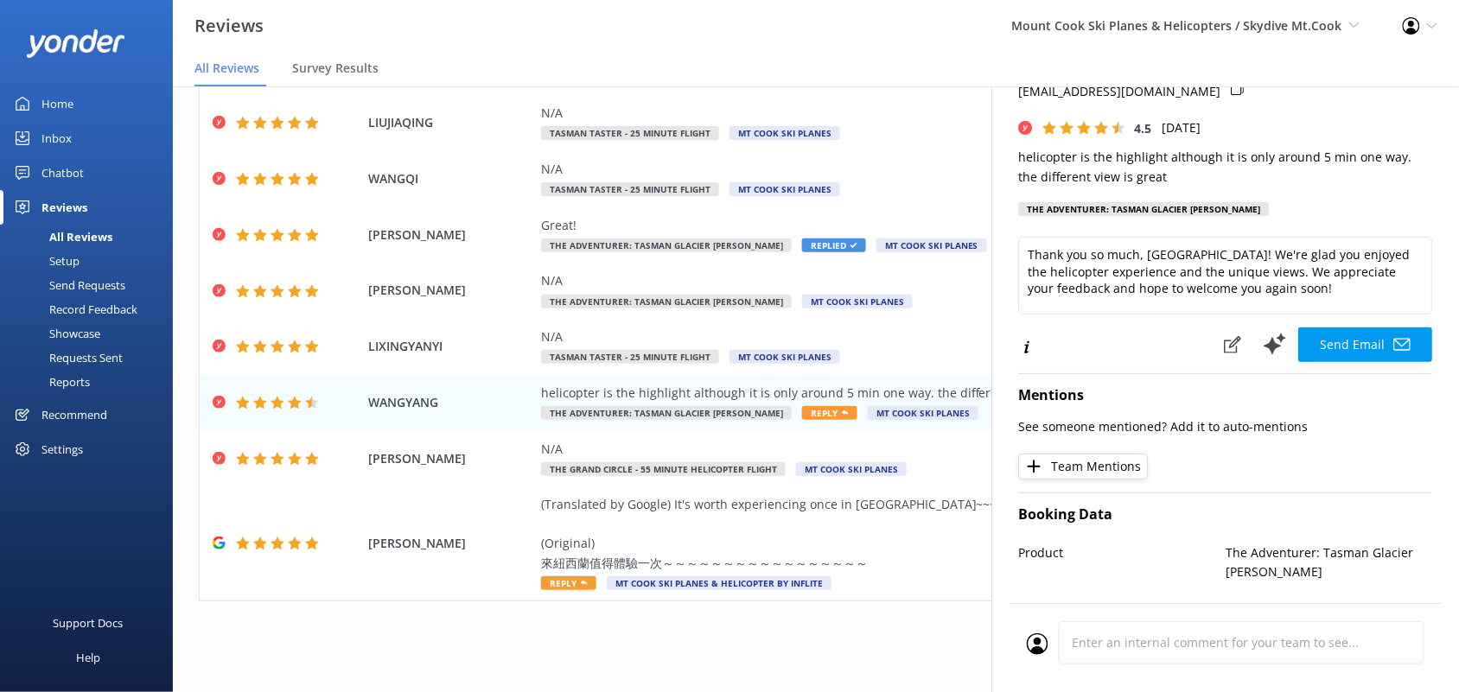
scroll to position [108, 0]
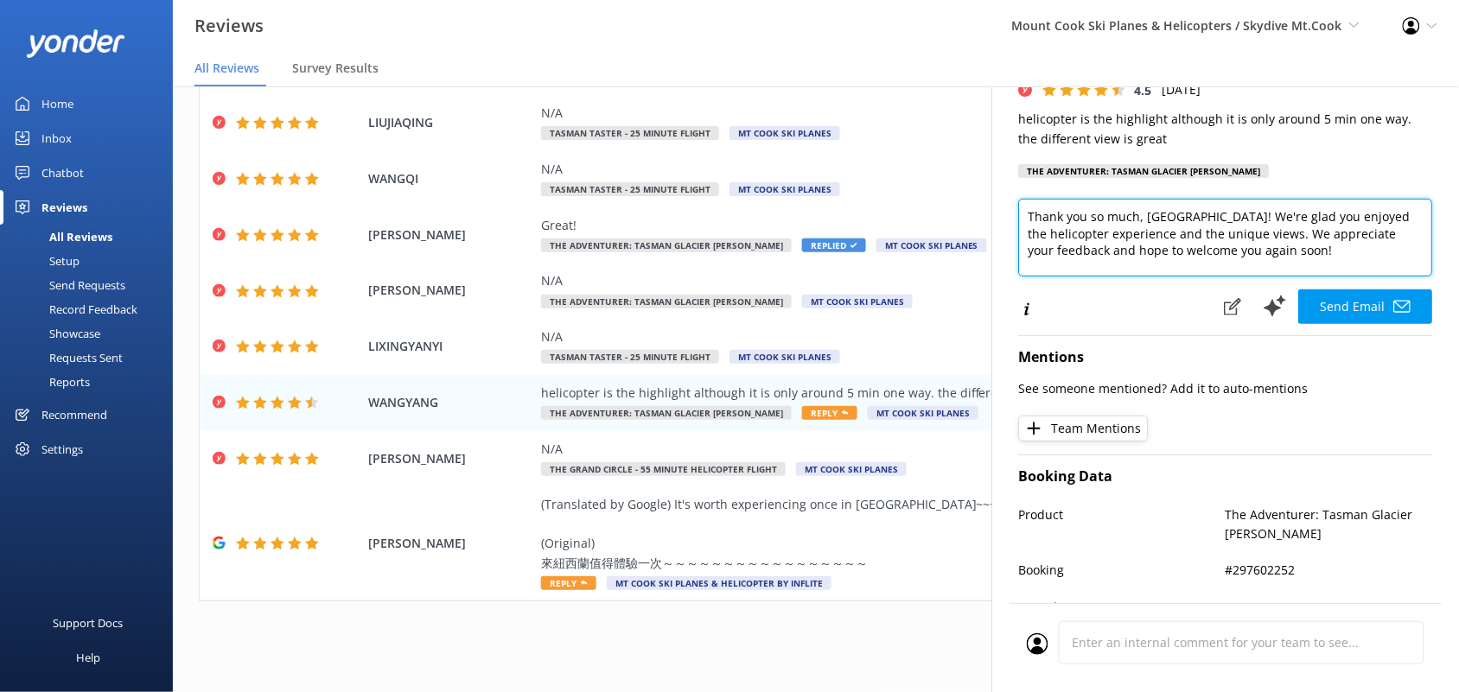
drag, startPoint x: 1320, startPoint y: 260, endPoint x: 1000, endPoint y: 209, distance: 323.9
click at [1000, 209] on div "WANGYANG [EMAIL_ADDRESS][DOMAIN_NAME] 4.5 [DATE] helicopter is the highlight al…" at bounding box center [1225, 432] width 467 height 692
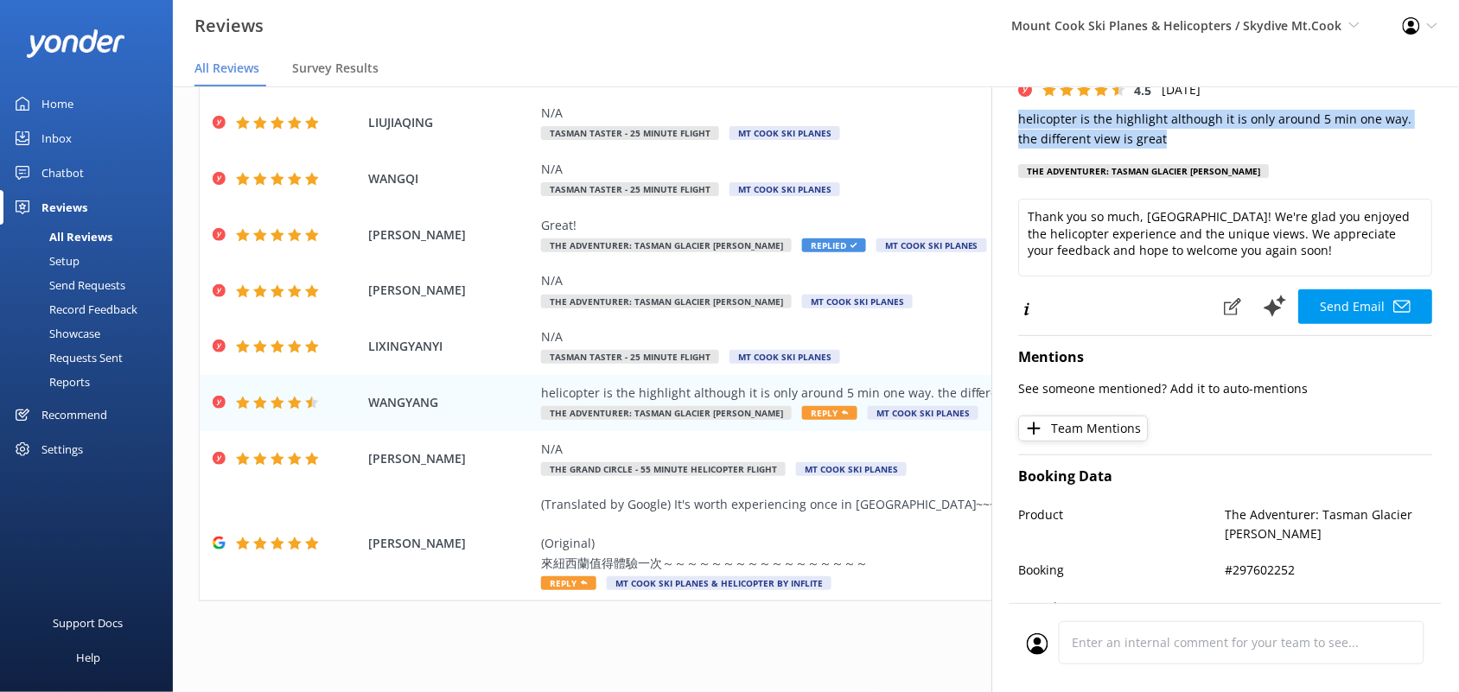
drag, startPoint x: 1209, startPoint y: 132, endPoint x: 1017, endPoint y: 122, distance: 192.2
click at [1017, 122] on div "WANGYANG [EMAIL_ADDRESS][DOMAIN_NAME] 4.5 [DATE] helicopter is the highlight al…" at bounding box center [1225, 432] width 467 height 692
copy p "helicopter is the highlight although it is only around 5 min one way. the diffe…"
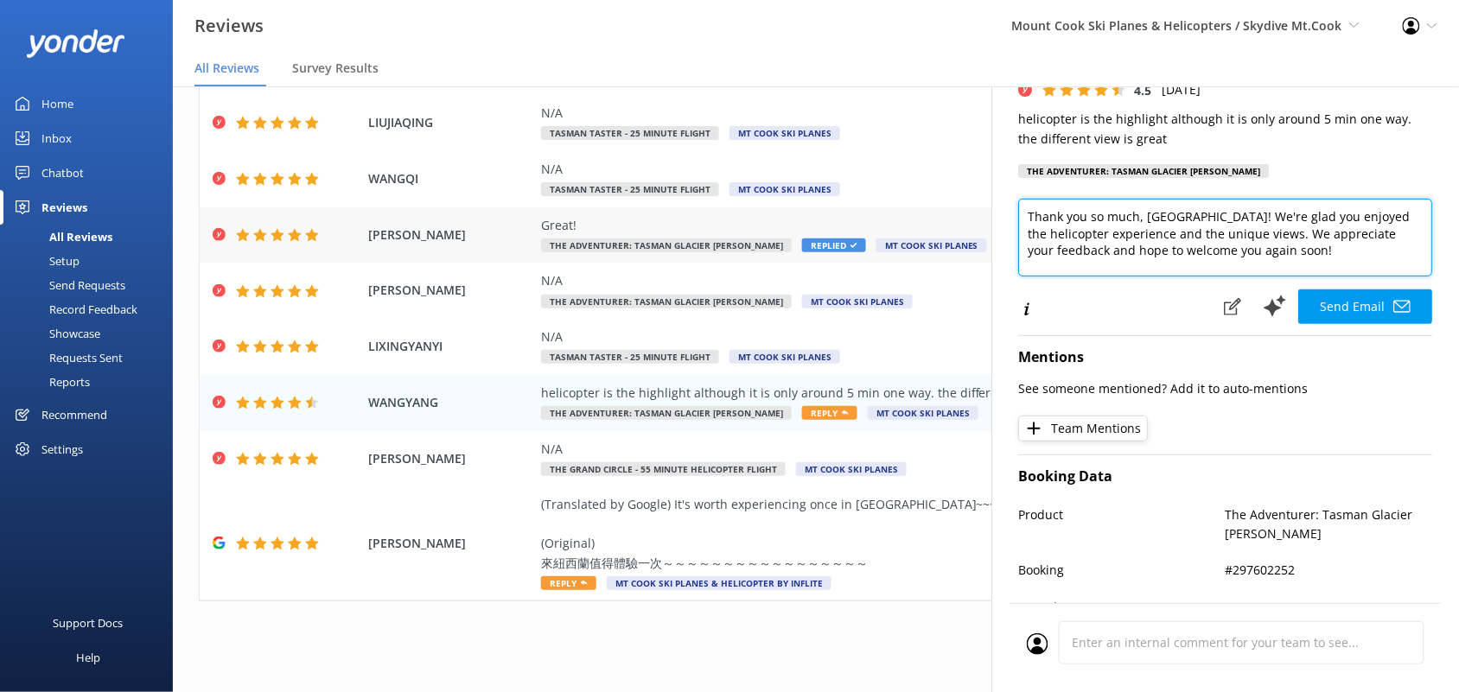
drag, startPoint x: 1328, startPoint y: 255, endPoint x: 975, endPoint y: 207, distance: 355.9
click at [975, 207] on div "Out of 5000 reviews: 4.7 NPS 87 All reply statuses All reply statuses Needs a r…" at bounding box center [816, 372] width 1286 height 641
paste textarea "s so much for your feedback — we’re glad to hear you enjoyed the helicopter fli…"
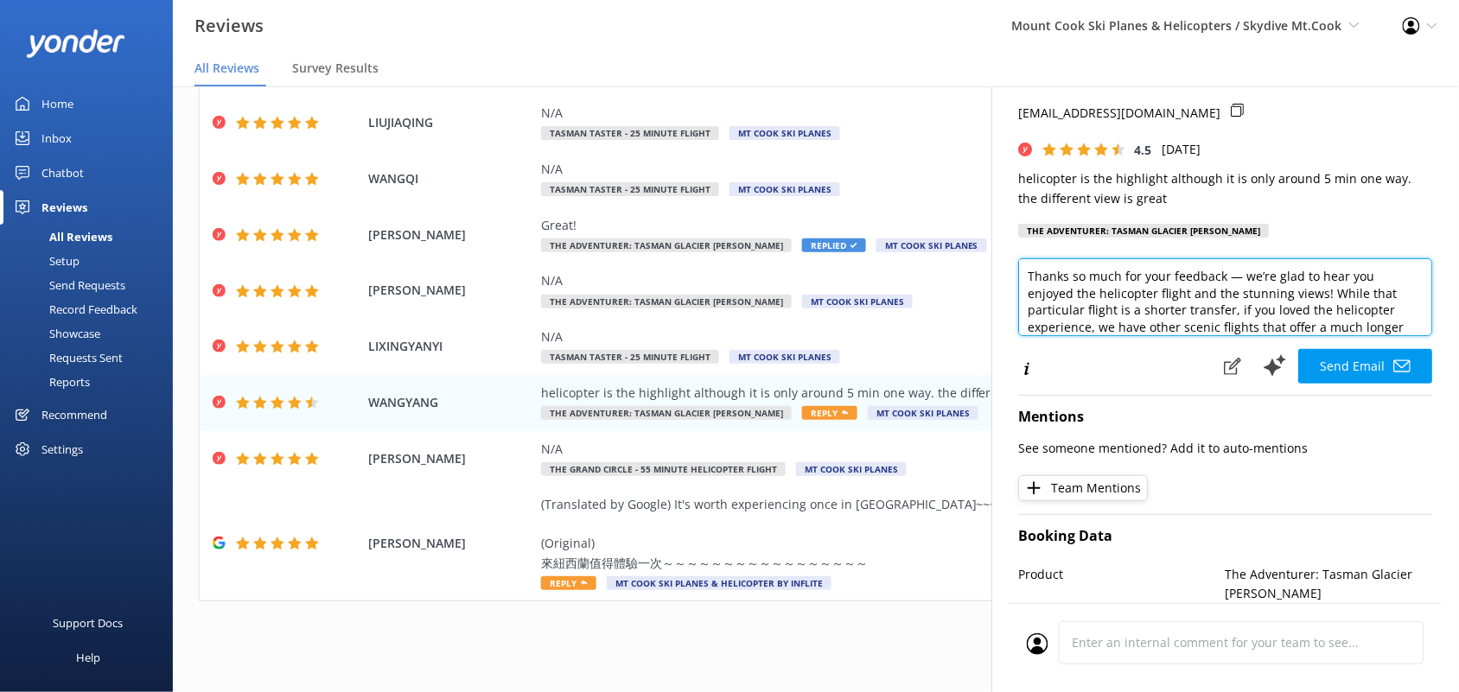
scroll to position [0, 0]
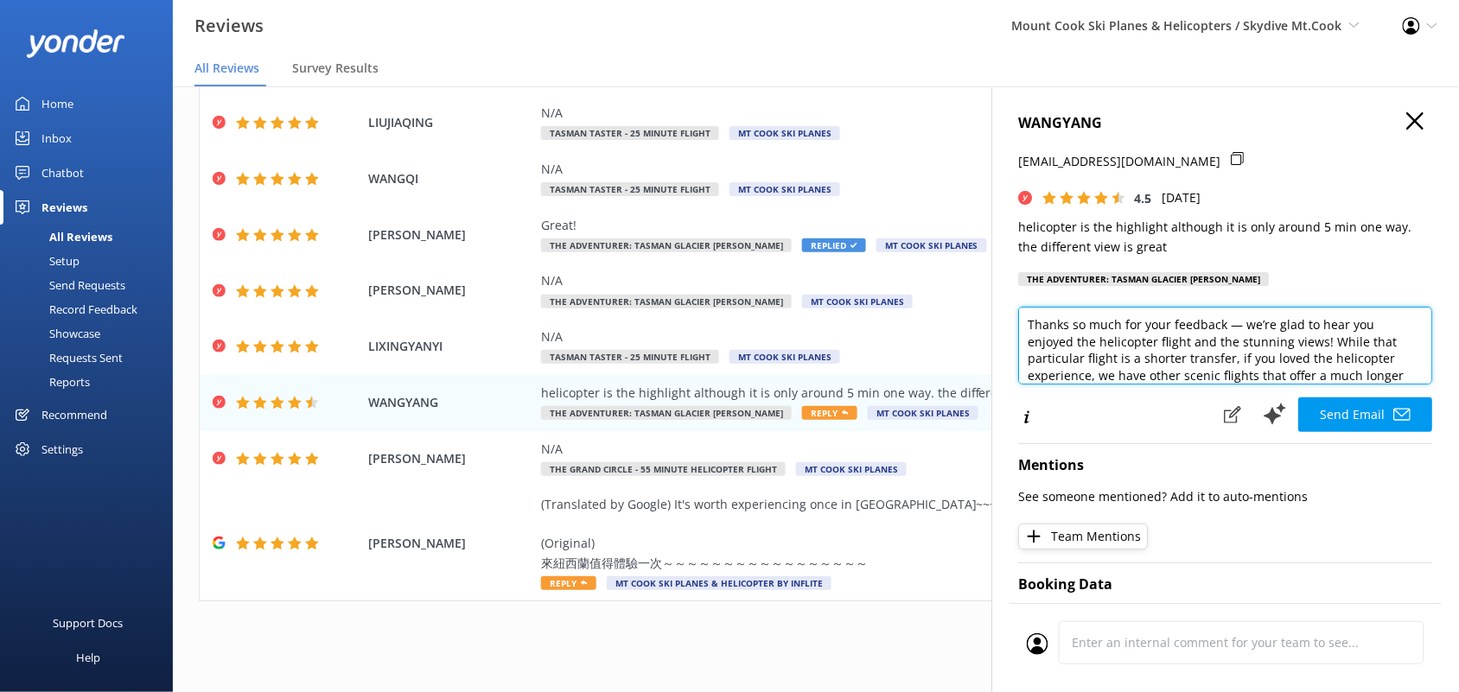
click at [1246, 324] on textarea "Thanks so much for your feedback — we’re glad to hear you enjoyed the helicopte…" at bounding box center [1226, 346] width 414 height 78
click at [1331, 342] on textarea "Thanks so much for your feedback, we’re glad to hear you enjoyed the helicopter…" at bounding box center [1226, 346] width 414 height 78
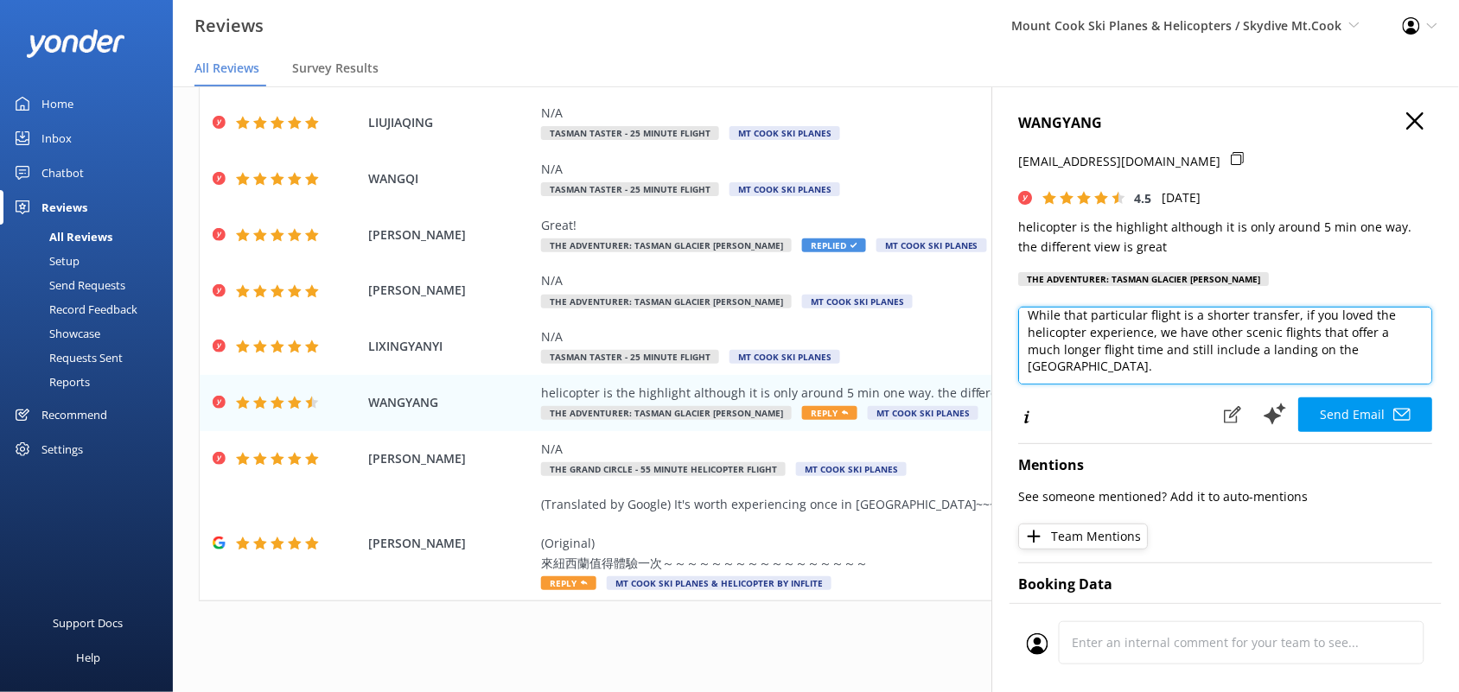
click at [1288, 321] on textarea "Thanks so much for your feedback, we’re glad to hear you enjoyed the helicopter…" at bounding box center [1226, 346] width 414 height 78
click at [1311, 363] on textarea "Thanks so much for your feedback, we’re glad to hear you enjoyed the helicopter…" at bounding box center [1226, 346] width 414 height 78
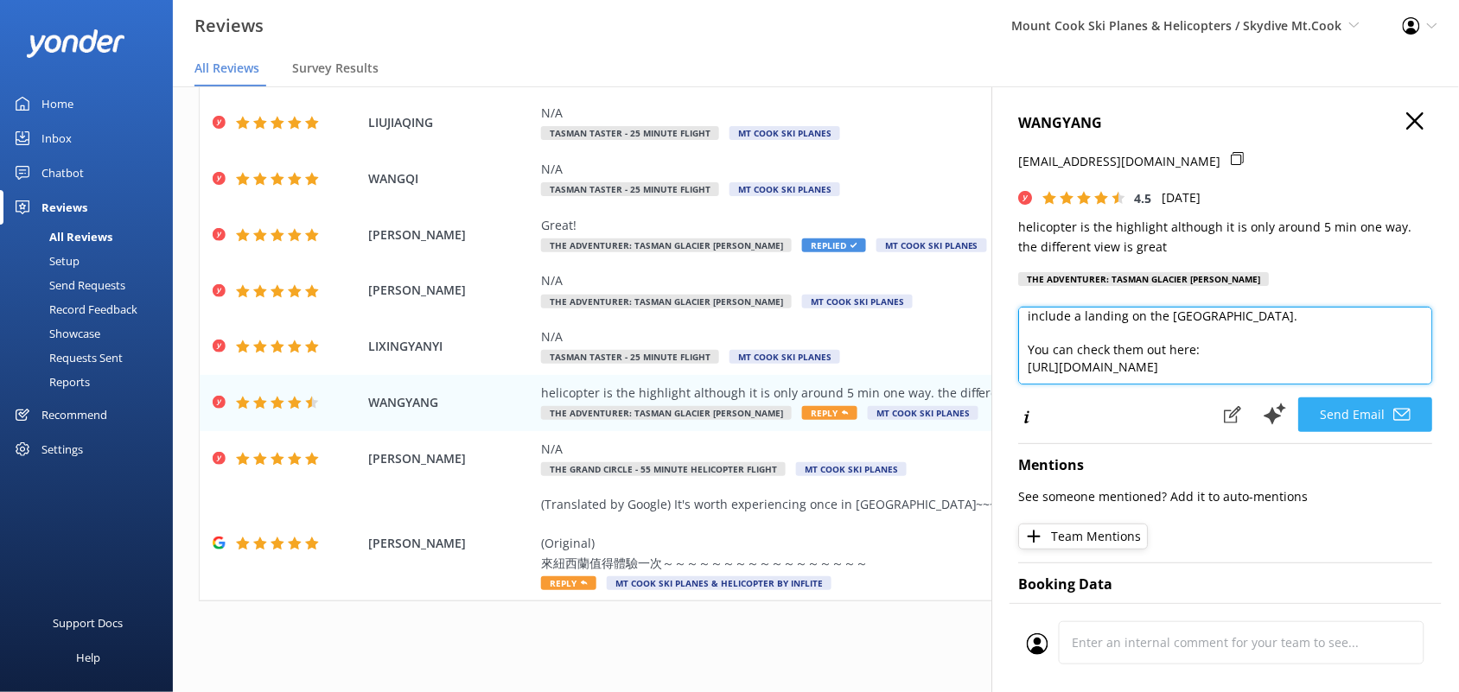
type textarea "Thanks so much for your feedback, we’re glad to hear you enjoyed the helicopter…"
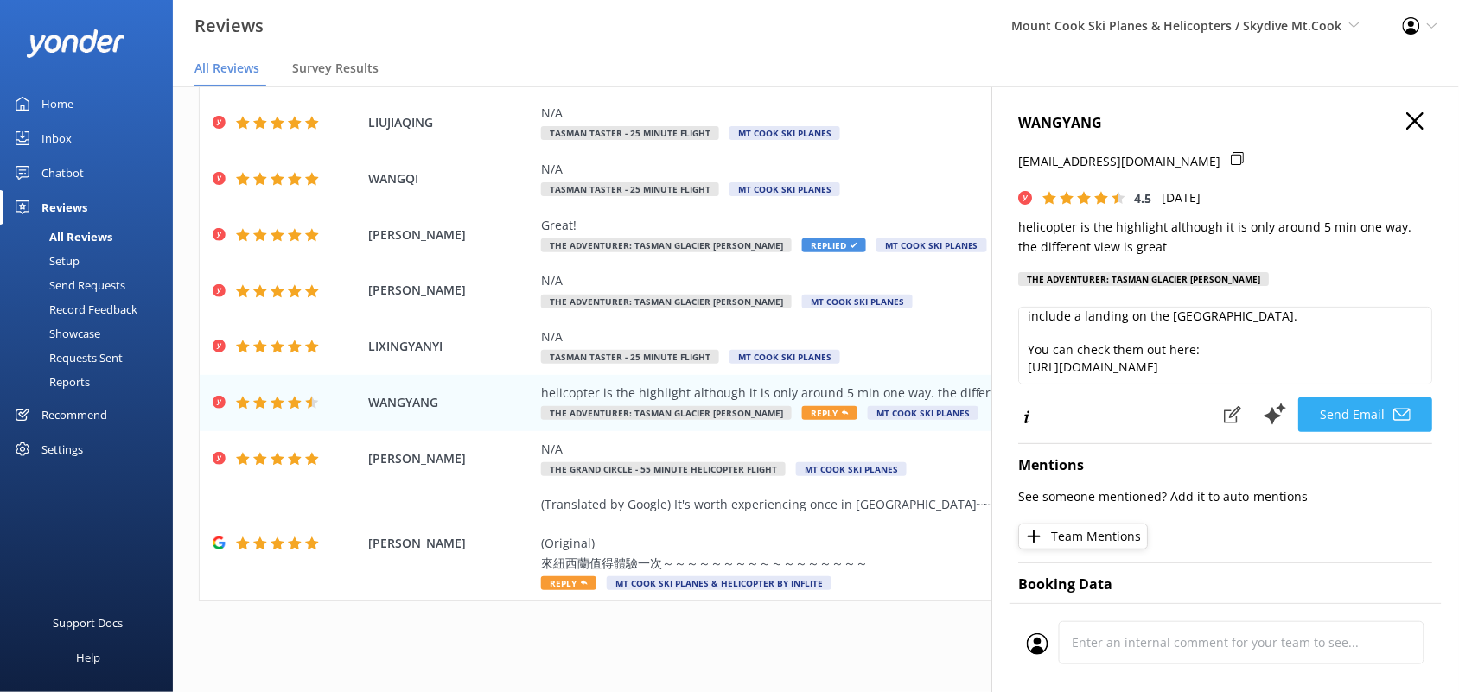
click at [1358, 417] on button "Send Email" at bounding box center [1366, 415] width 134 height 35
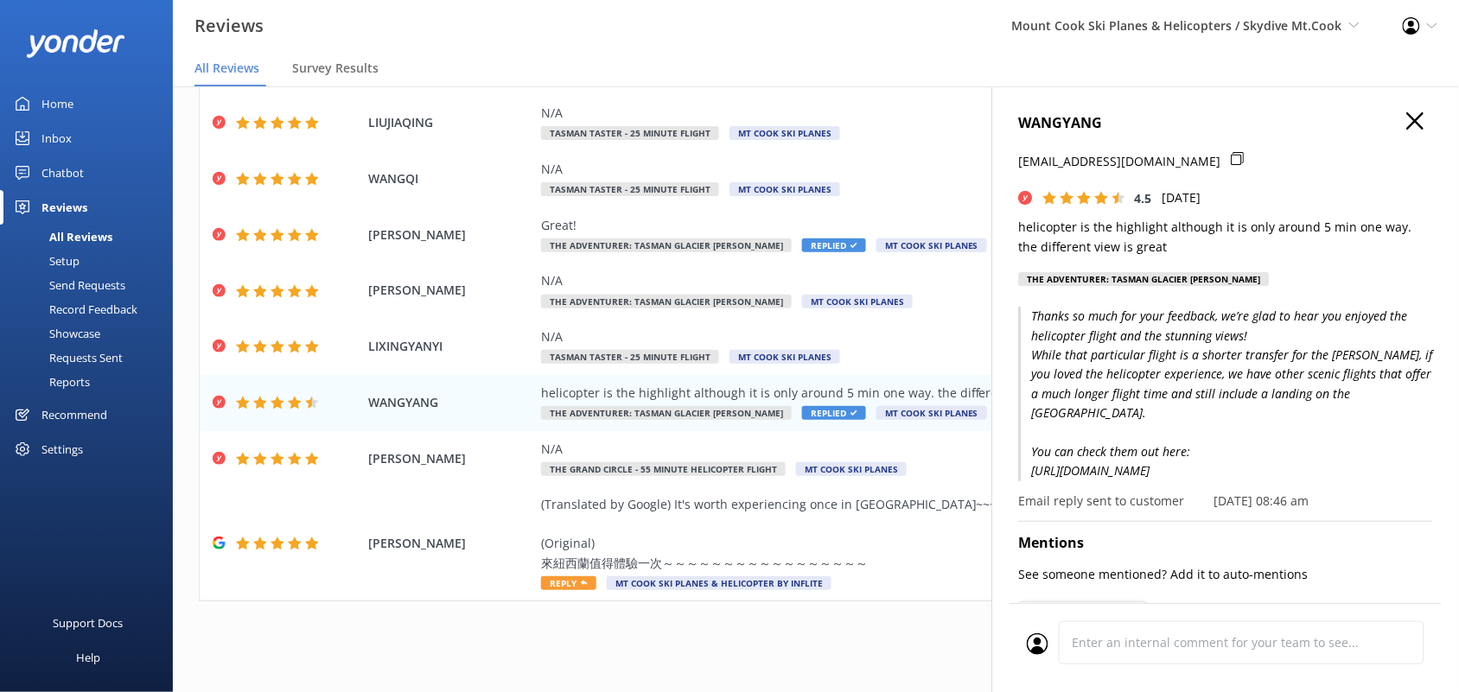
click at [1407, 128] on use "button" at bounding box center [1415, 120] width 17 height 17
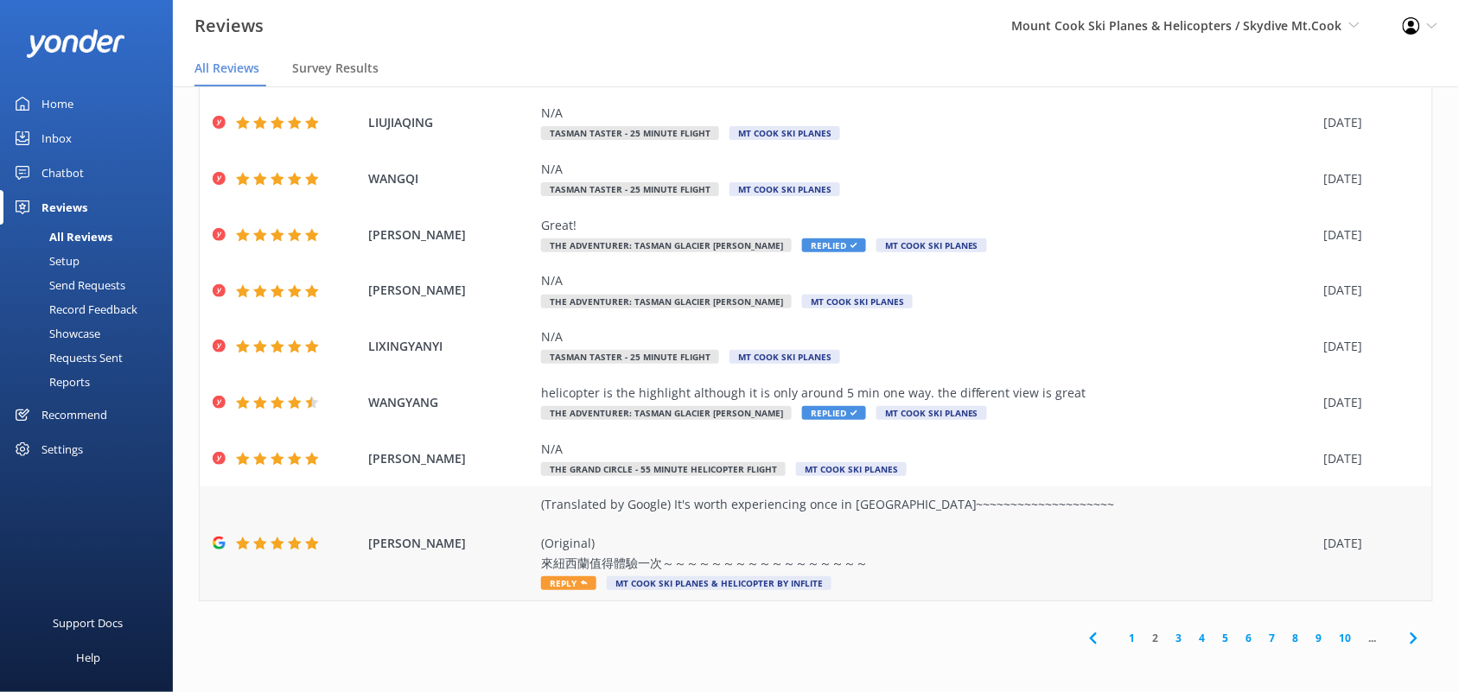
click at [755, 558] on div "(Translated by Google) It's worth experiencing once in [GEOGRAPHIC_DATA]~~~~~~~…" at bounding box center [928, 534] width 775 height 78
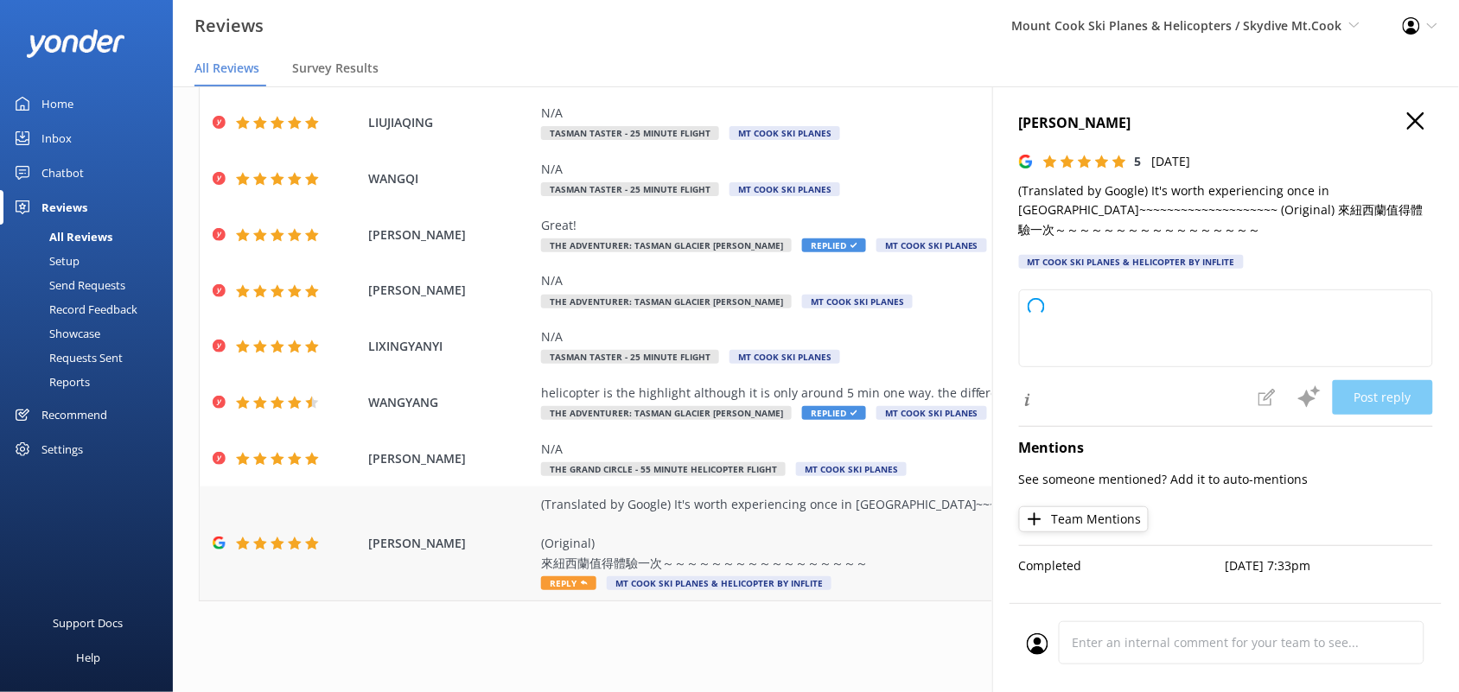
type textarea "Thank you so much for your wonderful review! We’re delighted you enjoyed your e…"
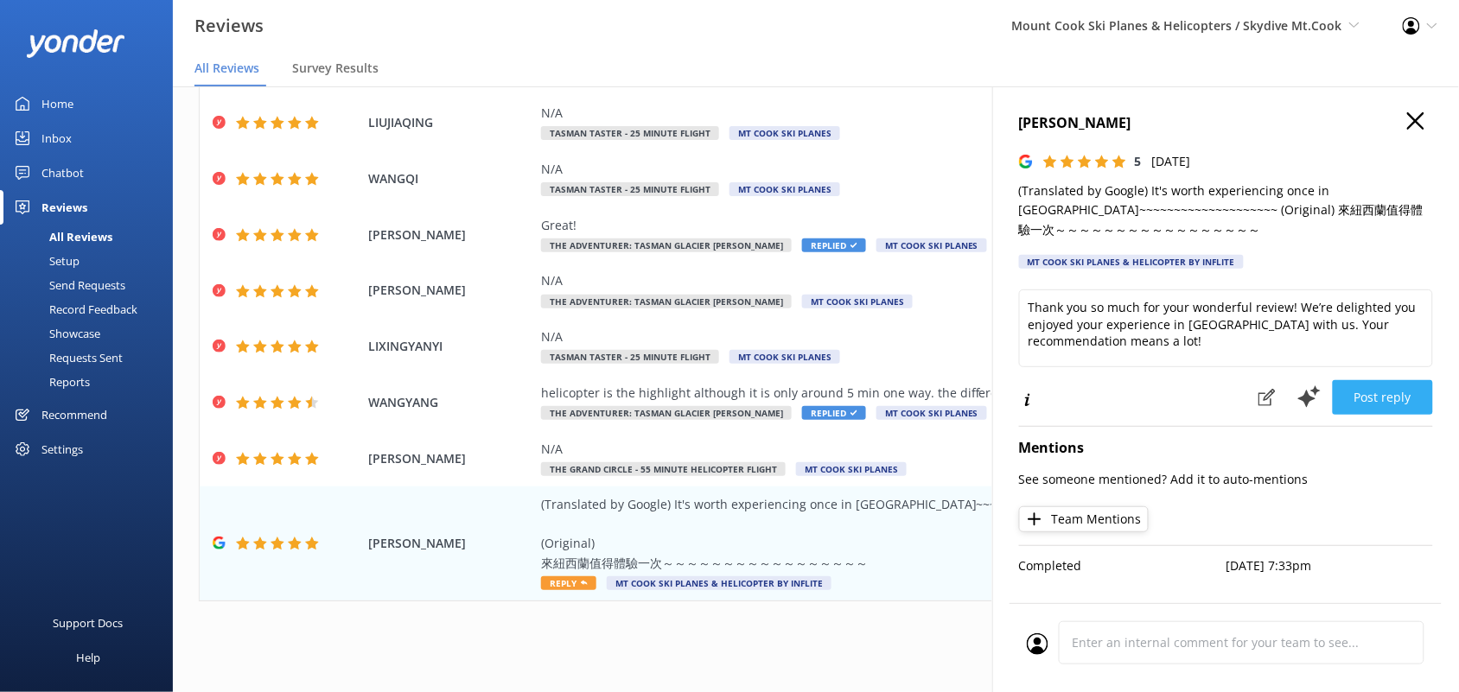
click at [1366, 391] on button "Post reply" at bounding box center [1383, 397] width 100 height 35
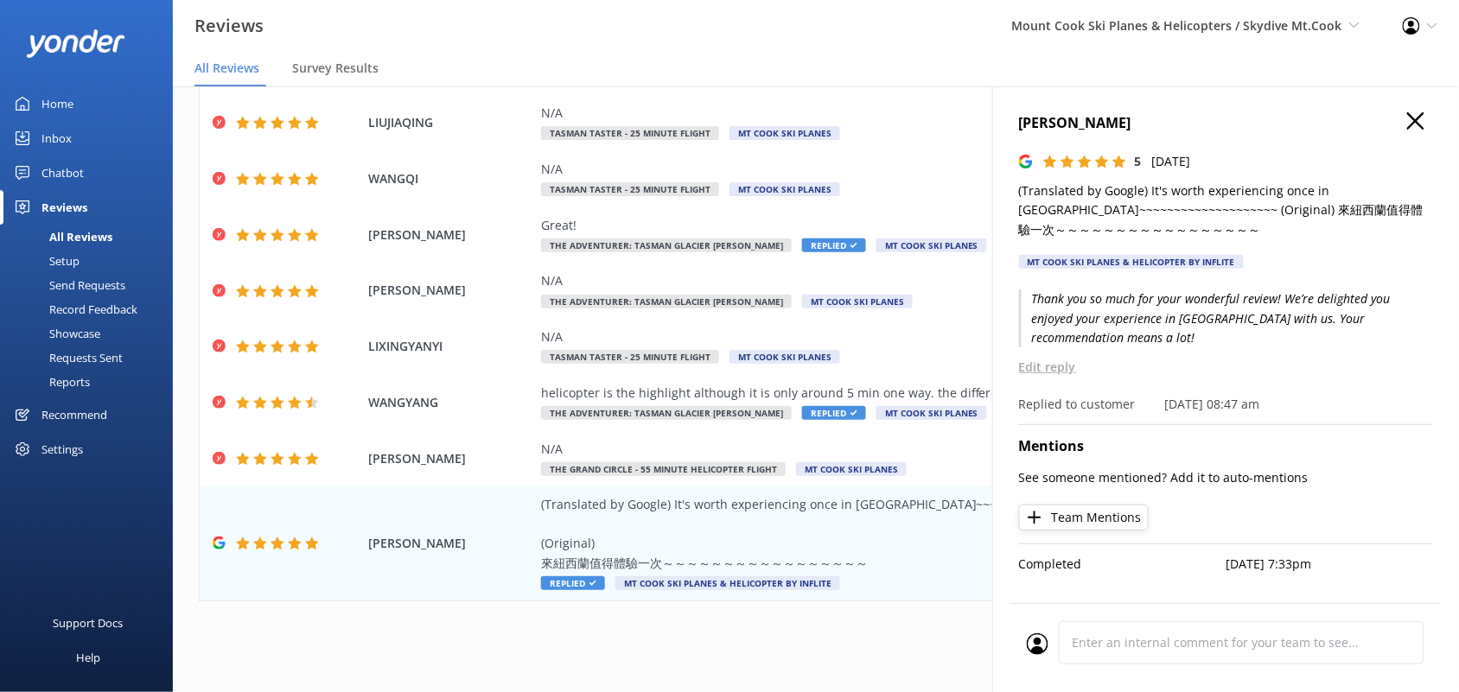
click at [1424, 118] on icon "button" at bounding box center [1415, 120] width 17 height 17
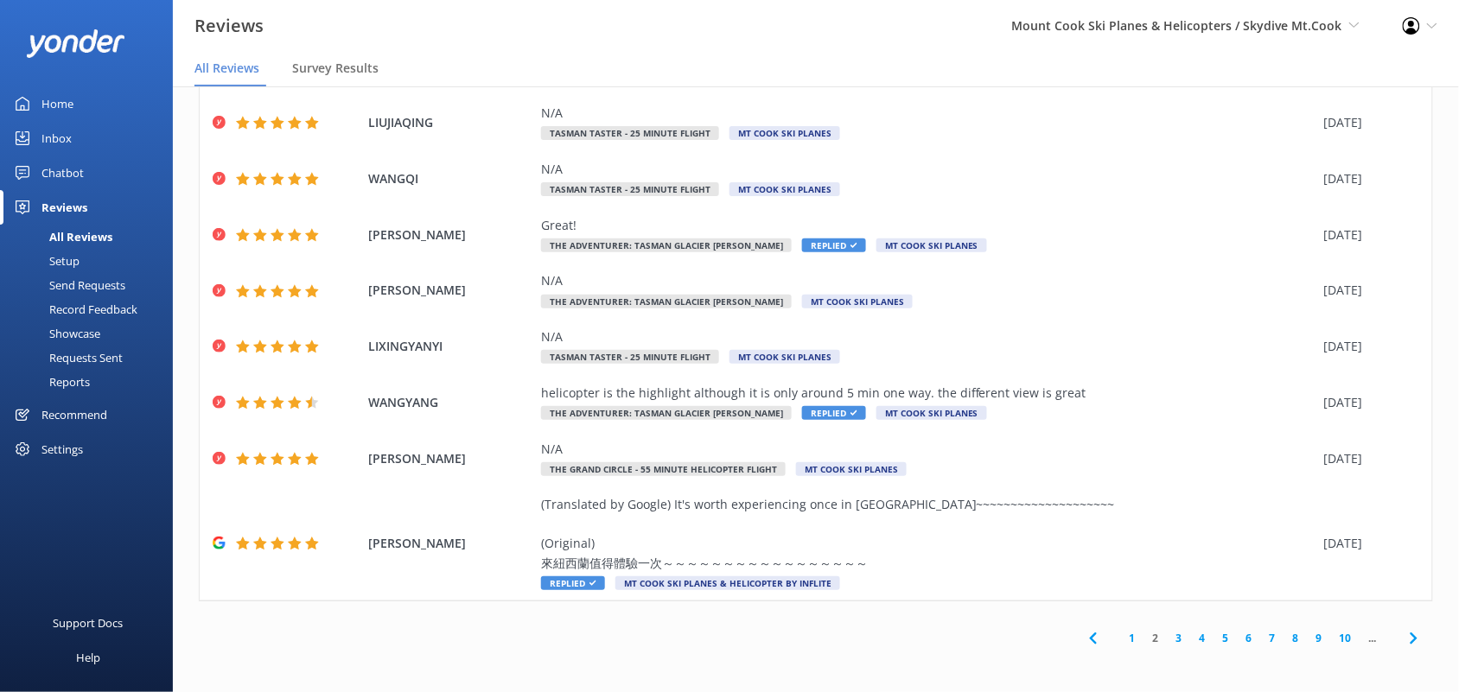
click at [1168, 634] on link "3" at bounding box center [1179, 638] width 23 height 16
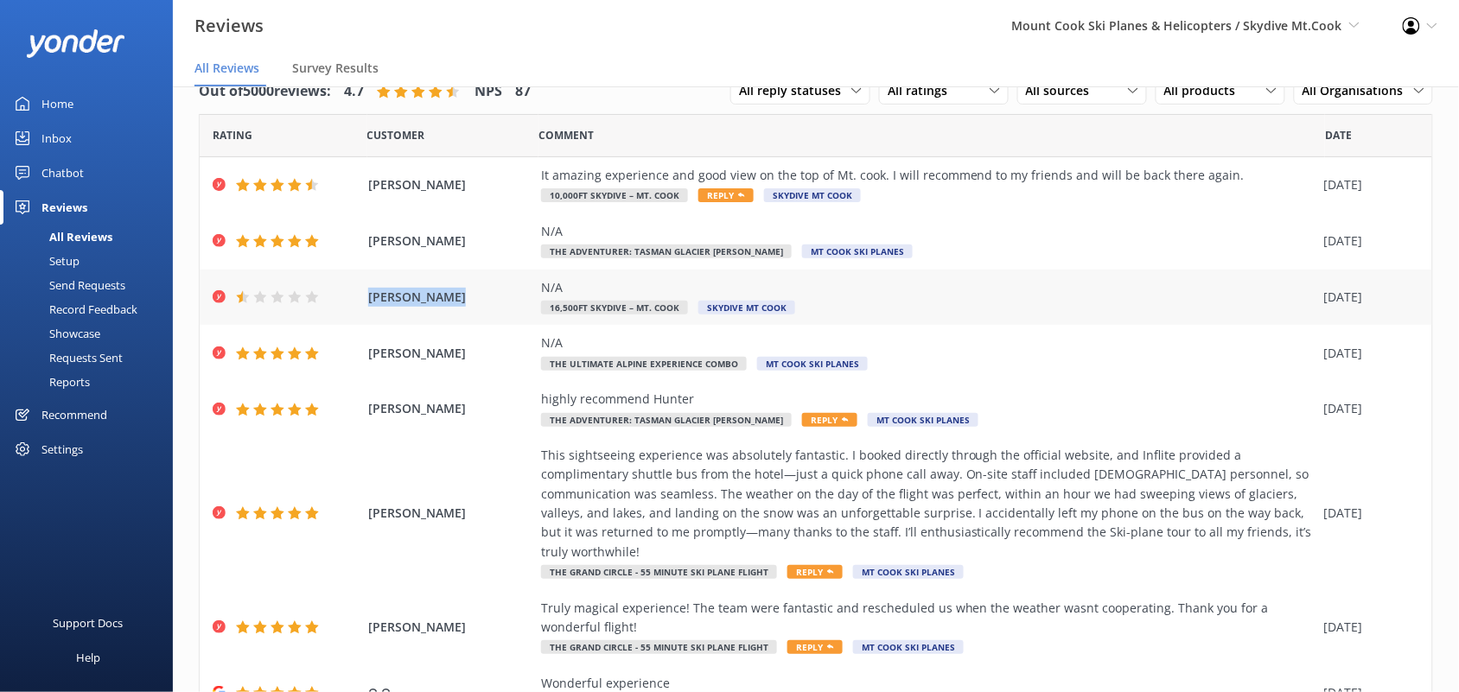
drag, startPoint x: 363, startPoint y: 301, endPoint x: 474, endPoint y: 301, distance: 110.7
click at [474, 301] on div "[PERSON_NAME] N/A 16,500ft Skydive – Mt. Cook Skydive [GEOGRAPHIC_DATA] [DATE]" at bounding box center [816, 298] width 1233 height 56
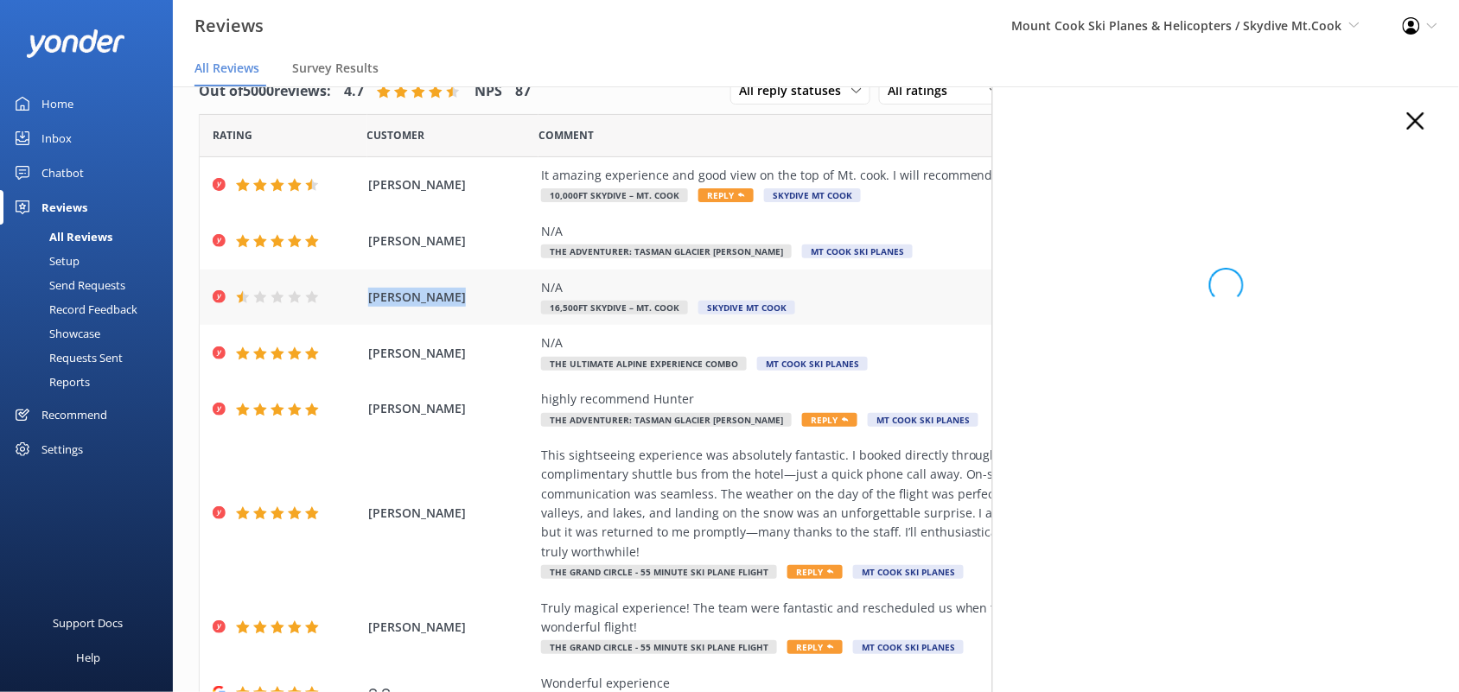
copy span "[PERSON_NAME]"
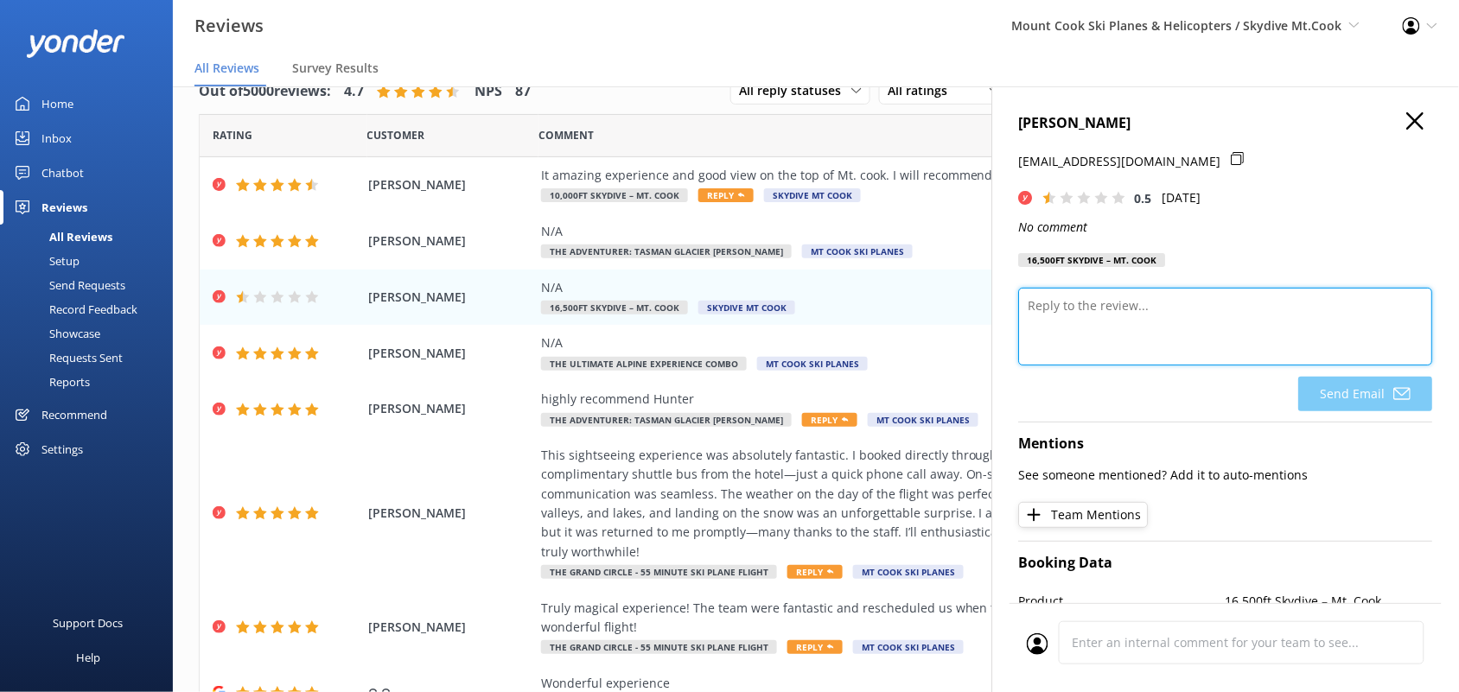
click at [1091, 312] on textarea at bounding box center [1226, 327] width 414 height 78
paste textarea "Thank you for taking the time to leave a review. We noticed you rated us 1 star…"
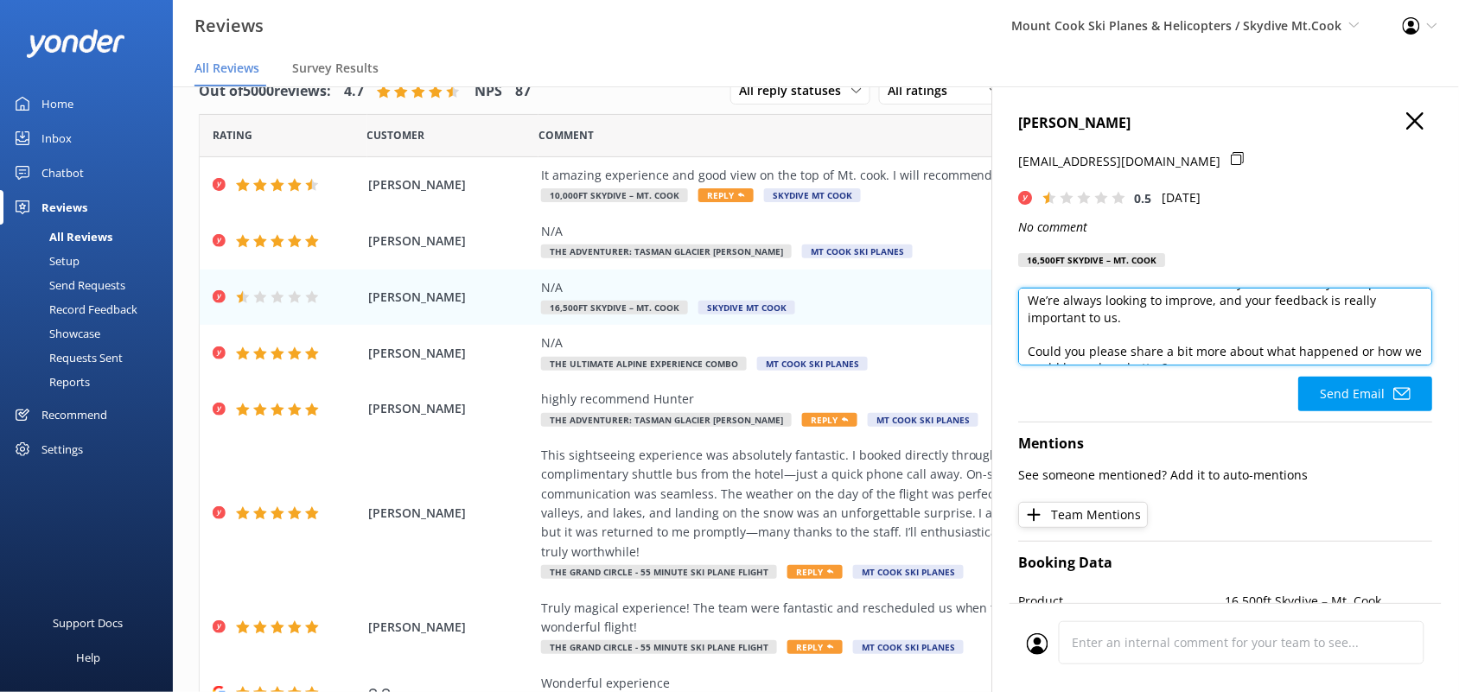
scroll to position [61, 0]
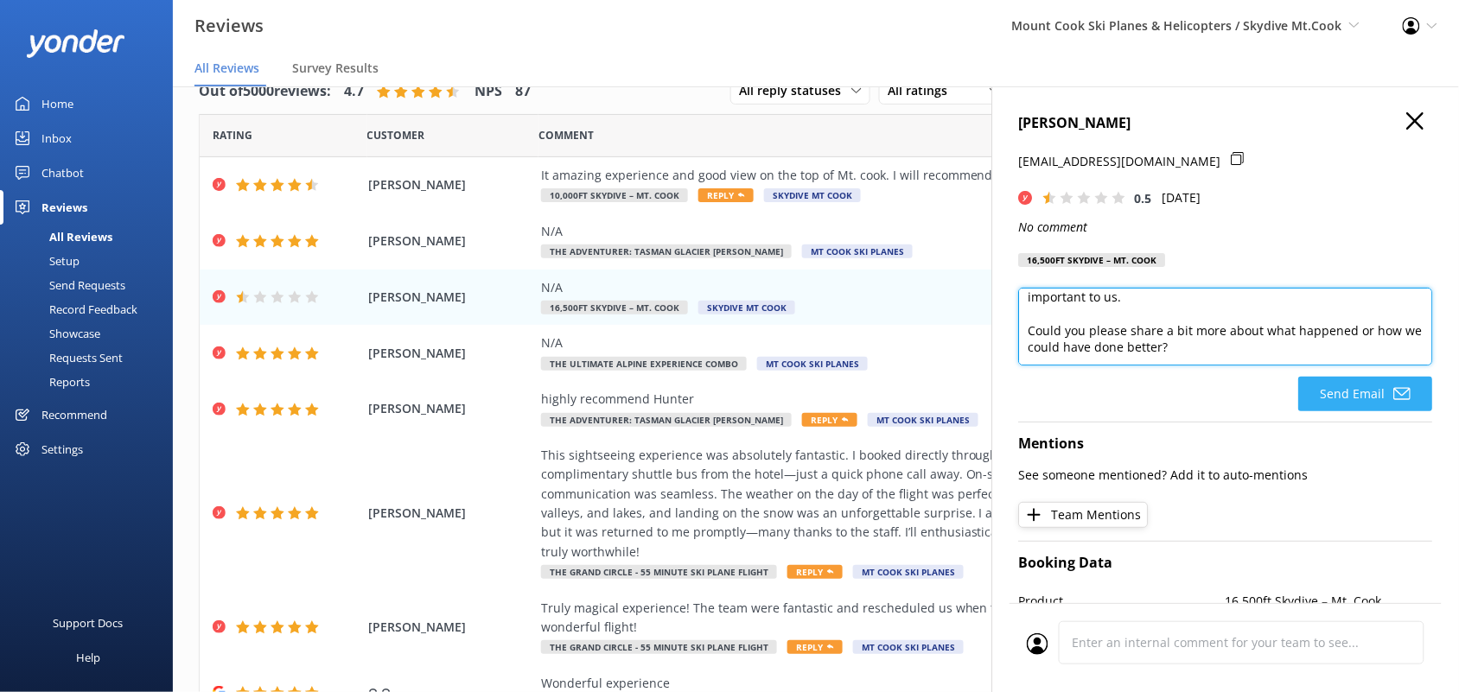
type textarea "Thank you for taking the time to leave a review. We noticed you rated us 1 star…"
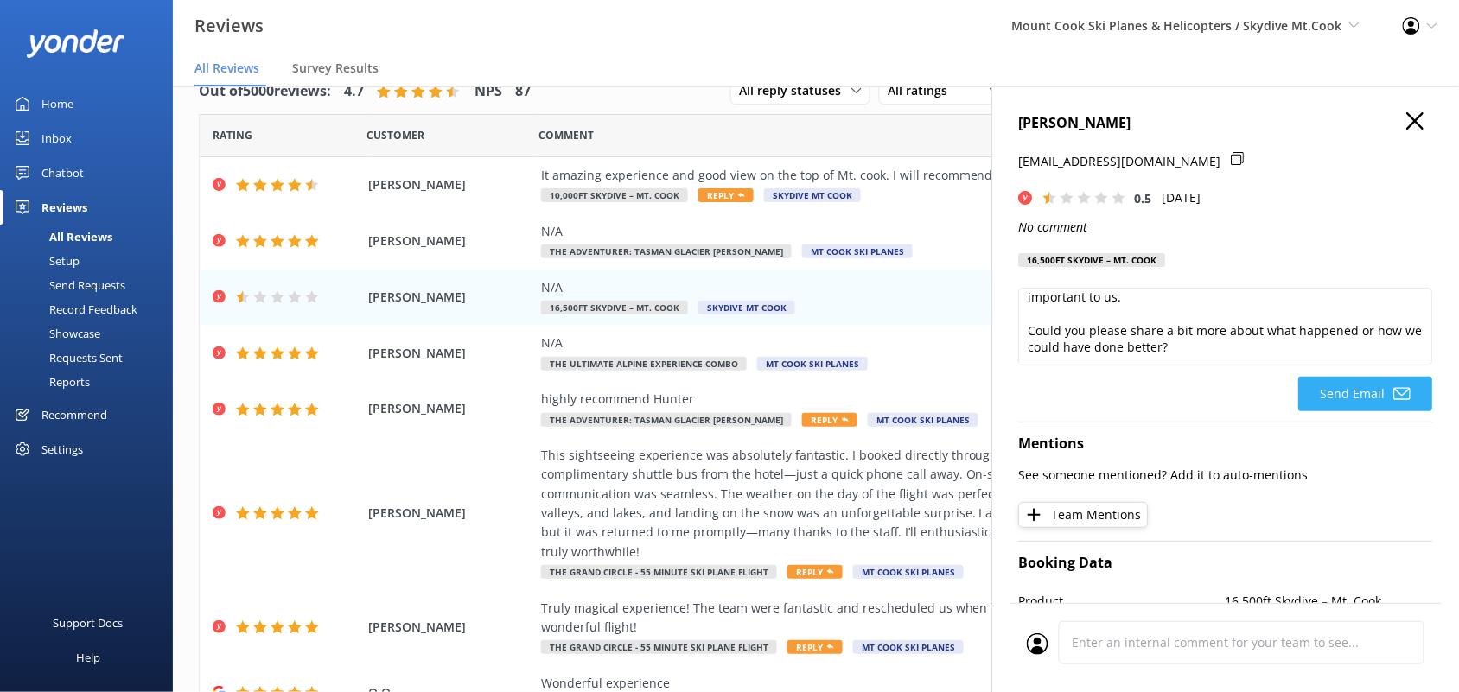
click at [1336, 386] on button "Send Email" at bounding box center [1366, 394] width 134 height 35
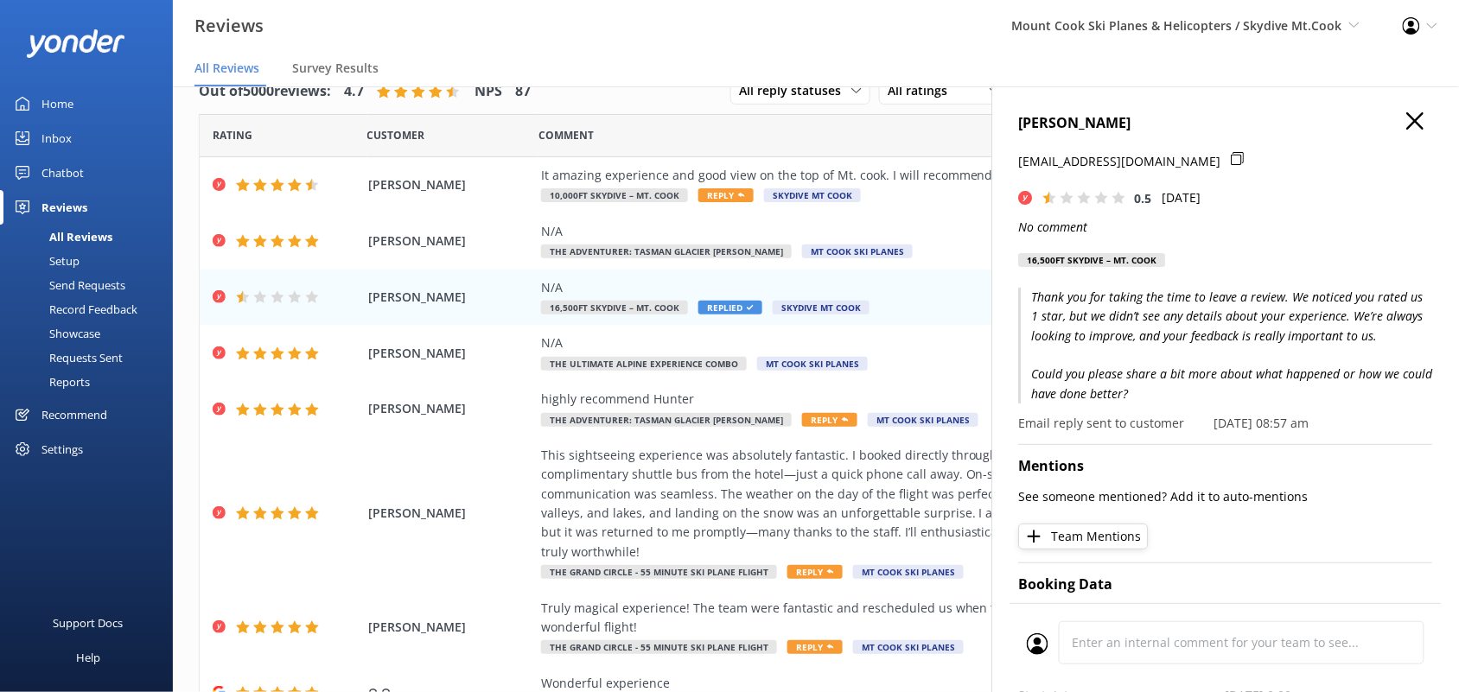
click at [1407, 118] on use "button" at bounding box center [1415, 120] width 17 height 17
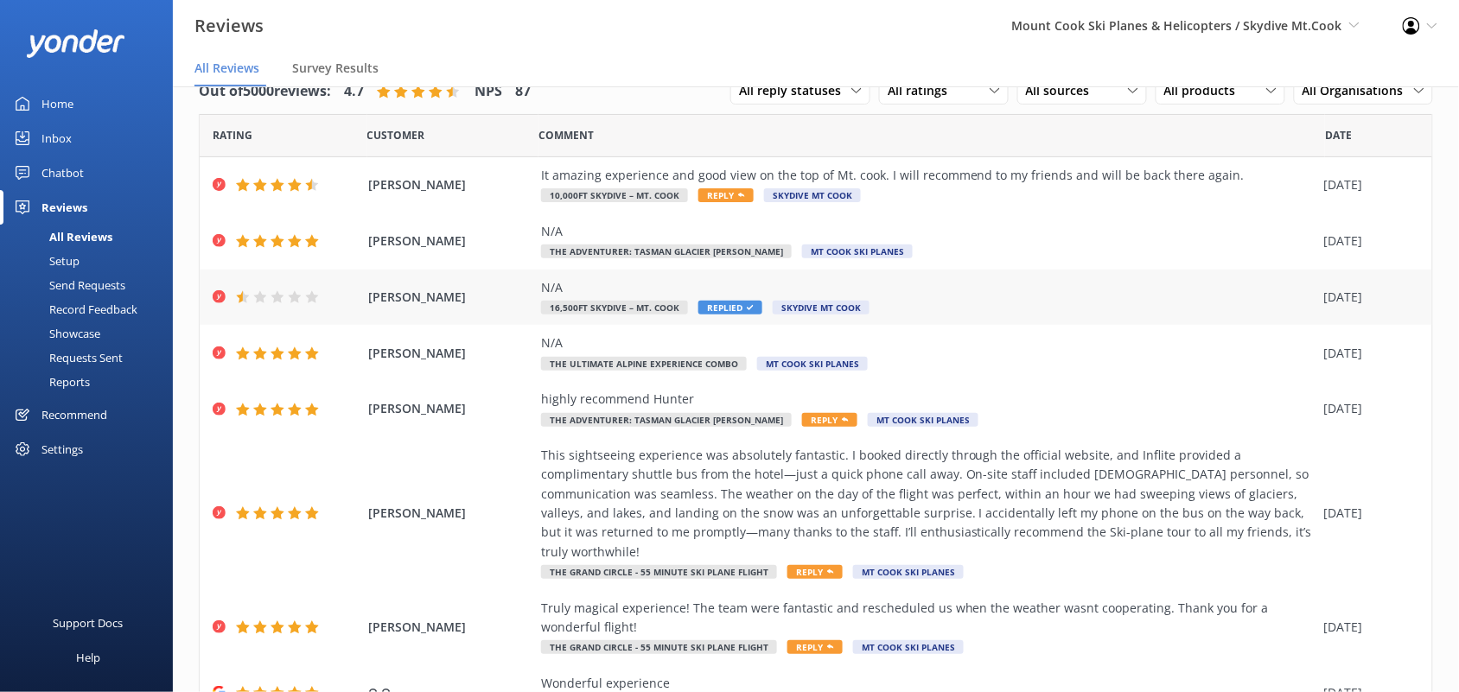
click at [1031, 309] on div "N/A 16,500ft Skydive – Mt. Cook Replied Skydive Mt Cook" at bounding box center [928, 297] width 775 height 39
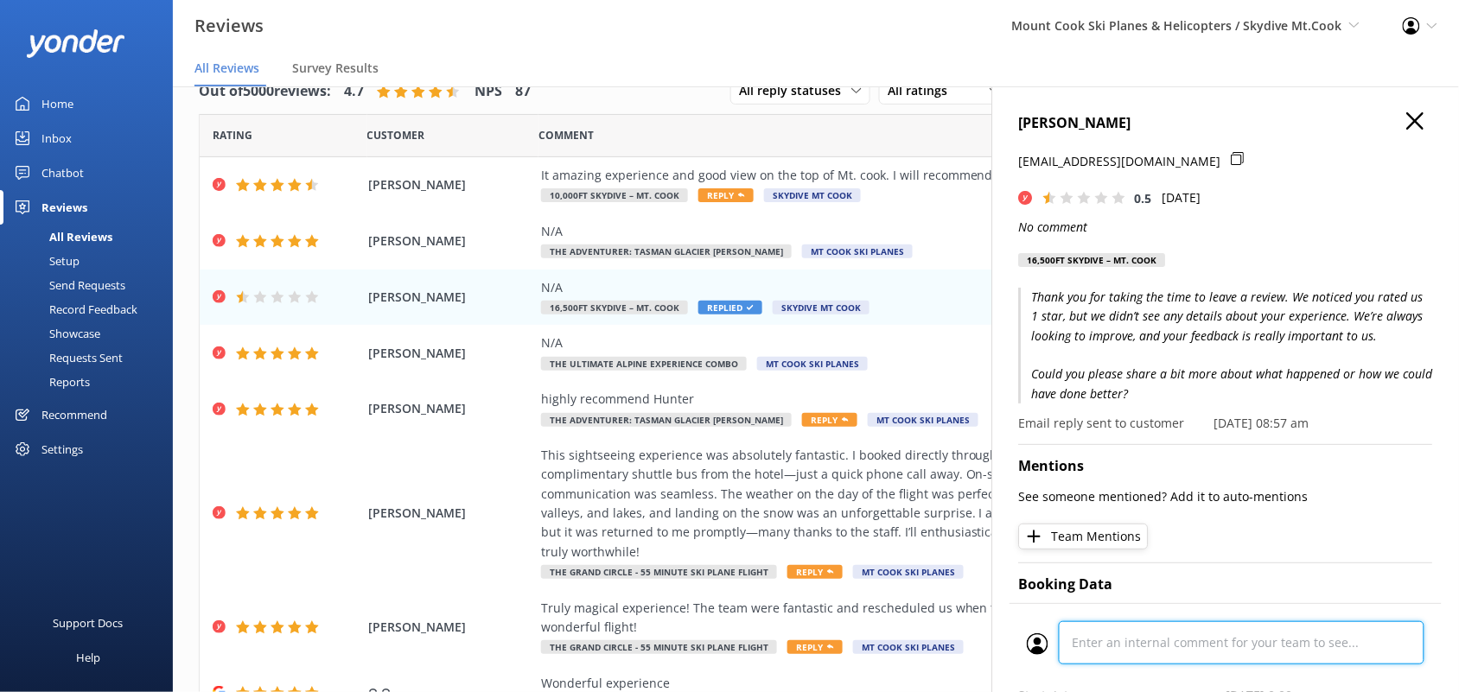
click at [1115, 646] on div "Cancel Comment" at bounding box center [1226, 647] width 432 height 89
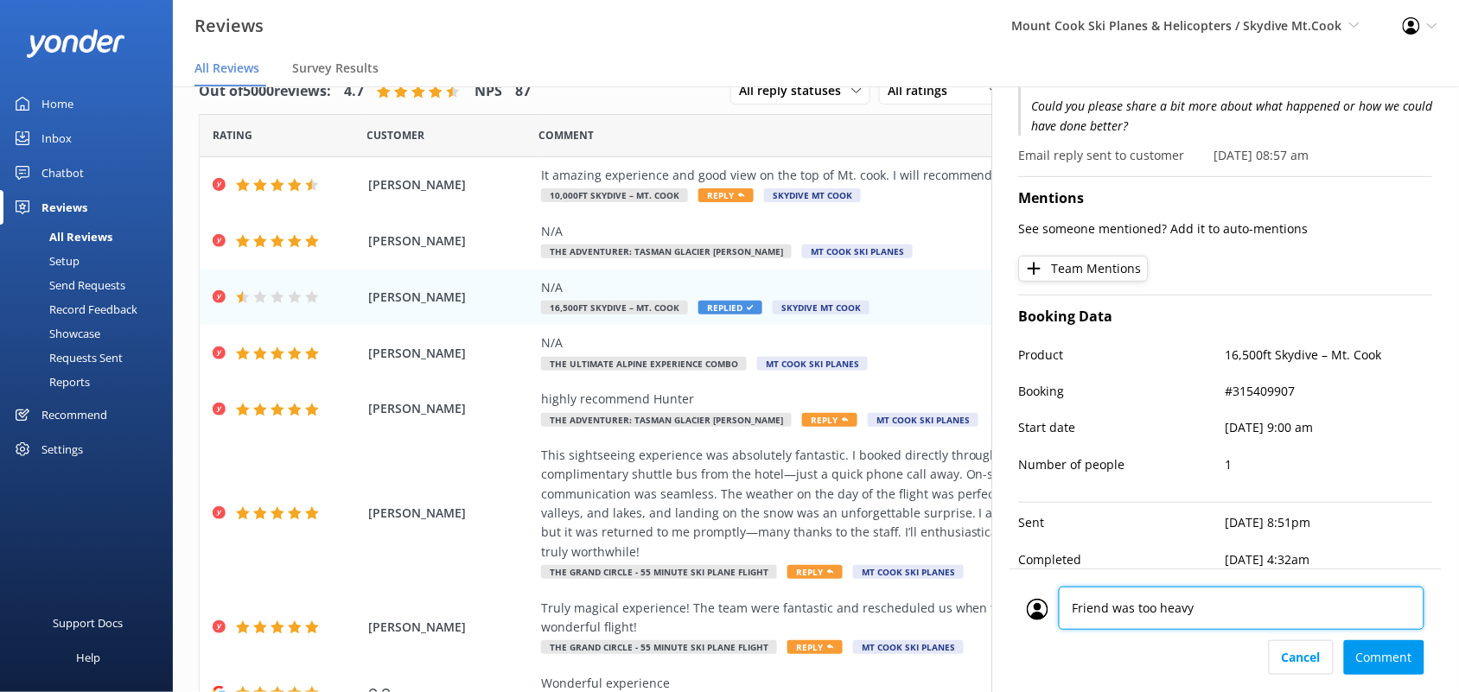
type textarea "Friend was too heavy"
